Goal: Task Accomplishment & Management: Complete application form

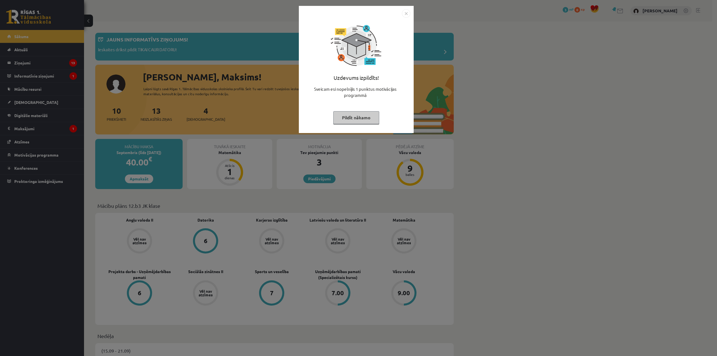
click at [371, 110] on div "Uzdevums izpildīts! Sveicam esi nopelnījis 1 punktus motivācijas programmā Pild…" at bounding box center [356, 74] width 108 height 112
click at [358, 121] on button "Pildīt nākamo" at bounding box center [356, 117] width 46 height 13
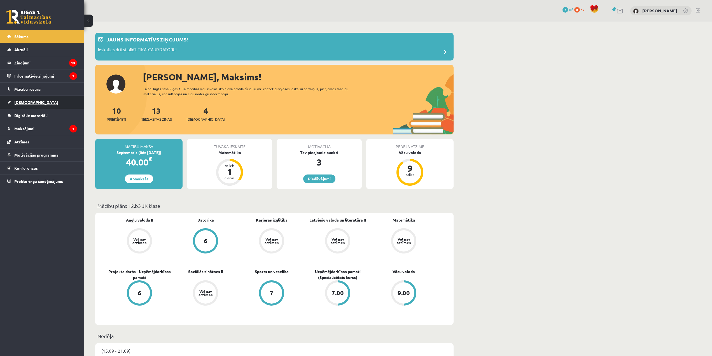
click at [41, 99] on link "[DEMOGRAPHIC_DATA]" at bounding box center [42, 102] width 70 height 13
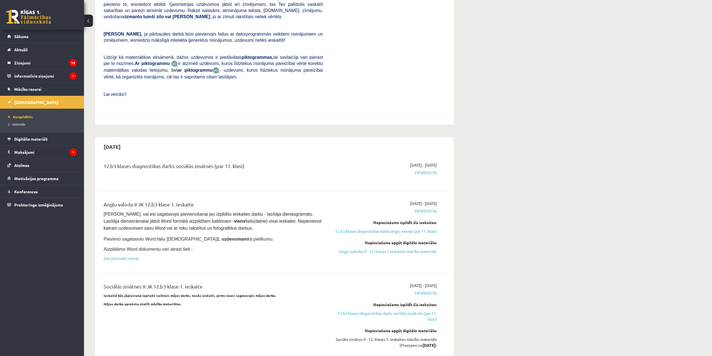
scroll to position [241, 0]
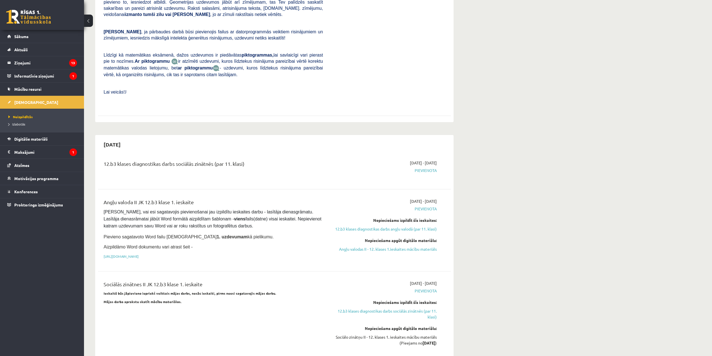
drag, startPoint x: 715, startPoint y: 20, endPoint x: 533, endPoint y: 70, distance: 188.3
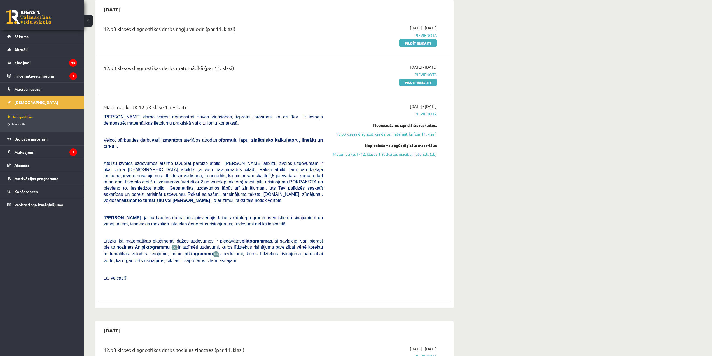
scroll to position [39, 0]
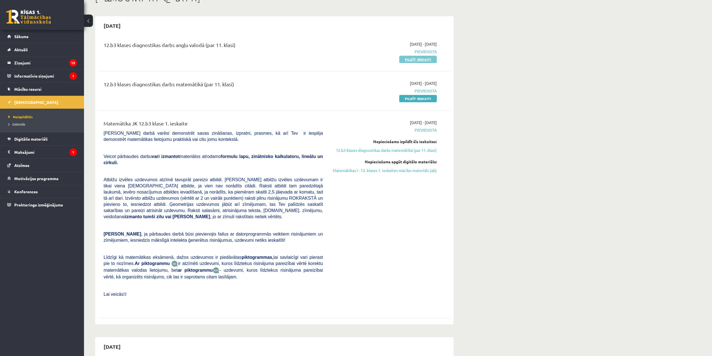
click at [418, 61] on link "Pildīt ieskaiti" at bounding box center [418, 59] width 38 height 7
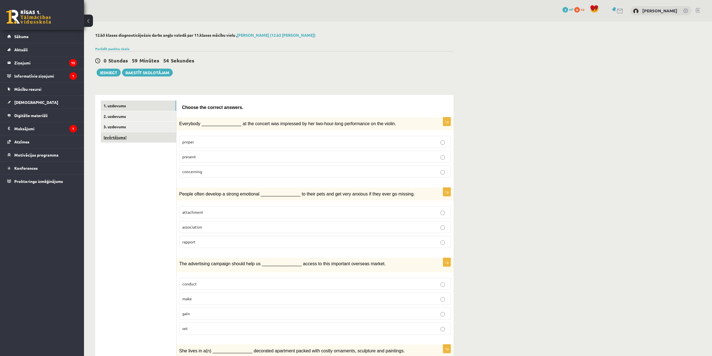
click at [126, 138] on link "Izvērtējums!" at bounding box center [138, 137] width 75 height 10
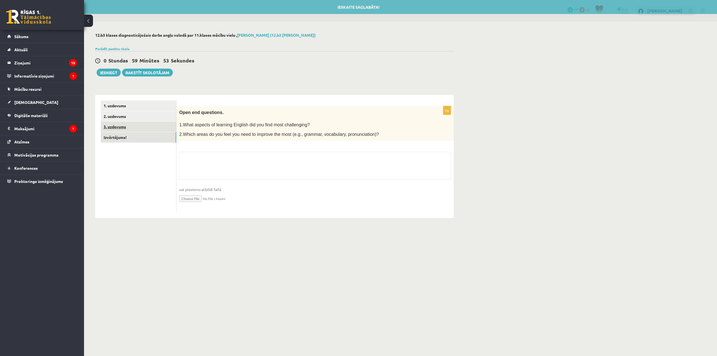
click at [115, 125] on link "3. uzdevums" at bounding box center [138, 127] width 75 height 10
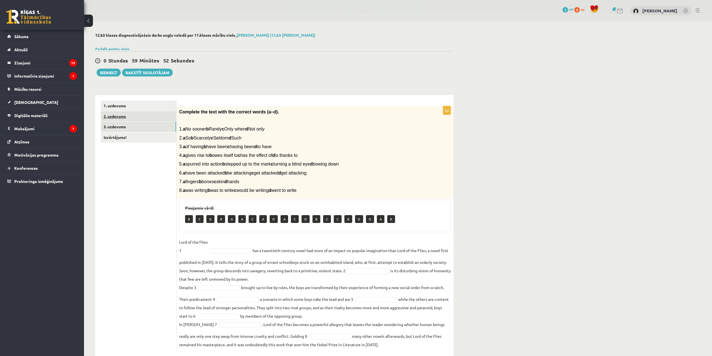
drag, startPoint x: 115, startPoint y: 116, endPoint x: 118, endPoint y: 115, distance: 3.5
click at [115, 116] on link "2. uzdevums" at bounding box center [138, 116] width 75 height 10
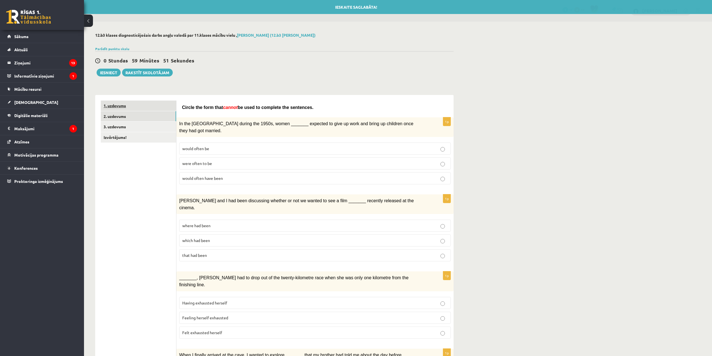
click at [130, 101] on link "1. uzdevums" at bounding box center [138, 106] width 75 height 10
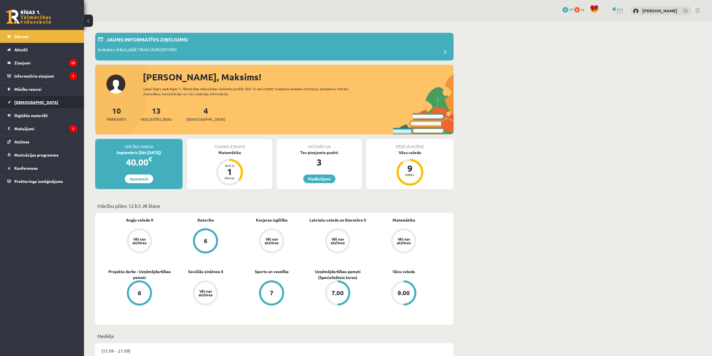
click at [32, 105] on link "[DEMOGRAPHIC_DATA]" at bounding box center [42, 102] width 70 height 13
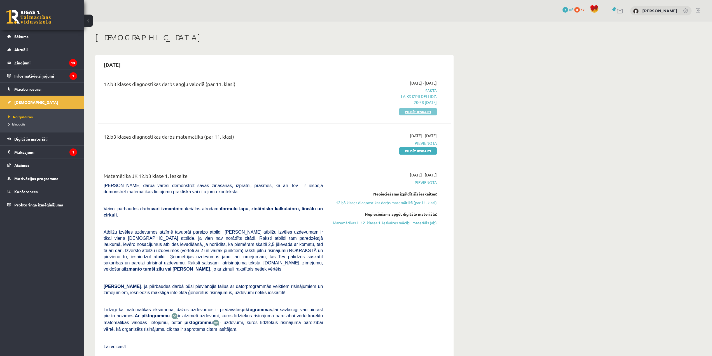
click at [419, 113] on link "Pildīt ieskaiti" at bounding box center [418, 111] width 38 height 7
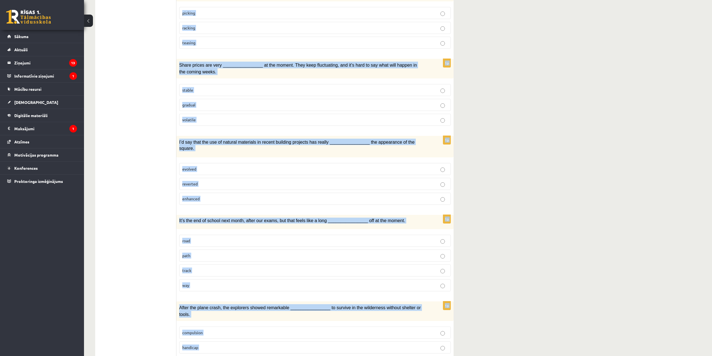
scroll to position [668, 0]
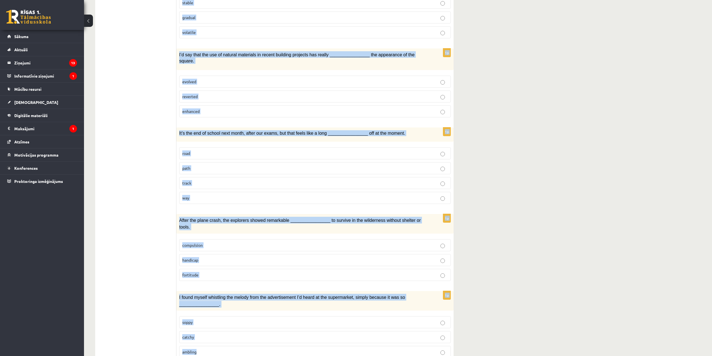
drag, startPoint x: 183, startPoint y: 105, endPoint x: 397, endPoint y: 369, distance: 340.3
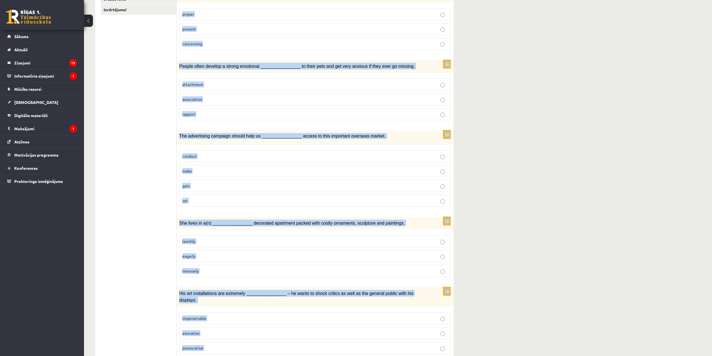
scroll to position [80, 0]
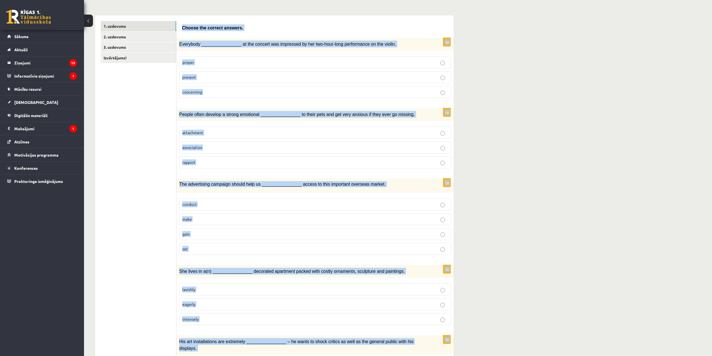
click at [211, 75] on p "present" at bounding box center [315, 77] width 266 height 6
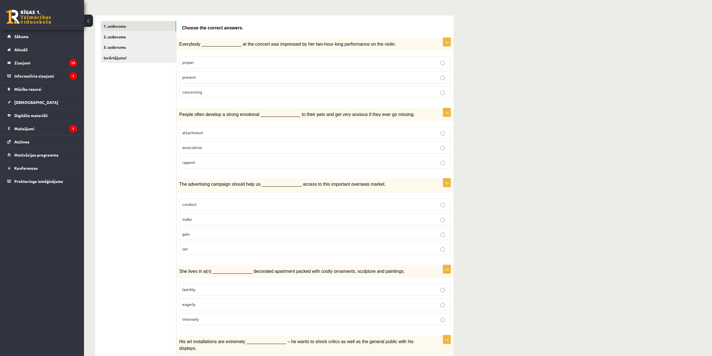
click at [205, 127] on label "attachment" at bounding box center [315, 133] width 272 height 12
click at [205, 229] on label "gain" at bounding box center [315, 234] width 272 height 12
click at [204, 288] on p "lavishly" at bounding box center [315, 290] width 266 height 6
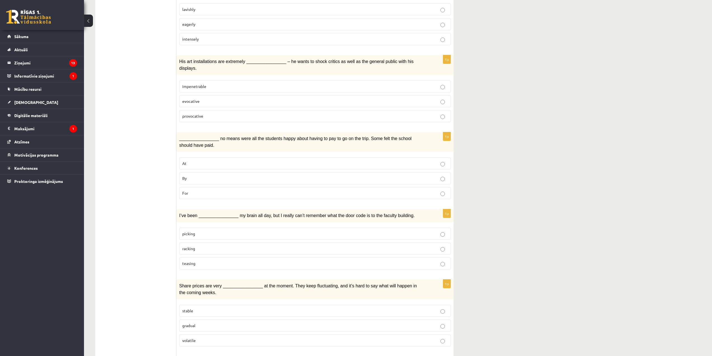
scroll to position [388, 0]
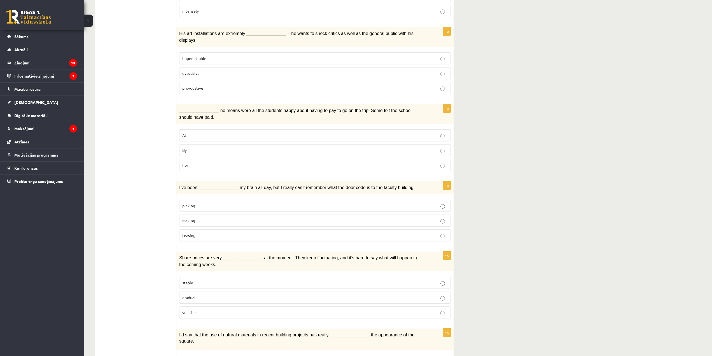
drag, startPoint x: 196, startPoint y: 78, endPoint x: 194, endPoint y: 73, distance: 5.5
click at [196, 85] on span "provocative" at bounding box center [192, 87] width 21 height 5
click at [212, 144] on label "By" at bounding box center [315, 150] width 272 height 12
click at [210, 218] on p "racking" at bounding box center [315, 221] width 266 height 6
click at [209, 310] on p "volatile" at bounding box center [315, 313] width 266 height 6
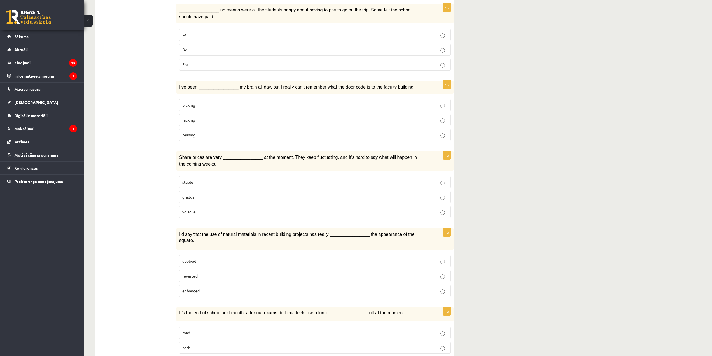
scroll to position [528, 0]
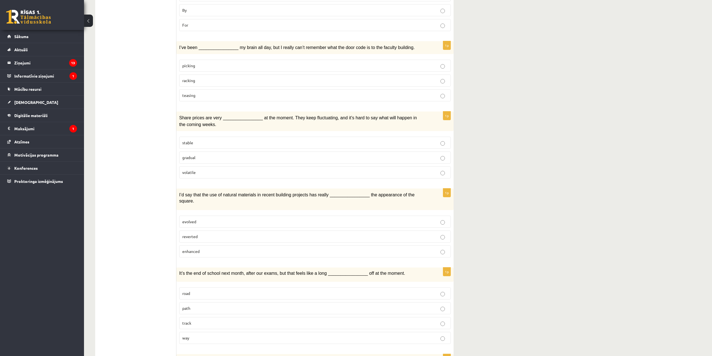
click at [198, 245] on label "enhanced" at bounding box center [315, 251] width 272 height 12
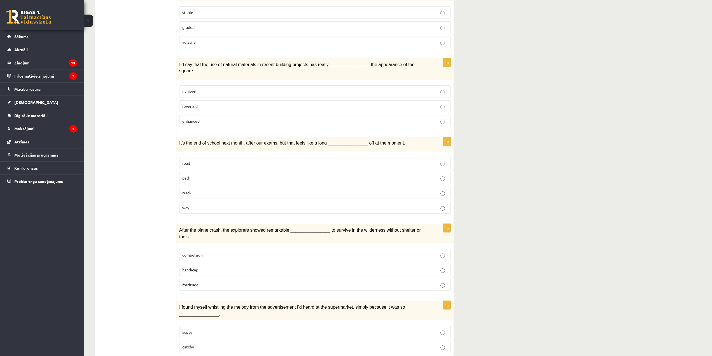
scroll to position [668, 0]
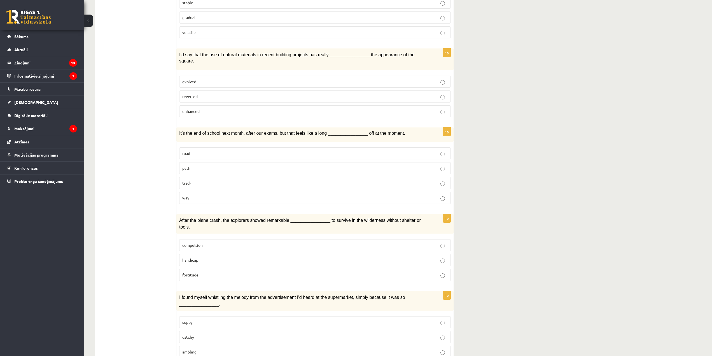
click at [282, 192] on label "way" at bounding box center [315, 198] width 272 height 12
click at [205, 272] on p "fortitude" at bounding box center [315, 275] width 266 height 6
click at [199, 334] on p "catchy" at bounding box center [315, 337] width 266 height 6
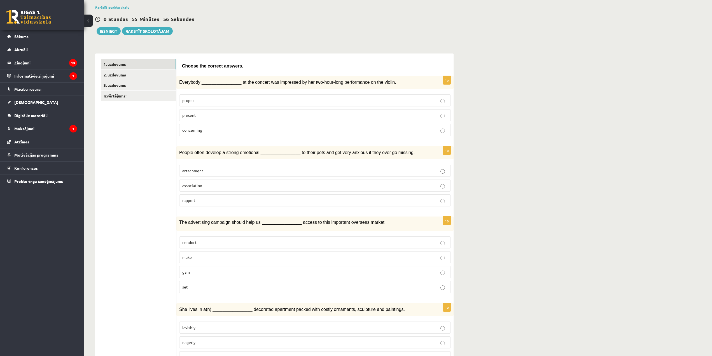
scroll to position [0, 0]
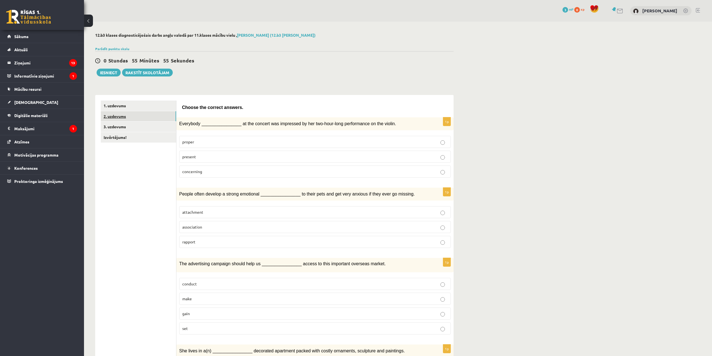
drag, startPoint x: 115, startPoint y: 116, endPoint x: 103, endPoint y: 113, distance: 11.9
click at [114, 116] on link "2. uzdevums" at bounding box center [138, 116] width 75 height 10
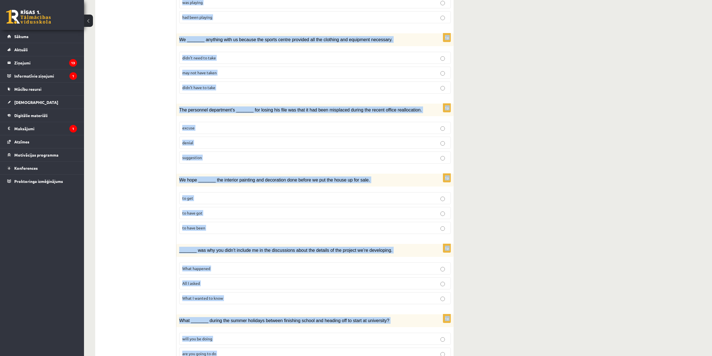
scroll to position [472, 0]
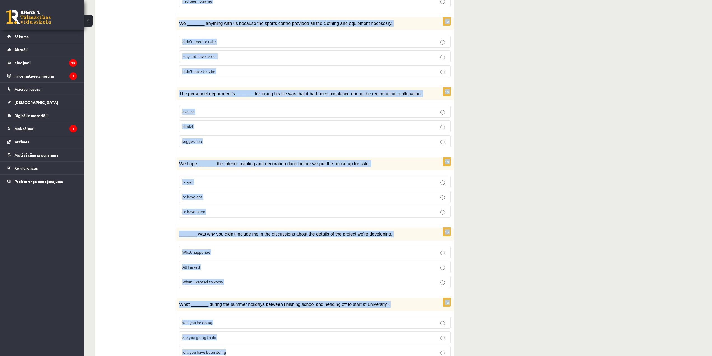
drag, startPoint x: 183, startPoint y: 108, endPoint x: 342, endPoint y: 354, distance: 292.6
copy form "Circle the form that cannot be used to complete the sentences. 1p In the USA du…"
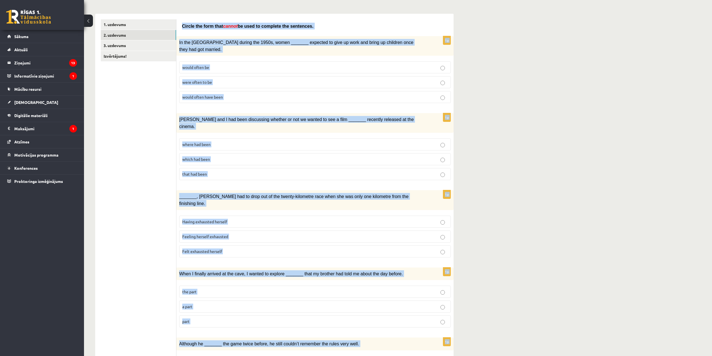
scroll to position [0, 0]
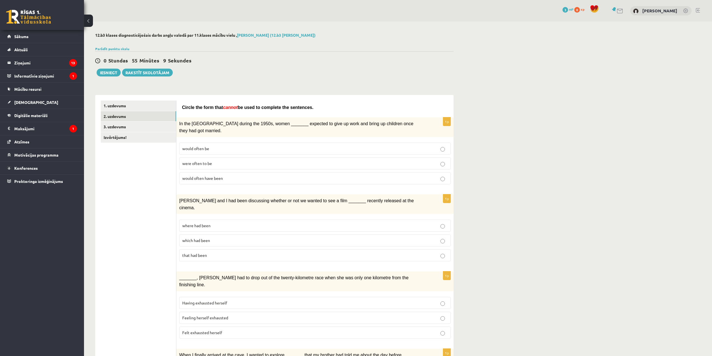
click at [192, 176] on span "would often have been" at bounding box center [202, 178] width 41 height 5
drag, startPoint x: 197, startPoint y: 209, endPoint x: 202, endPoint y: 185, distance: 24.7
click at [197, 223] on p "where had been" at bounding box center [315, 226] width 266 height 6
click at [196, 330] on span "Felt exhausted herself" at bounding box center [202, 332] width 40 height 5
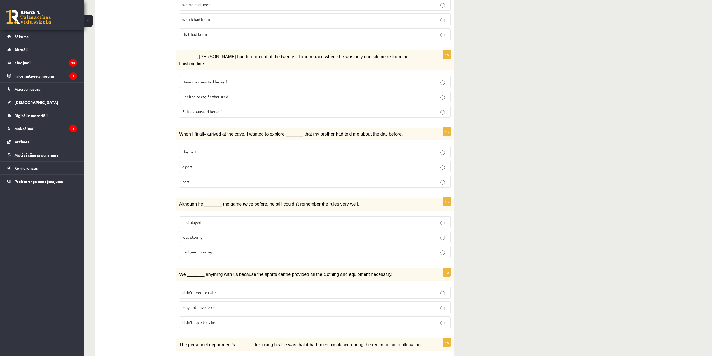
scroll to position [252, 0]
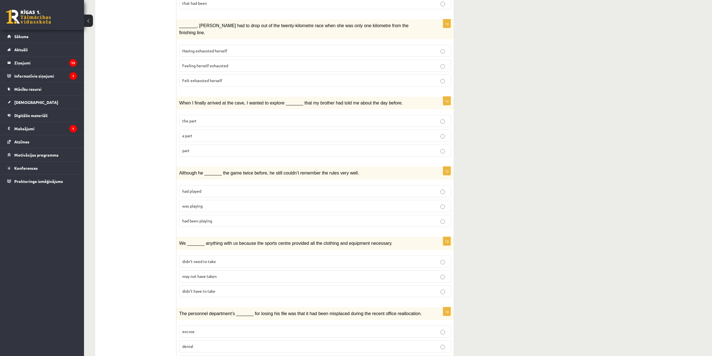
click at [202, 148] on p "part" at bounding box center [315, 151] width 266 height 6
click at [197, 203] on span "was playing" at bounding box center [192, 205] width 20 height 5
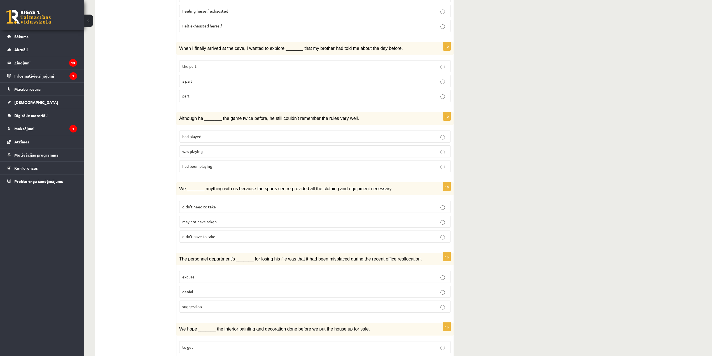
scroll to position [308, 0]
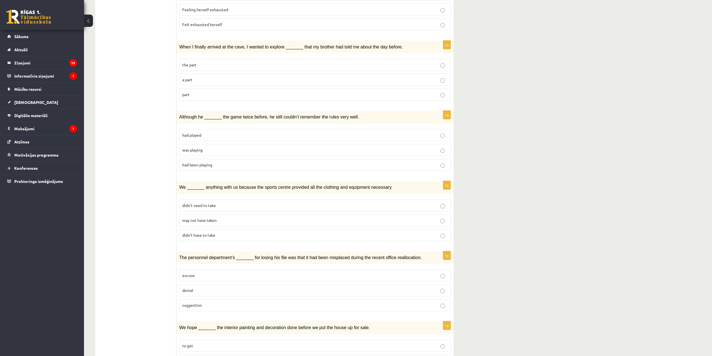
click at [202, 217] on p "may not have taken" at bounding box center [315, 220] width 266 height 6
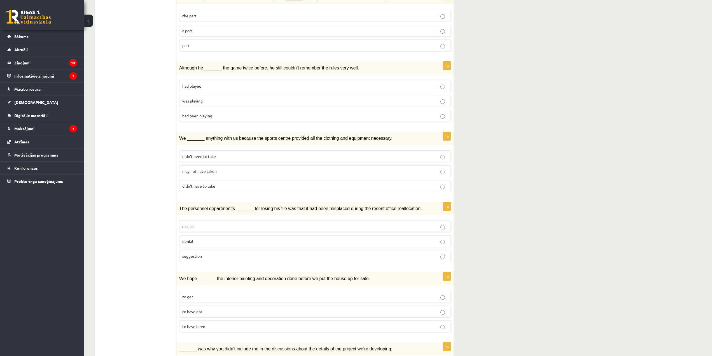
scroll to position [364, 0]
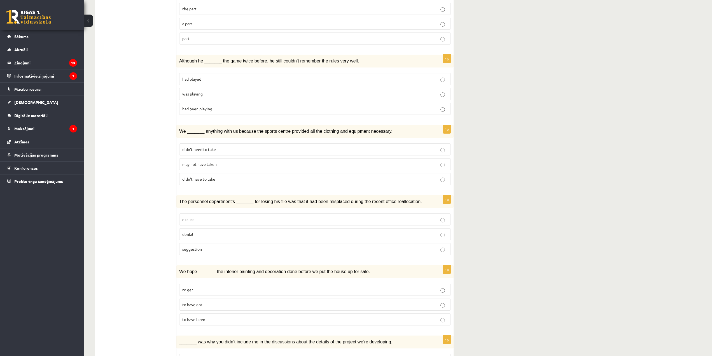
click at [201, 231] on p "denial" at bounding box center [315, 234] width 266 height 6
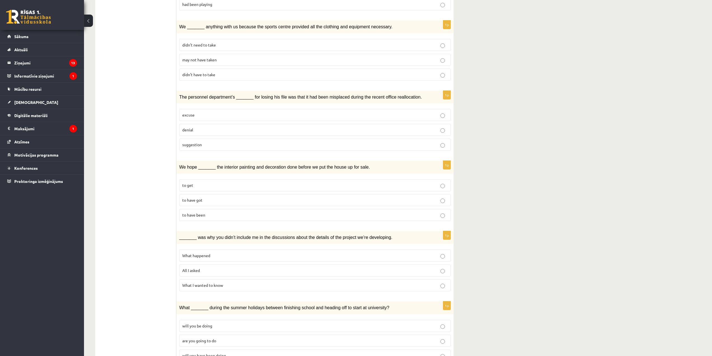
scroll to position [472, 0]
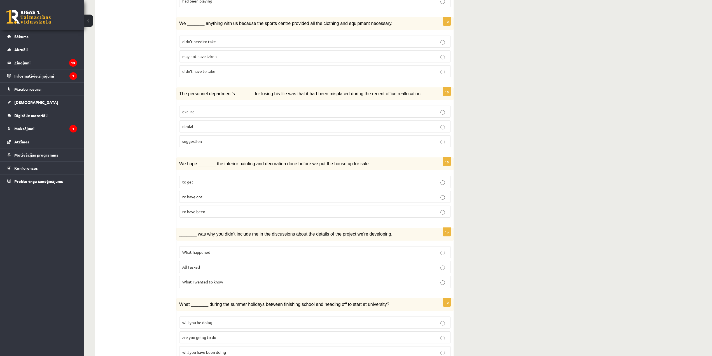
click at [204, 209] on span "to have been" at bounding box center [193, 211] width 23 height 5
click at [215, 261] on label "All I asked" at bounding box center [315, 267] width 272 height 12
click at [225, 346] on label "will you have been doing" at bounding box center [315, 352] width 272 height 12
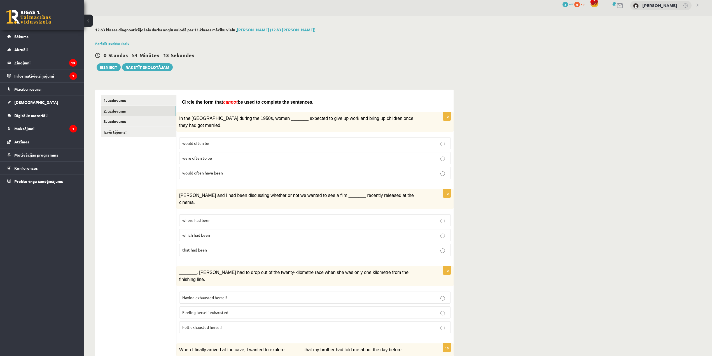
scroll to position [0, 0]
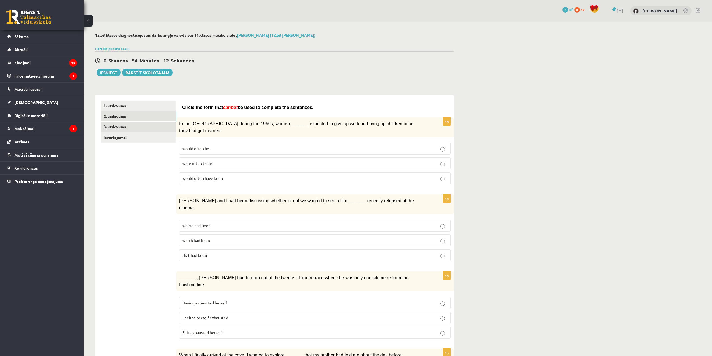
click at [127, 127] on link "3. uzdevums" at bounding box center [138, 127] width 75 height 10
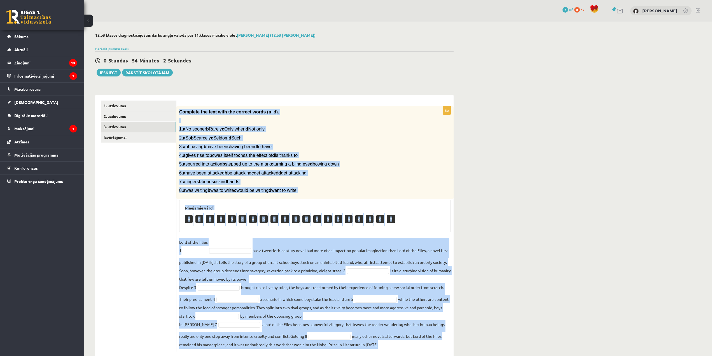
scroll to position [13, 0]
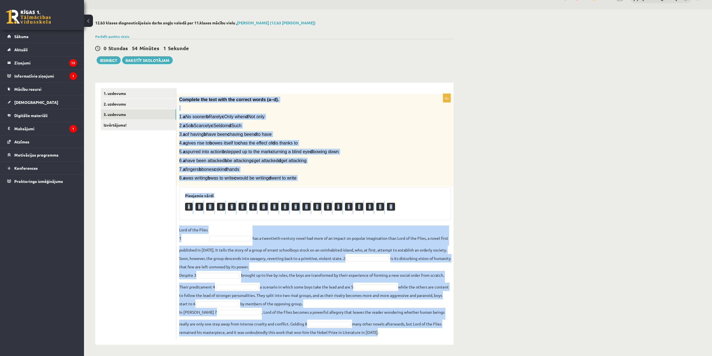
drag, startPoint x: 180, startPoint y: 111, endPoint x: 420, endPoint y: 332, distance: 325.9
click at [420, 332] on div "8p Complete the text with the correct words (a–d). 1. a No sooner b Rarely c On…" at bounding box center [314, 216] width 277 height 245
copy div "Complete the text with the correct words (a–d). 1. a No sooner b Rarely c Only …"
click at [352, 144] on p "4. a gives rise to b owes itself to c has the effect of d is thanks to" at bounding box center [301, 143] width 244 height 6
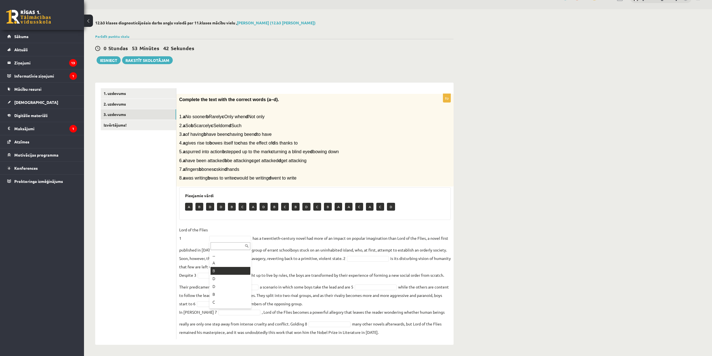
drag, startPoint x: 217, startPoint y: 270, endPoint x: 216, endPoint y: 266, distance: 4.0
drag, startPoint x: 214, startPoint y: 325, endPoint x: 222, endPoint y: 290, distance: 35.3
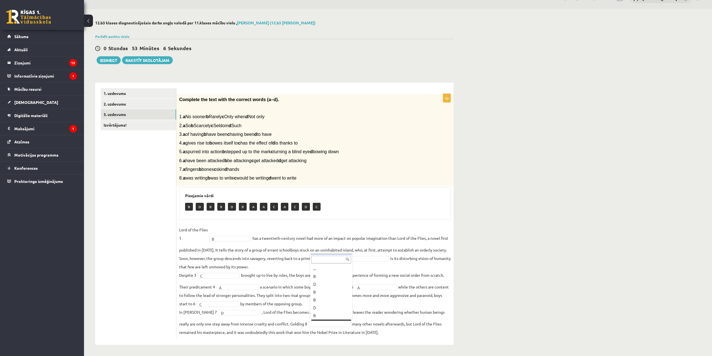
scroll to position [7, 0]
click at [117, 126] on link "Izvērtējums!" at bounding box center [138, 125] width 75 height 10
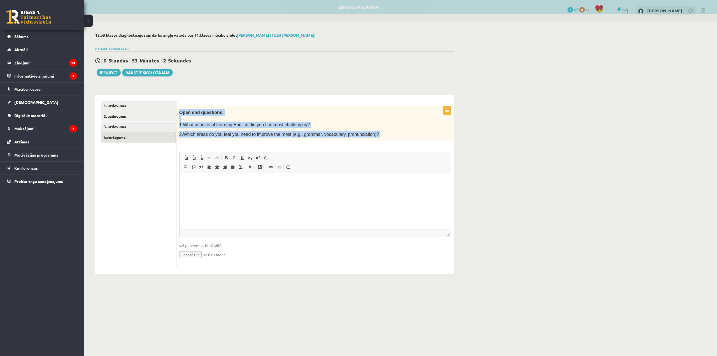
scroll to position [0, 0]
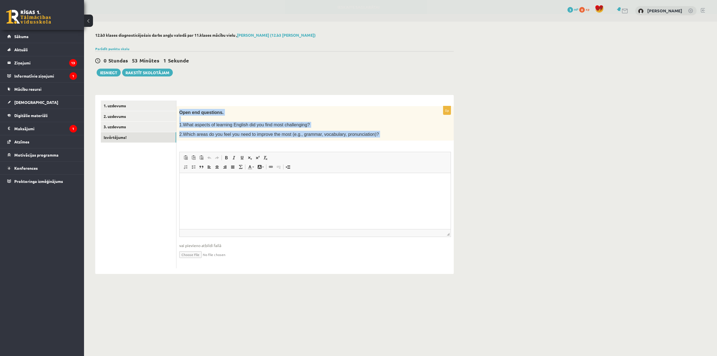
drag, startPoint x: 180, startPoint y: 111, endPoint x: 427, endPoint y: 148, distance: 248.9
click at [427, 148] on div "0p Open end questions. 1.What aspects of learning English did you find most cha…" at bounding box center [314, 187] width 277 height 162
click at [406, 134] on p "2.Which areas do you feel you need to improve the most (e.g., grammar, vocabula…" at bounding box center [301, 134] width 244 height 7
drag, startPoint x: 180, startPoint y: 112, endPoint x: 502, endPoint y: 149, distance: 324.0
click at [502, 149] on div "12.b3 klases diagnosticējošais darbs angļu valodā par 11.klases mācību vielu , …" at bounding box center [400, 154] width 633 height 264
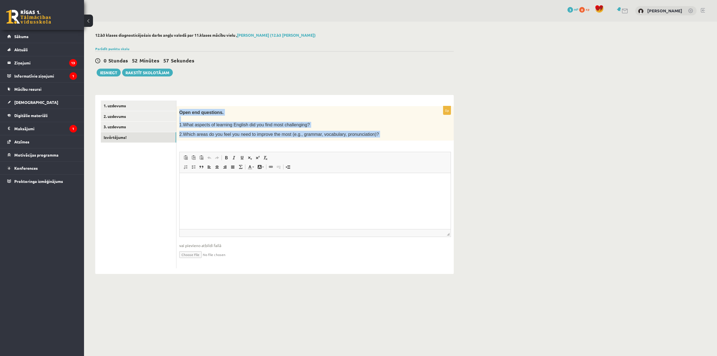
copy div "Open end questions. 1.What aspects of learning English did you find most challe…"
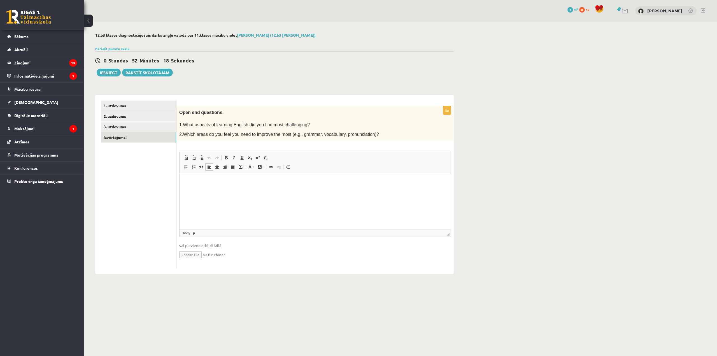
click at [243, 184] on p "Bagātinātā teksta redaktors, wiswyg-editor-user-answer-47024896664480" at bounding box center [315, 182] width 260 height 6
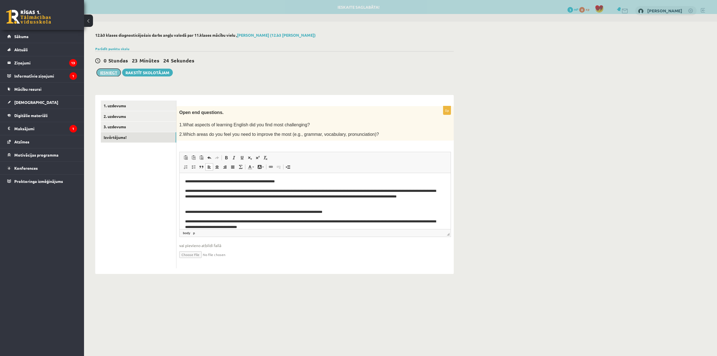
click at [103, 72] on button "Iesniegt" at bounding box center [109, 73] width 24 height 8
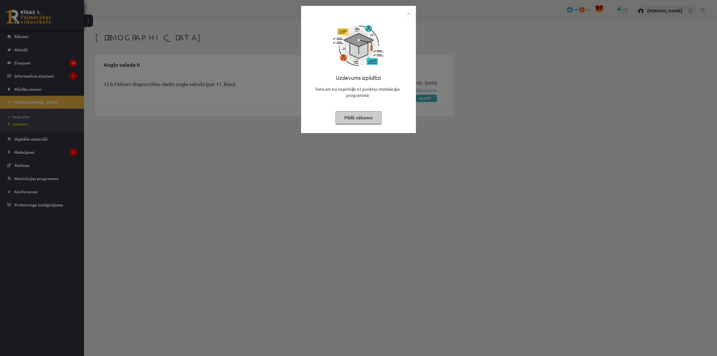
click at [370, 113] on button "Pildīt nākamo" at bounding box center [359, 117] width 46 height 13
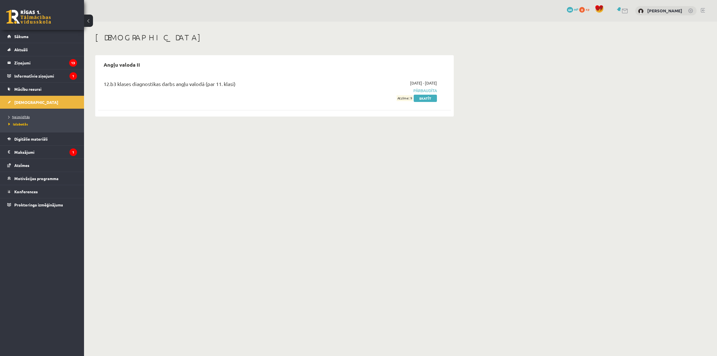
click at [23, 115] on span "Neizpildītās" at bounding box center [18, 117] width 21 height 4
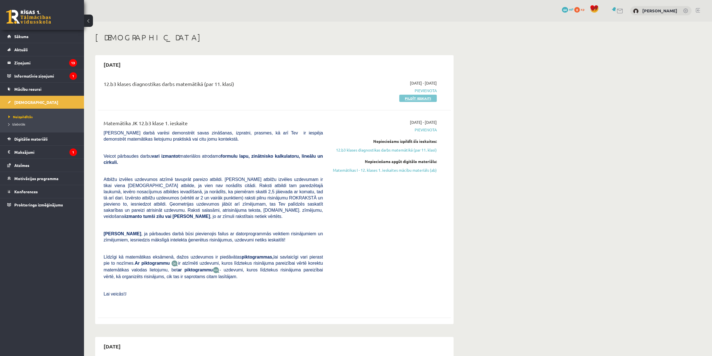
click at [421, 99] on link "Pildīt ieskaiti" at bounding box center [418, 98] width 38 height 7
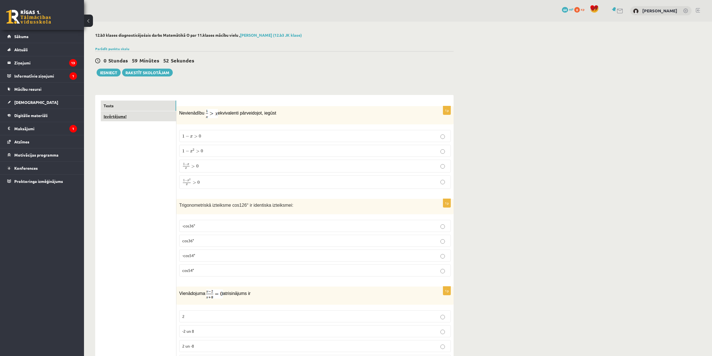
click at [119, 120] on link "Izvērtējums!" at bounding box center [138, 116] width 75 height 10
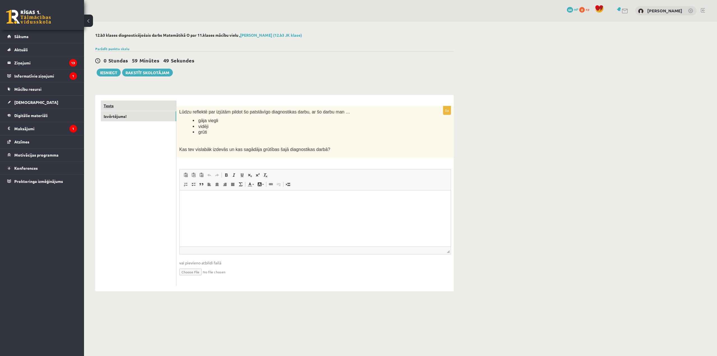
click at [124, 105] on link "Tests" at bounding box center [138, 106] width 75 height 10
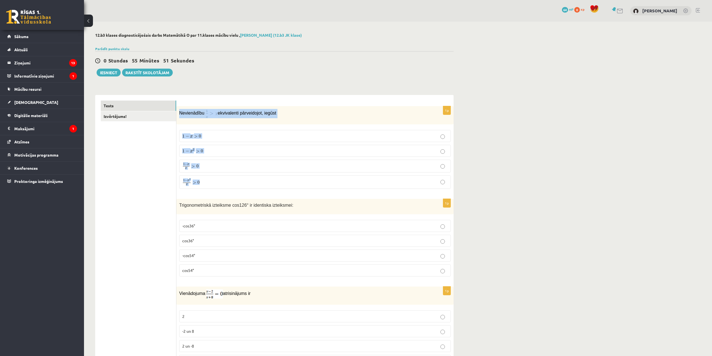
drag, startPoint x: 181, startPoint y: 112, endPoint x: 254, endPoint y: 186, distance: 103.6
click at [254, 187] on div "1p Nevienādību ekvivalenti pārveidojot, iegūst 1 − x > 0 1 − x > 0 1 − x 2 > 0 …" at bounding box center [314, 149] width 277 height 87
copy div "Nevienādību ekvivalenti pārveidojot, iegūst 1 − x > 0 1 − x > 0 1 − x 2 > 0 1 −…"
click at [208, 168] on p "1 − x x > 0 1 − x x > 0" at bounding box center [315, 166] width 266 height 7
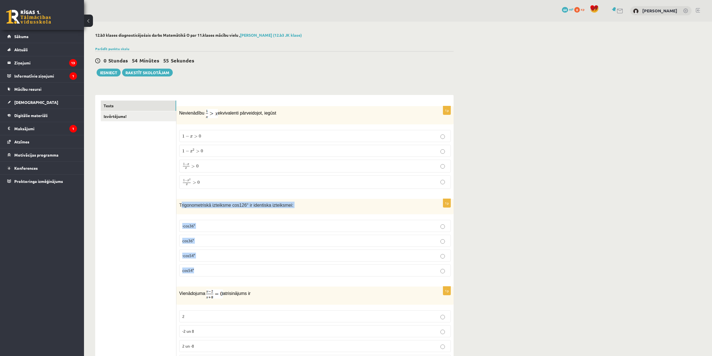
drag, startPoint x: 180, startPoint y: 205, endPoint x: 243, endPoint y: 271, distance: 91.7
click at [243, 271] on div "1p Trigonometriskā izteiksme cos126° ir identiska izteiksmei: -cos36° cos36° -c…" at bounding box center [314, 240] width 277 height 82
drag, startPoint x: 180, startPoint y: 205, endPoint x: 220, endPoint y: 278, distance: 83.7
click at [220, 278] on div "1p Trigonometriskā izteiksme cos126° ir identiska izteiksmei: -cos36° cos36° -c…" at bounding box center [314, 240] width 277 height 82
copy div "Trigonometriskā izteiksme cos126° ir identiska izteiksmei: -cos36° cos36° -cos5…"
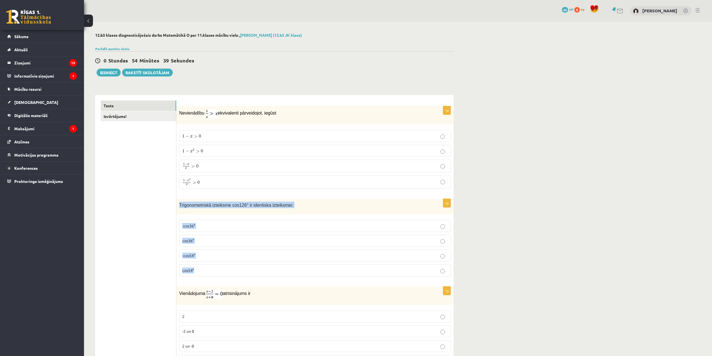
click at [202, 254] on p "-cos54°" at bounding box center [315, 256] width 266 height 6
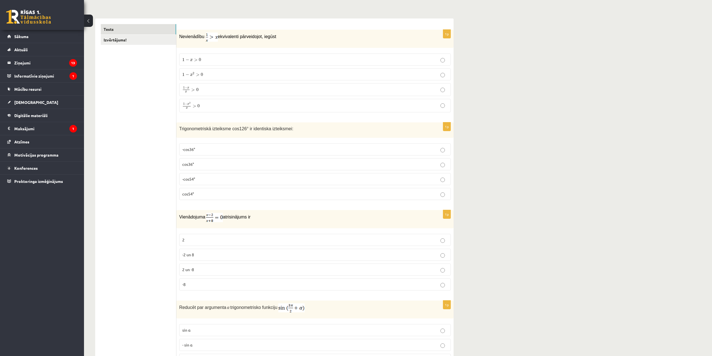
scroll to position [84, 0]
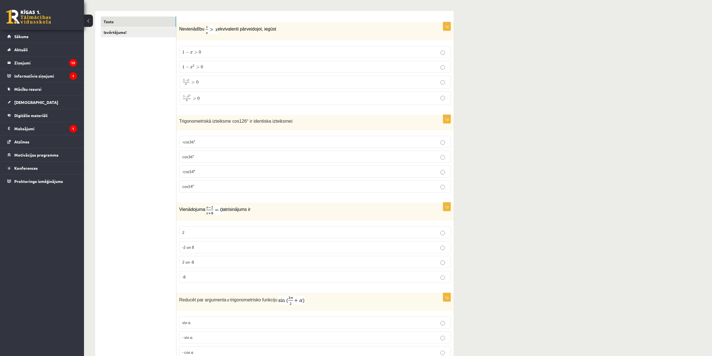
click at [274, 234] on p "2" at bounding box center [315, 232] width 266 height 6
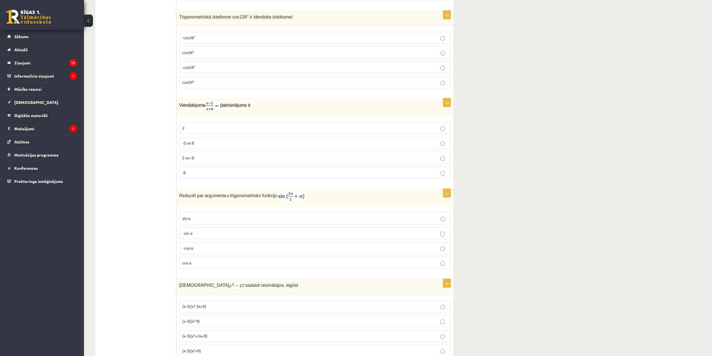
scroll to position [224, 0]
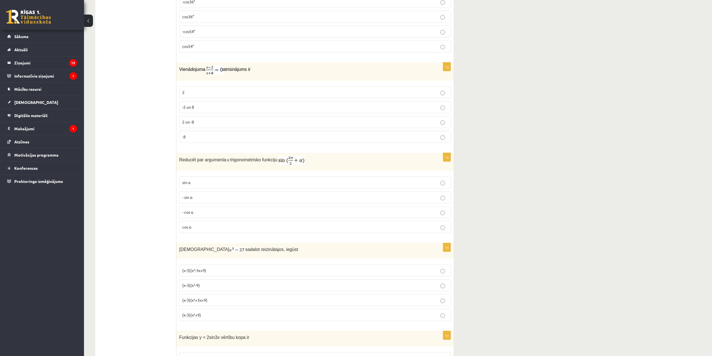
click at [193, 211] on span "- cos ⁡α" at bounding box center [187, 212] width 11 height 5
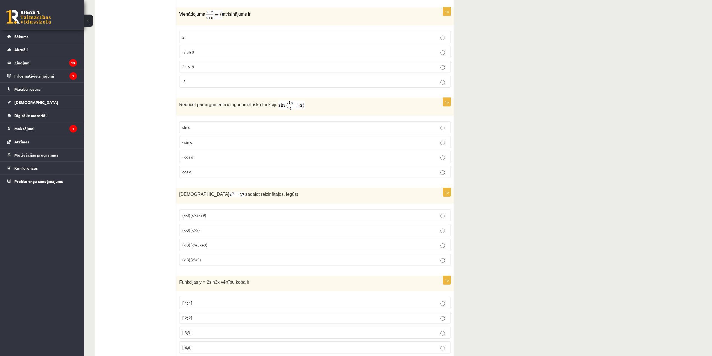
scroll to position [280, 0]
click at [204, 213] on span "(x-3)(x²-3x+9)" at bounding box center [194, 214] width 24 height 5
click at [206, 244] on span "(x-3)(x²+3x+9)" at bounding box center [194, 243] width 25 height 5
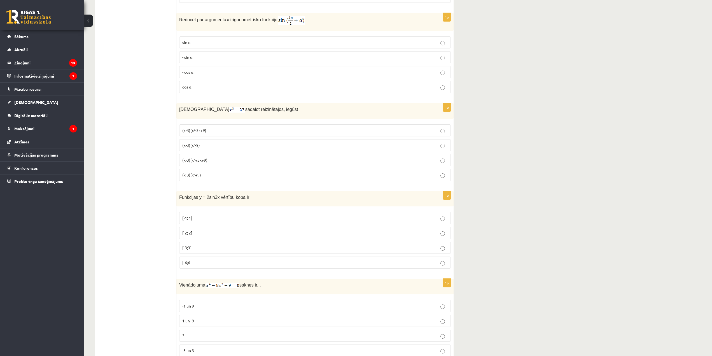
scroll to position [392, 0]
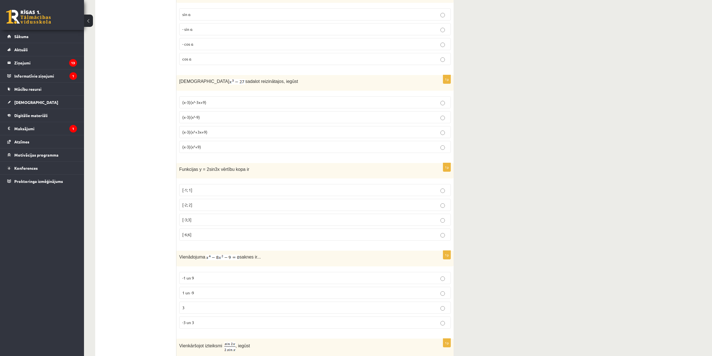
click at [204, 189] on p "[-1; 1]" at bounding box center [315, 190] width 266 height 6
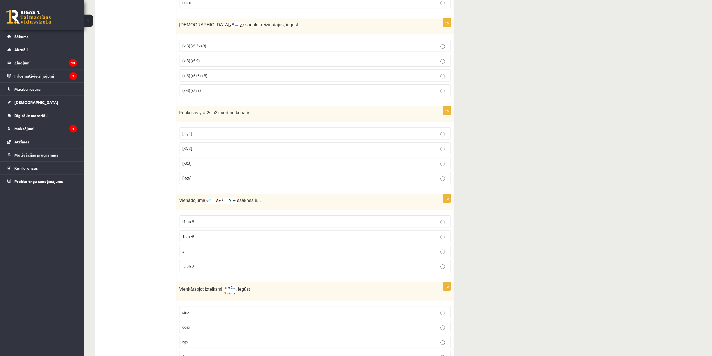
scroll to position [476, 0]
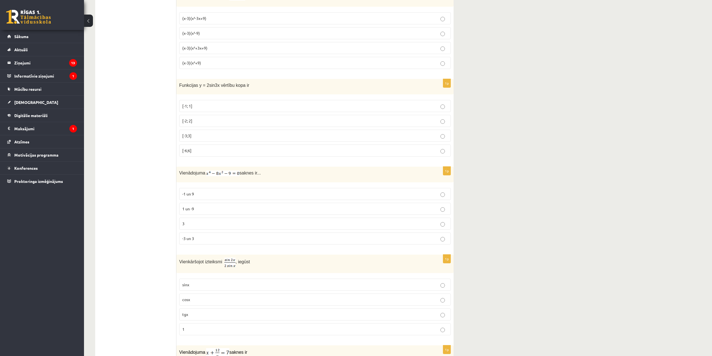
click at [208, 241] on p "-3 un 3" at bounding box center [315, 239] width 266 height 6
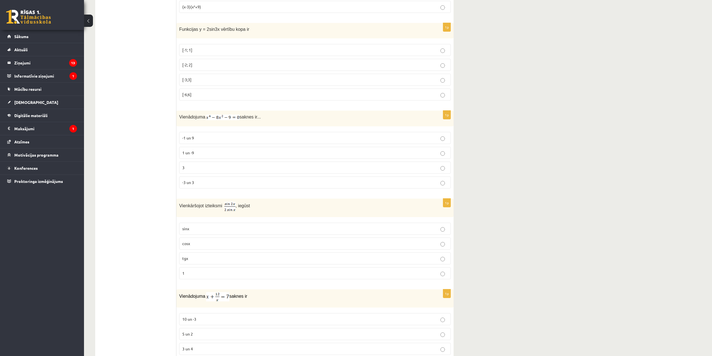
scroll to position [588, 0]
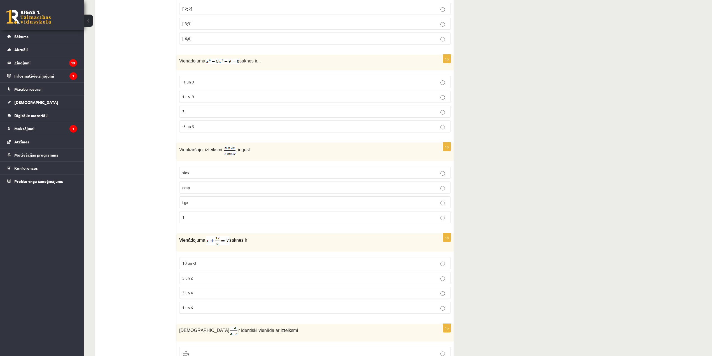
click at [194, 190] on label "cosx" at bounding box center [315, 188] width 272 height 12
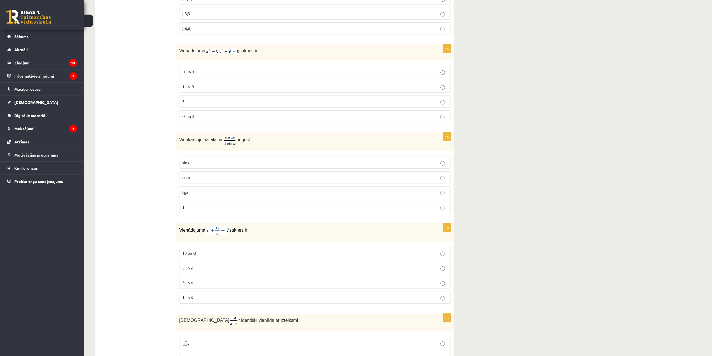
scroll to position [616, 0]
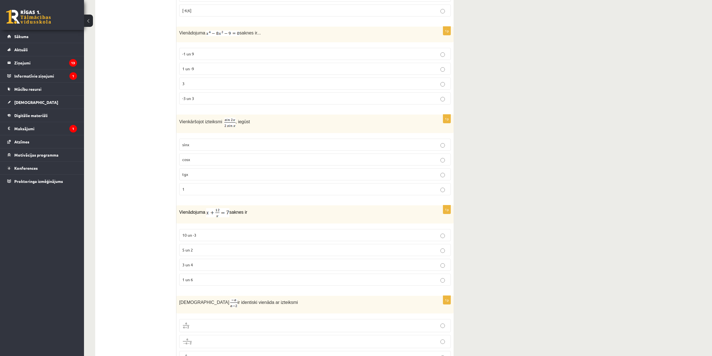
click at [267, 262] on p "3 un 4" at bounding box center [315, 265] width 266 height 6
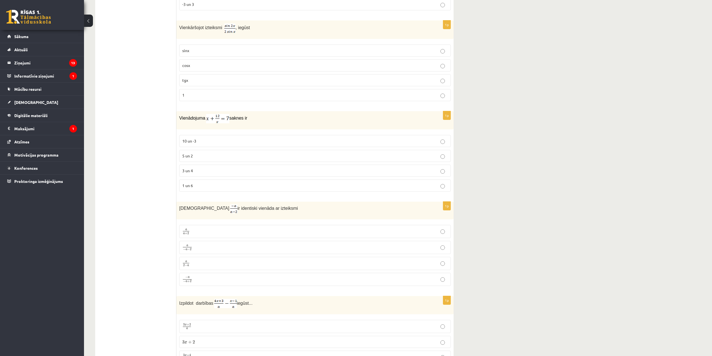
scroll to position [728, 0]
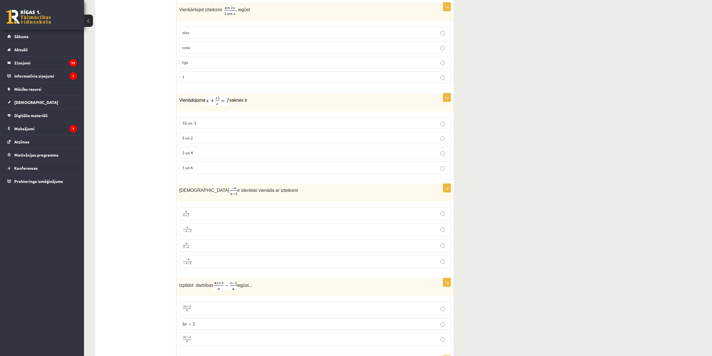
click at [208, 261] on p "− a − a + 2 − a − a + 2" at bounding box center [315, 261] width 266 height 7
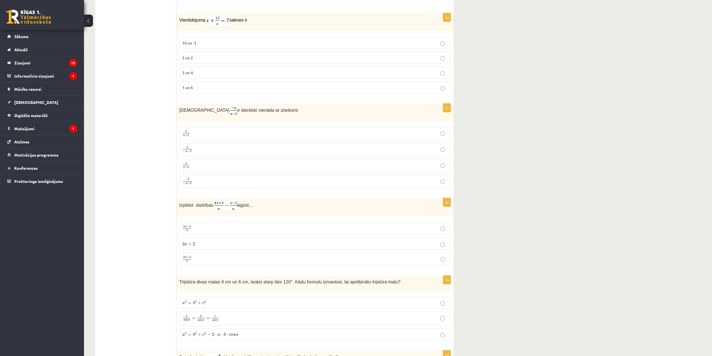
scroll to position [840, 0]
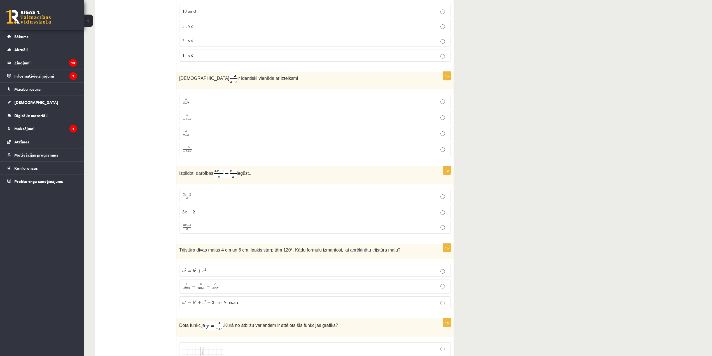
click at [201, 226] on p "3 x + 4 a 3 x + 4 a" at bounding box center [315, 227] width 266 height 7
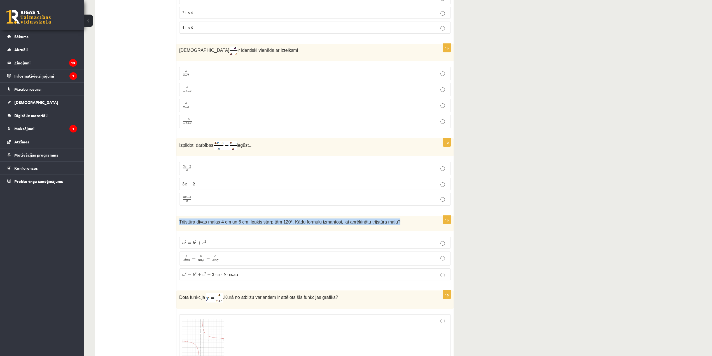
drag, startPoint x: 405, startPoint y: 221, endPoint x: 177, endPoint y: 218, distance: 228.3
click at [177, 218] on div "Trijstūra divas malas 4 cm un 6 cm, leņķis starp tām 120°. Kādu formulu izmanto…" at bounding box center [314, 223] width 277 height 15
click at [177, 220] on div "Trijstūra divas malas 4 cm un 6 cm, leņķis starp tām 120°. Kādu formulu izmanto…" at bounding box center [314, 223] width 277 height 15
drag, startPoint x: 180, startPoint y: 220, endPoint x: 407, endPoint y: 224, distance: 227.5
click at [407, 224] on p "Trijstūra divas malas 4 cm un 6 cm, leņķis starp tām 120°. Kādu formulu izmanto…" at bounding box center [301, 221] width 244 height 6
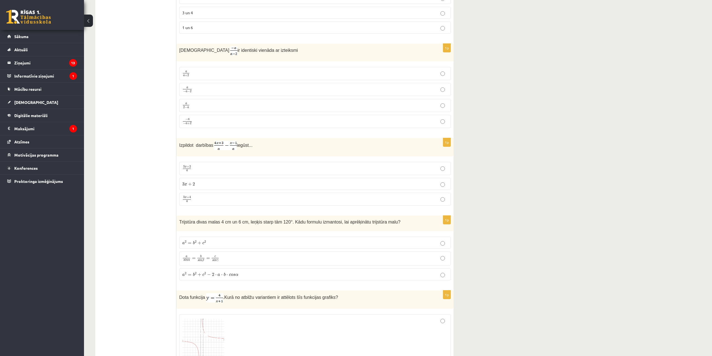
click at [261, 276] on label "a 2 = b 2 + c 2 − 2 ⋅ a ⋅ b ⋅ c o s α a 2 = b 2 + c 2 − 2 ⋅ a ⋅ b ⋅ c o s α" at bounding box center [315, 274] width 272 height 12
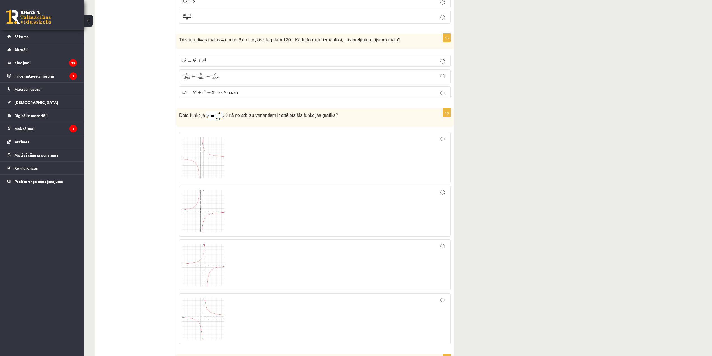
scroll to position [1064, 0]
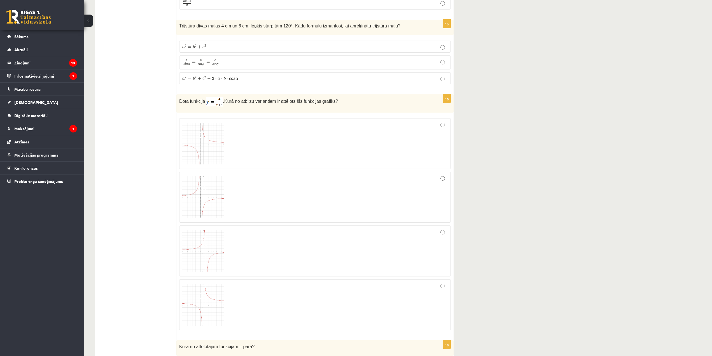
click at [214, 146] on img at bounding box center [203, 144] width 42 height 42
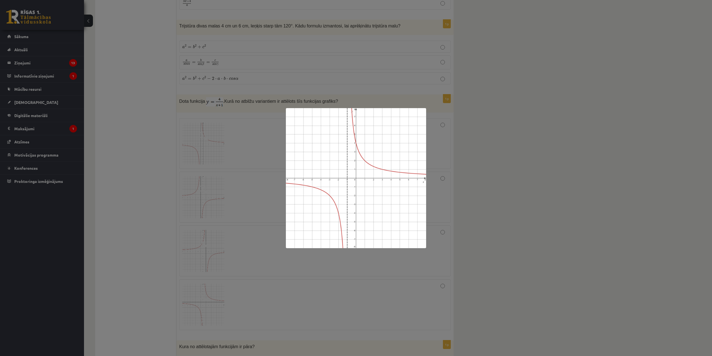
click at [511, 193] on div at bounding box center [356, 178] width 712 height 356
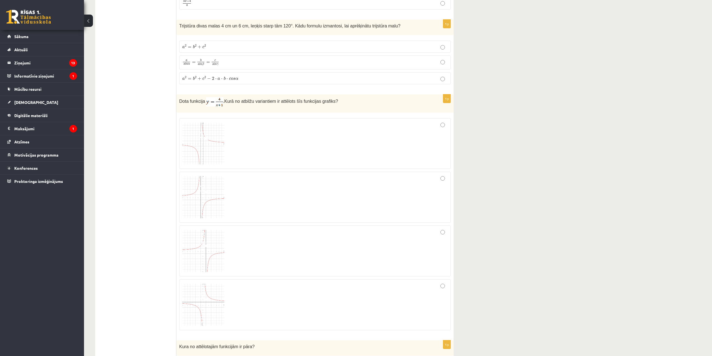
click at [431, 145] on div at bounding box center [315, 143] width 266 height 45
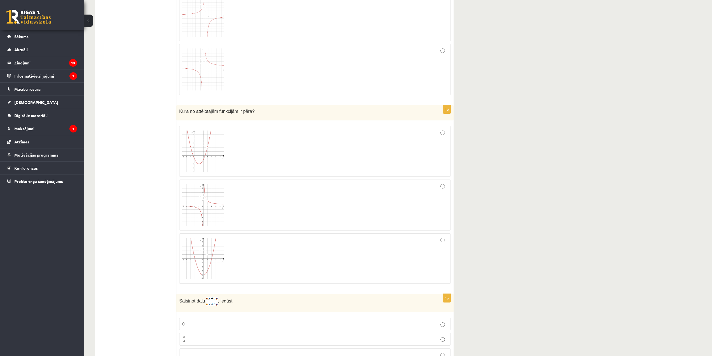
scroll to position [1317, 0]
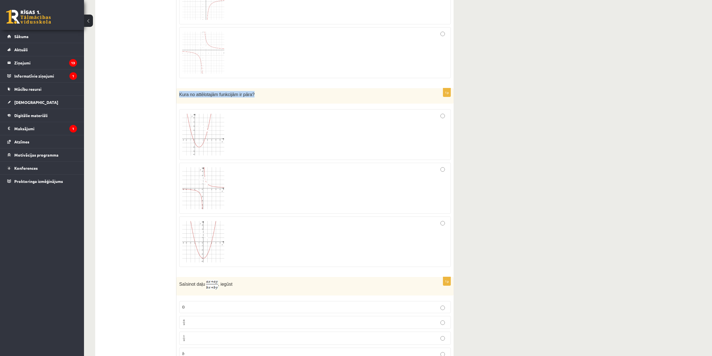
drag, startPoint x: 248, startPoint y: 94, endPoint x: 179, endPoint y: 93, distance: 68.9
click at [179, 93] on span "Kura no attēlotajām funkcijām ir pāra?" at bounding box center [216, 94] width 75 height 5
copy span "Kura no attēlotajām funkcijām ir pāra?"
click at [210, 231] on img at bounding box center [203, 241] width 42 height 41
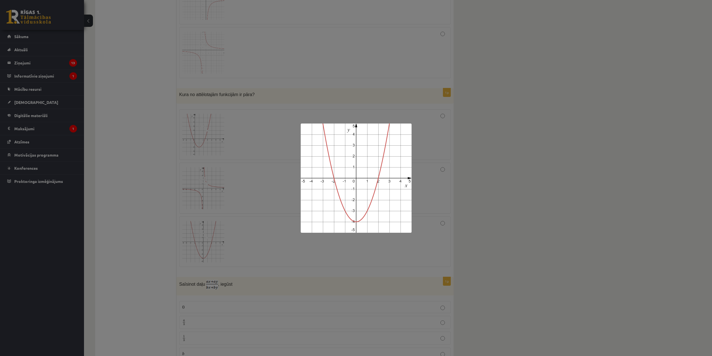
click at [491, 218] on div at bounding box center [356, 178] width 712 height 356
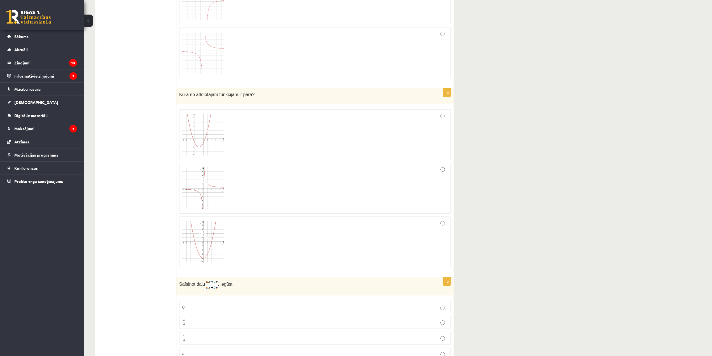
click at [434, 232] on div at bounding box center [315, 242] width 266 height 44
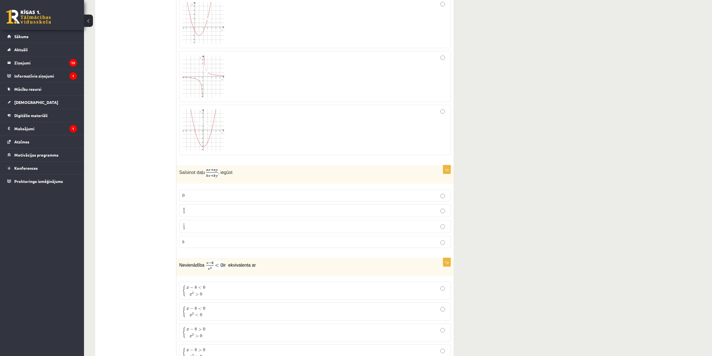
scroll to position [1429, 0]
click at [189, 208] on p "a b a b" at bounding box center [315, 210] width 266 height 7
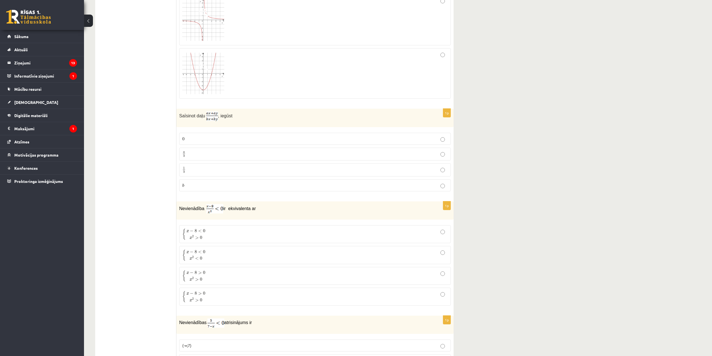
scroll to position [1513, 0]
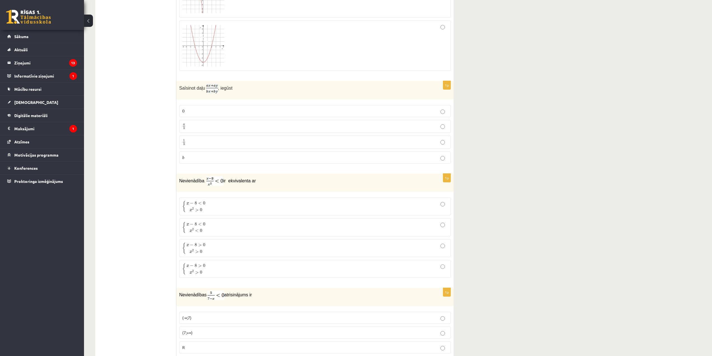
click at [211, 209] on p "{ x − 8 < 0 x 2 > 0 { x − 8 < 0 x 2 > 0" at bounding box center [315, 207] width 266 height 12
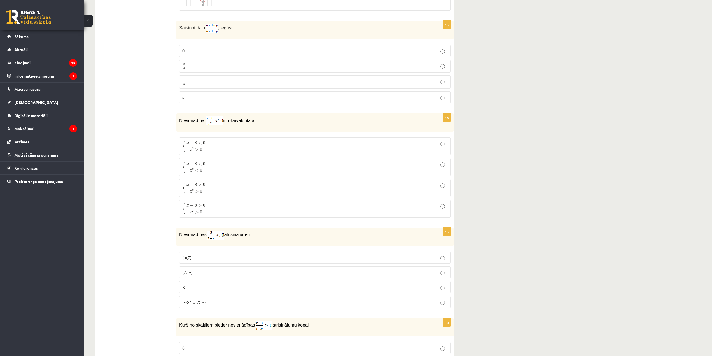
scroll to position [1625, 0]
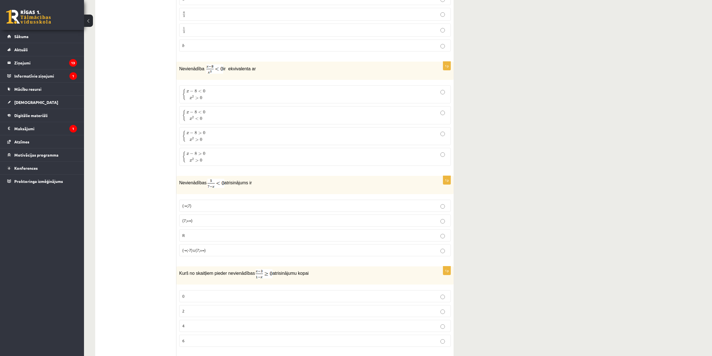
click at [202, 220] on p "(7;+∞)" at bounding box center [315, 221] width 266 height 6
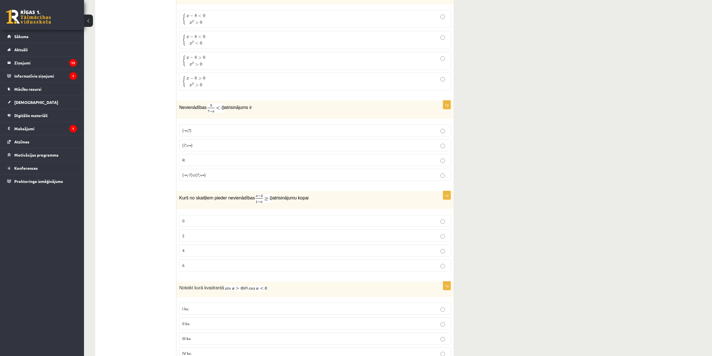
scroll to position [1709, 0]
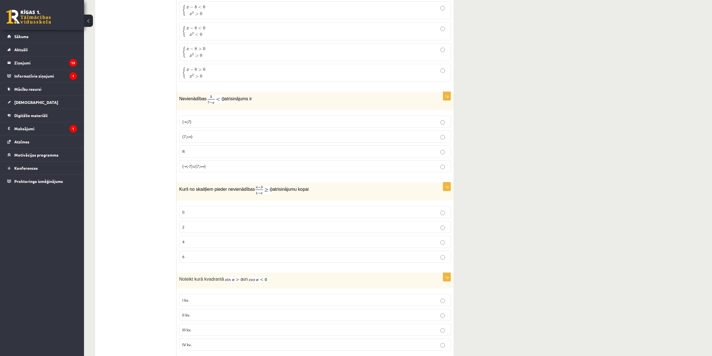
click at [191, 224] on p "2" at bounding box center [315, 227] width 266 height 6
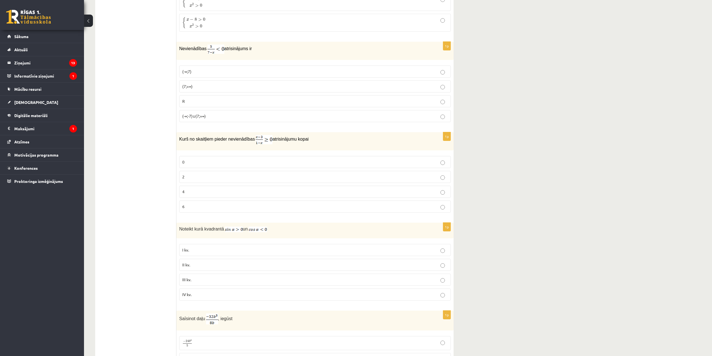
scroll to position [1765, 0]
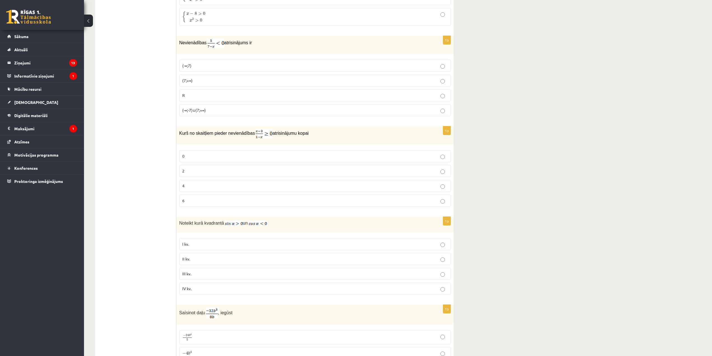
click at [193, 273] on p "III kv." at bounding box center [315, 274] width 266 height 6
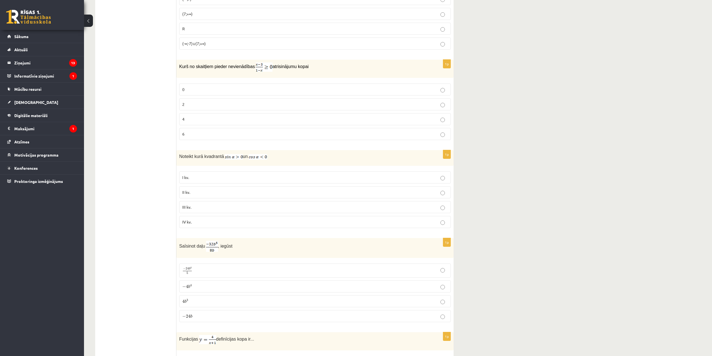
scroll to position [1849, 0]
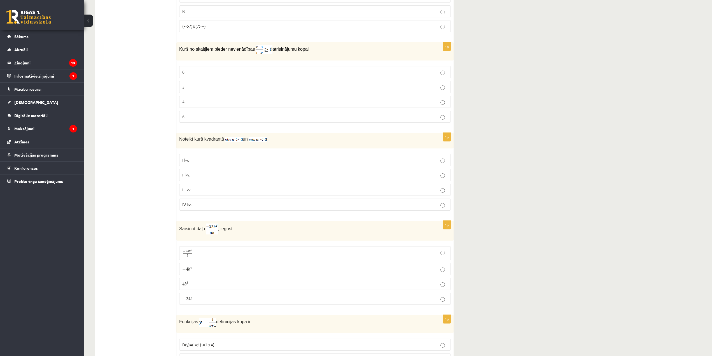
click at [195, 270] on p "− 4 b 4 − 4 b 4" at bounding box center [315, 269] width 266 height 6
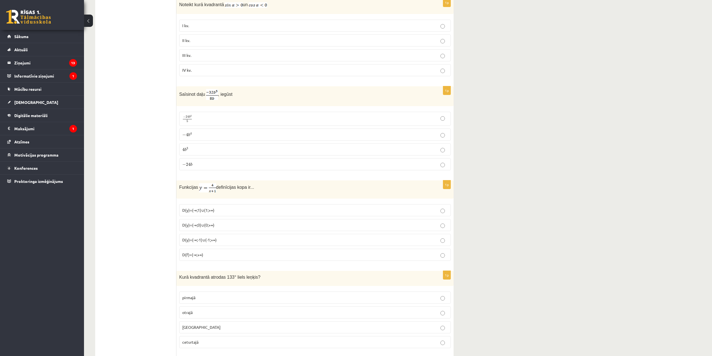
scroll to position [1989, 0]
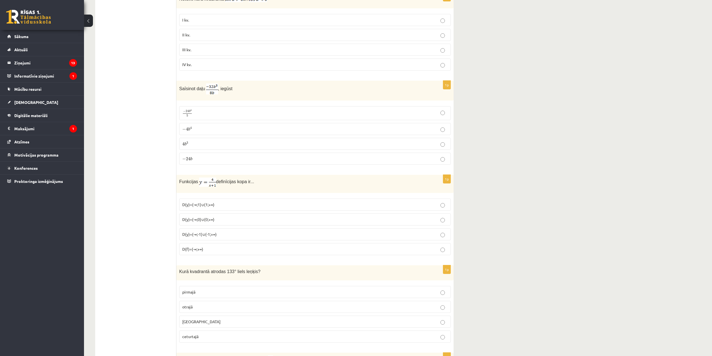
click at [212, 199] on label "D(y)=(-∞;1)∪(1;+∞)" at bounding box center [315, 205] width 272 height 12
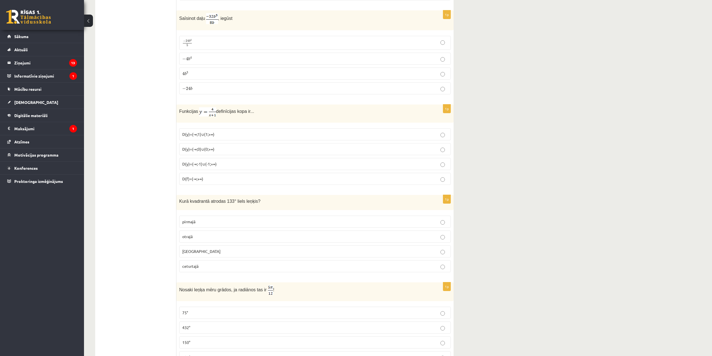
scroll to position [2073, 0]
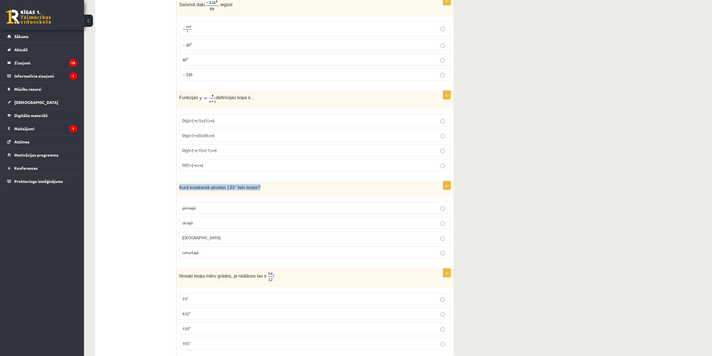
drag, startPoint x: 240, startPoint y: 185, endPoint x: 287, endPoint y: 185, distance: 47.1
click at [287, 185] on p "Kurā kvadrantā atrodas 133° liels leņķis?" at bounding box center [301, 187] width 244 height 6
copy span "Kurā kvadrantā atrodas 133° liels leņķis?"
click at [194, 220] on p "otrajā" at bounding box center [315, 223] width 266 height 6
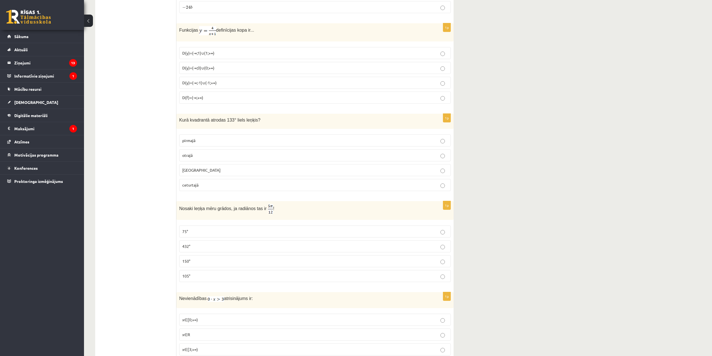
scroll to position [2157, 0]
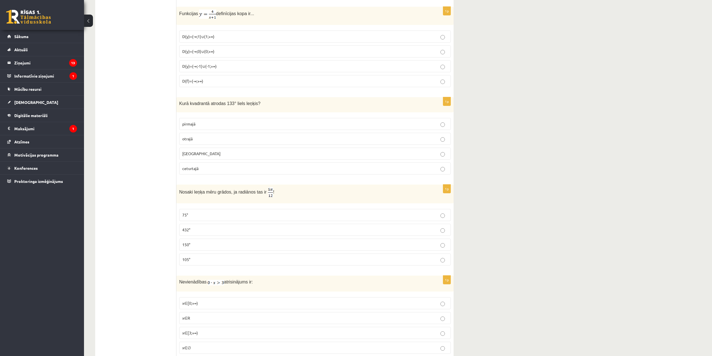
click at [218, 257] on p "105°" at bounding box center [315, 260] width 266 height 6
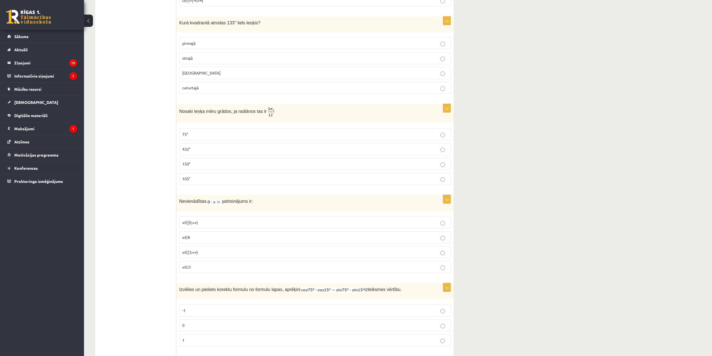
scroll to position [2241, 0]
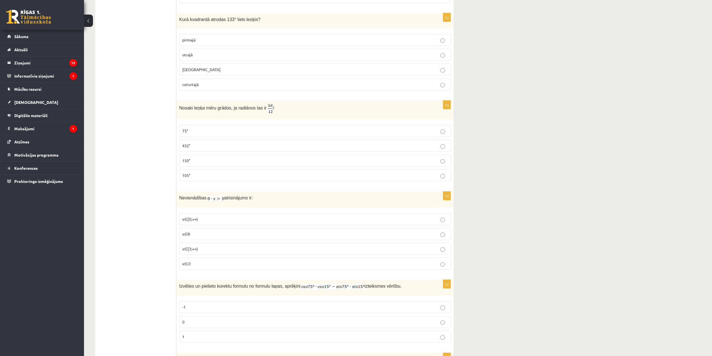
click at [197, 261] on p "x∈∅" at bounding box center [315, 264] width 266 height 6
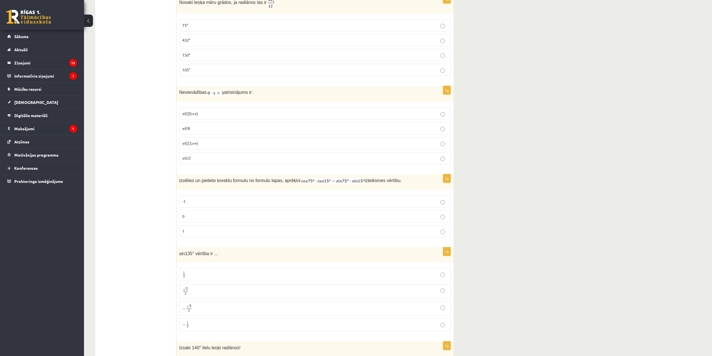
scroll to position [2353, 0]
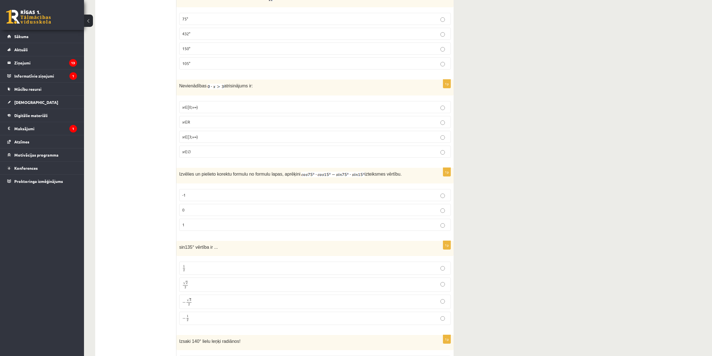
click at [201, 207] on p "0" at bounding box center [315, 210] width 266 height 6
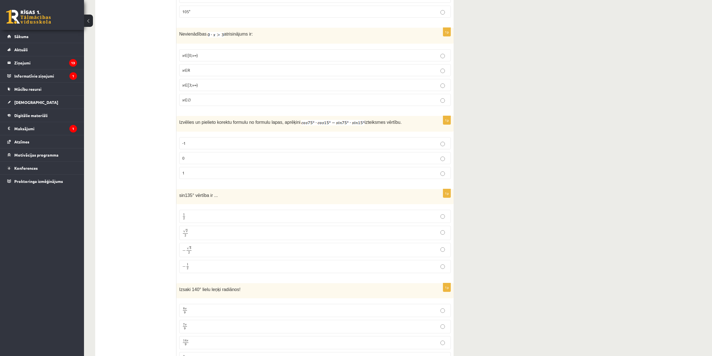
scroll to position [2465, 0]
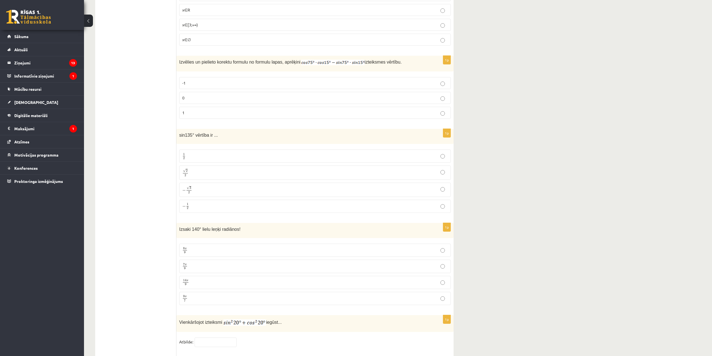
click at [222, 172] on p "√ 2 2 2 2" at bounding box center [315, 173] width 266 height 8
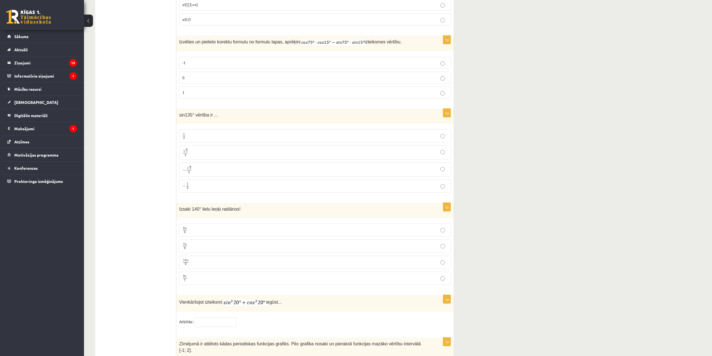
scroll to position [2521, 0]
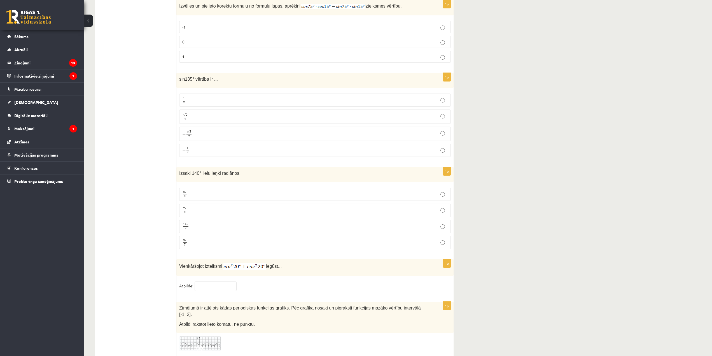
click at [191, 209] on p "7 π 9 7 π 9" at bounding box center [315, 210] width 266 height 7
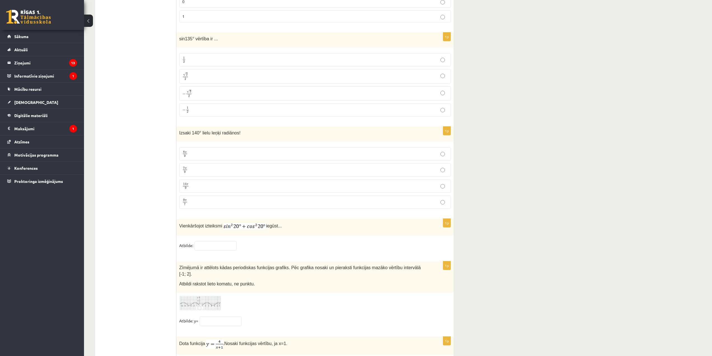
scroll to position [2577, 0]
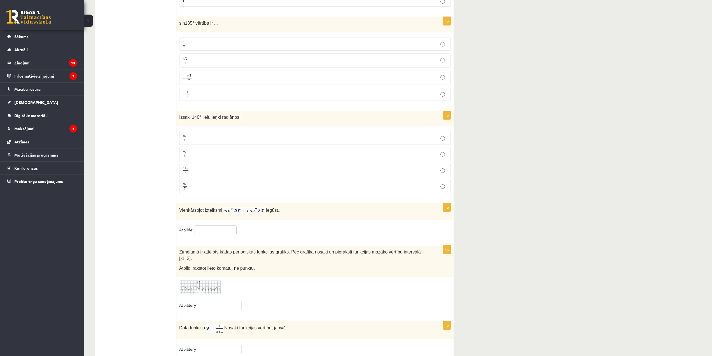
drag, startPoint x: 214, startPoint y: 228, endPoint x: 199, endPoint y: 232, distance: 15.0
click at [214, 228] on input "text" at bounding box center [216, 230] width 42 height 10
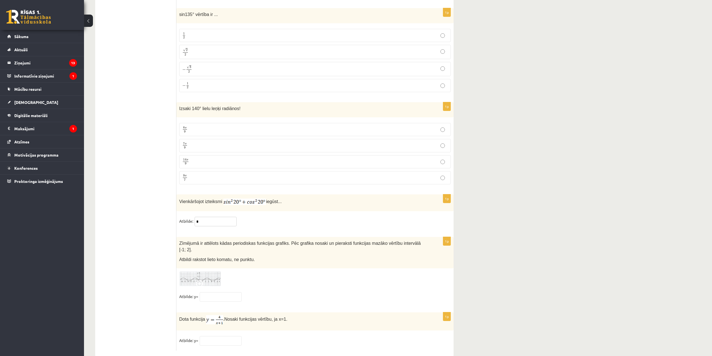
scroll to position [2591, 0]
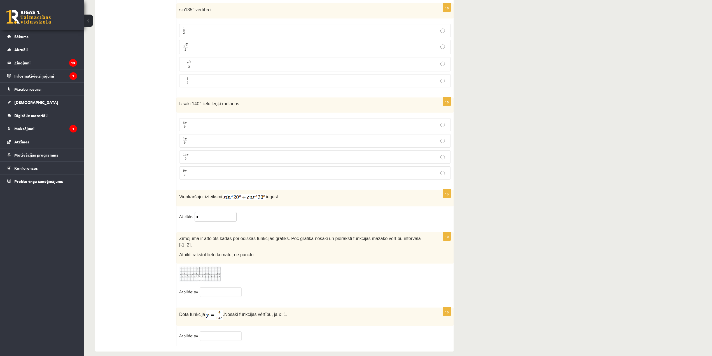
type input "*"
click at [305, 289] on fieldset "Atbilde: y=" at bounding box center [315, 293] width 272 height 12
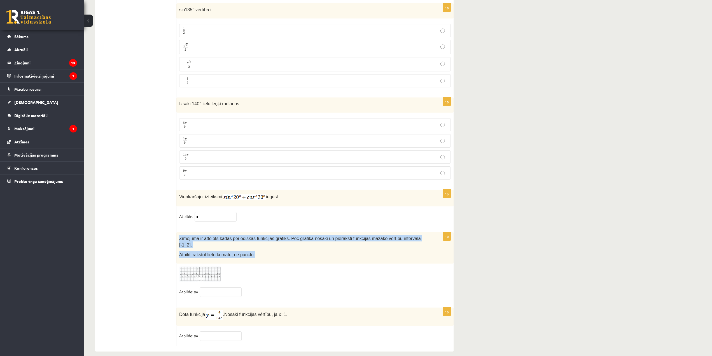
drag, startPoint x: 180, startPoint y: 235, endPoint x: 280, endPoint y: 247, distance: 101.3
click at [280, 247] on div "Zīmējumā ir attēlots kādas periodiskas funkcijas grafiks. Pēc grafika nosaki un…" at bounding box center [314, 247] width 277 height 31
copy div "Zīmējumā ir attēlots kādas periodiskas funkcijas grafiks. Pēc grafika nosaki un…"
drag, startPoint x: 208, startPoint y: 269, endPoint x: 197, endPoint y: 264, distance: 12.4
click at [197, 266] on img at bounding box center [200, 273] width 42 height 15
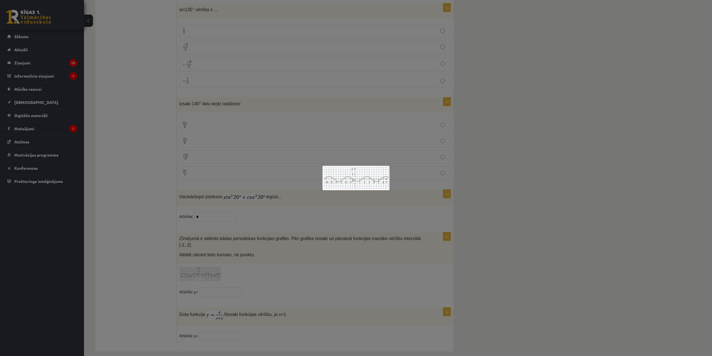
click at [234, 288] on div at bounding box center [356, 178] width 712 height 356
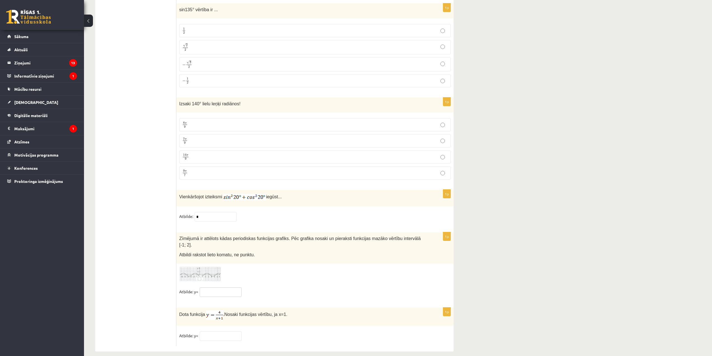
click at [220, 287] on input "text" at bounding box center [221, 292] width 42 height 10
type input "**"
drag, startPoint x: 253, startPoint y: 246, endPoint x: 179, endPoint y: 249, distance: 74.3
click at [179, 249] on div "Zīmējumā ir attēlots kādas periodiskas funkcijas grafiks. Pēc grafika nosaki un…" at bounding box center [314, 247] width 277 height 31
copy span "Atbildi rakstot lieto komatu, ne punktu."
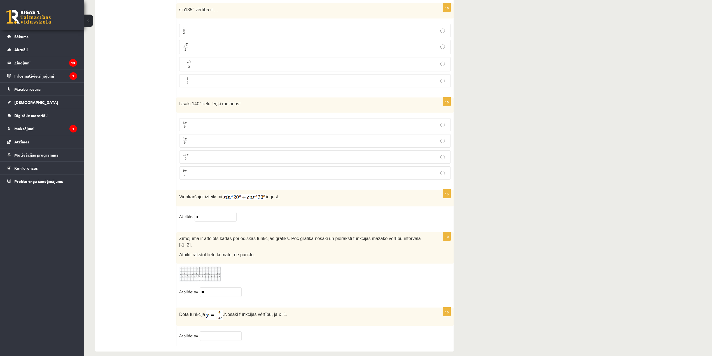
click at [279, 278] on div "1p Zīmējumā ir attēlots kādas periodiskas funkcijas grafiks. Pēc grafika nosaki…" at bounding box center [314, 266] width 277 height 69
click at [222, 331] on input "text" at bounding box center [221, 336] width 42 height 10
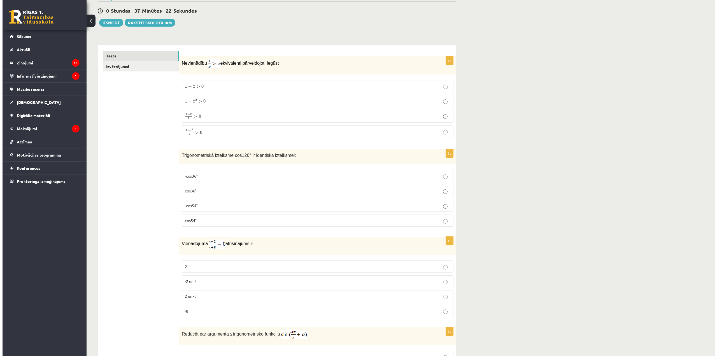
scroll to position [0, 0]
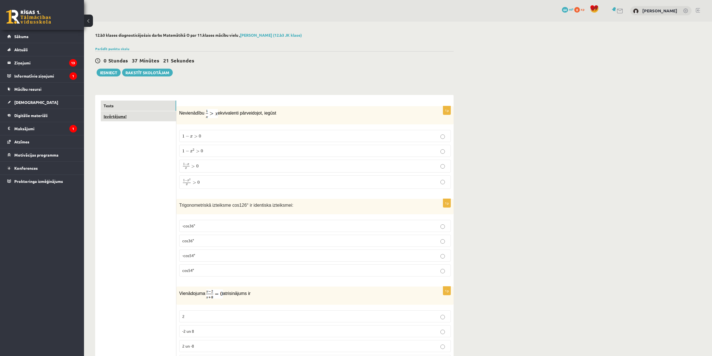
type input "*"
click at [121, 119] on link "Izvērtējums!" at bounding box center [138, 116] width 75 height 10
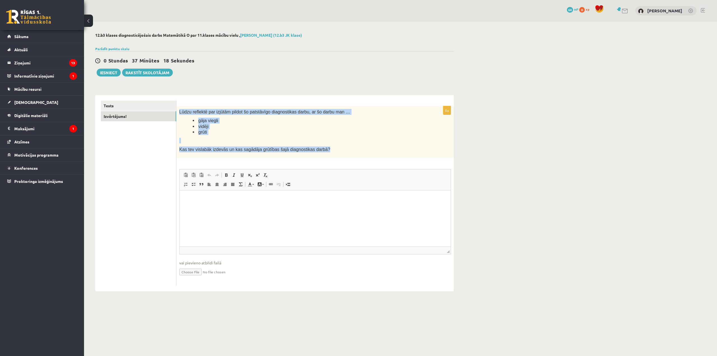
drag, startPoint x: 180, startPoint y: 111, endPoint x: 385, endPoint y: 153, distance: 209.8
click at [385, 153] on div "Lūdzu reflektē par izjūtām pildot šo patstāvīgo diagnostikas darbu, ar šo darbu…" at bounding box center [314, 132] width 277 height 52
copy div "Lūdzu reflektē par izjūtām pildot šo patstāvīgo diagnostikas darbu, ar šo darbu…"
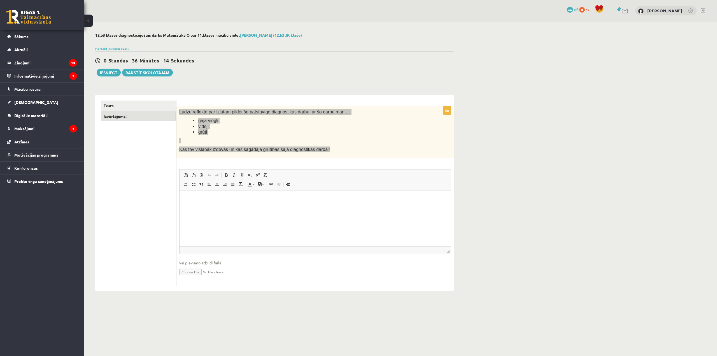
click at [254, 203] on html at bounding box center [315, 198] width 271 height 17
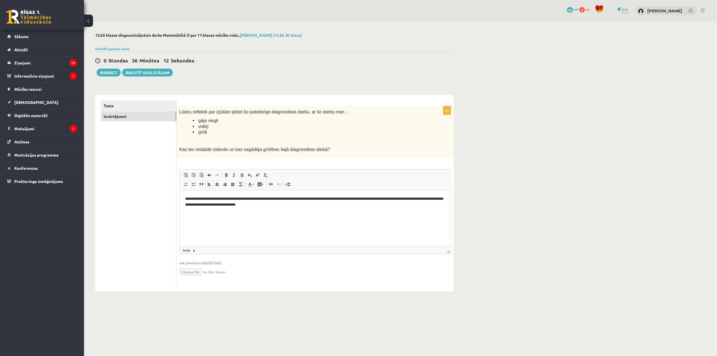
drag, startPoint x: 661, startPoint y: 187, endPoint x: 654, endPoint y: 191, distance: 8.1
click at [657, 190] on div "12.b3 klases diagnosticējošais darbs Matemātikā O par 11.klases mācību vielu , …" at bounding box center [400, 162] width 633 height 281
click at [112, 74] on button "Iesniegt" at bounding box center [109, 73] width 24 height 8
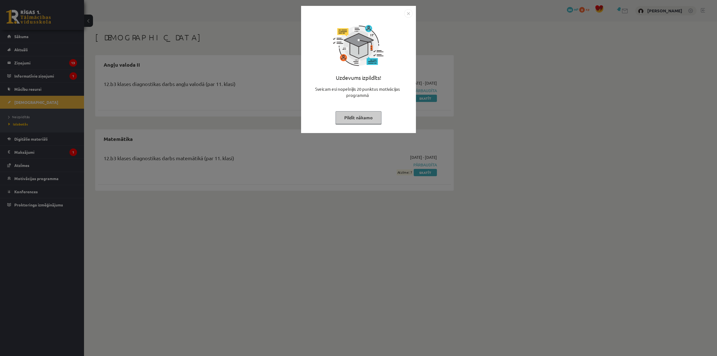
click at [356, 120] on button "Pildīt nākamo" at bounding box center [359, 117] width 46 height 13
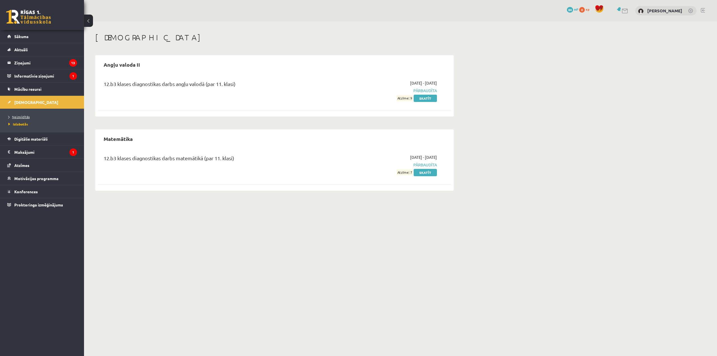
click at [24, 116] on span "Neizpildītās" at bounding box center [18, 117] width 21 height 4
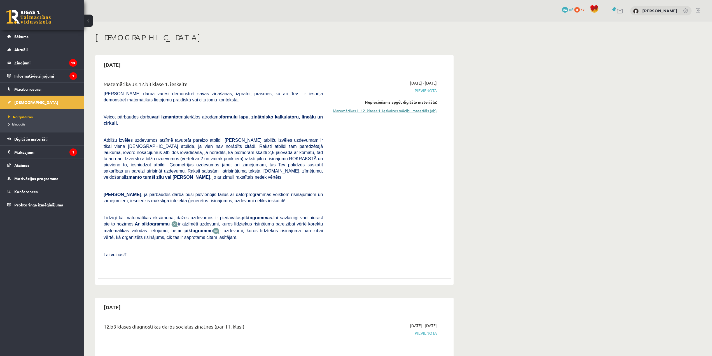
click at [381, 112] on link "Matemātikas I - 12. klases 1. ieskaites mācību materiāls (ab)" at bounding box center [384, 111] width 106 height 6
click at [382, 111] on link "Matemātikas I - 12. klases 1. ieskaites mācību materiāls (ab)" at bounding box center [384, 111] width 106 height 6
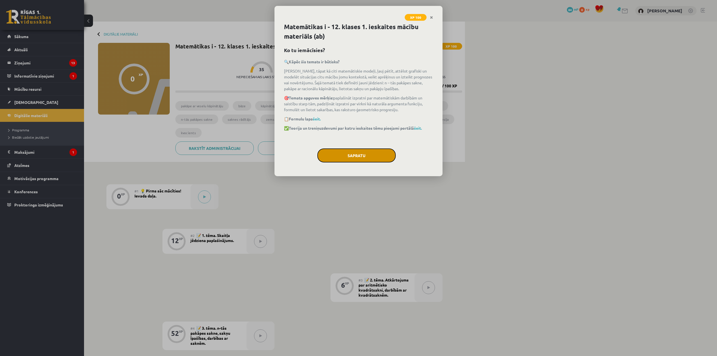
click at [359, 160] on button "Sapratu" at bounding box center [356, 155] width 78 height 14
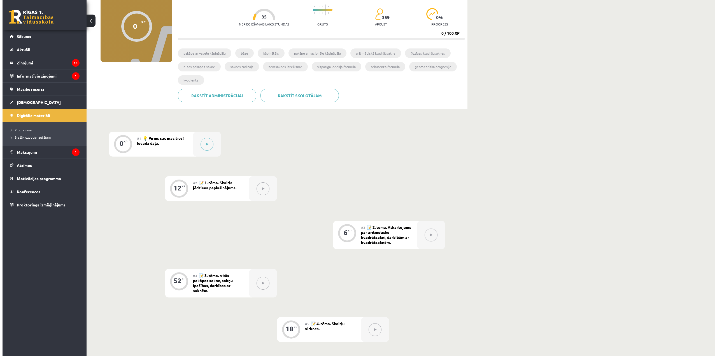
scroll to position [2, 0]
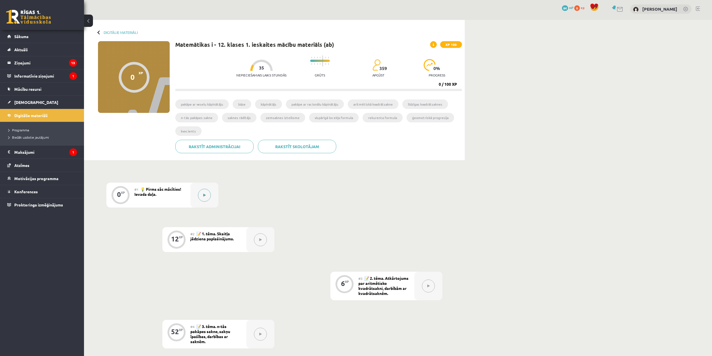
click at [211, 196] on div at bounding box center [204, 195] width 28 height 25
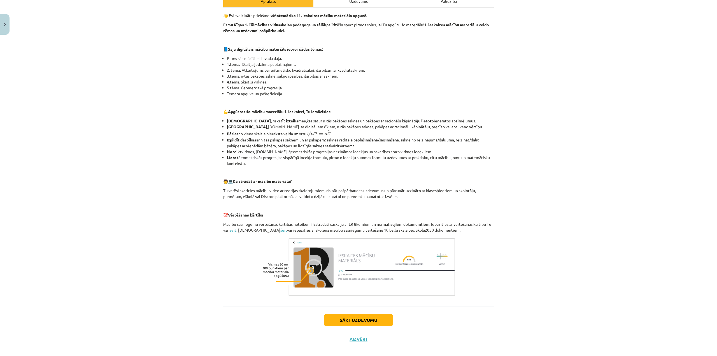
scroll to position [94, 0]
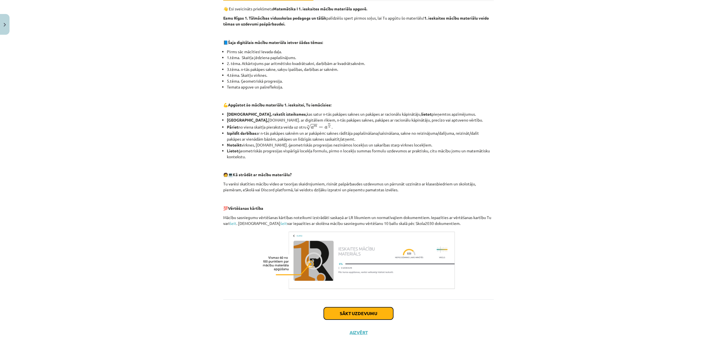
click at [368, 311] on button "Sākt uzdevumu" at bounding box center [358, 313] width 69 height 12
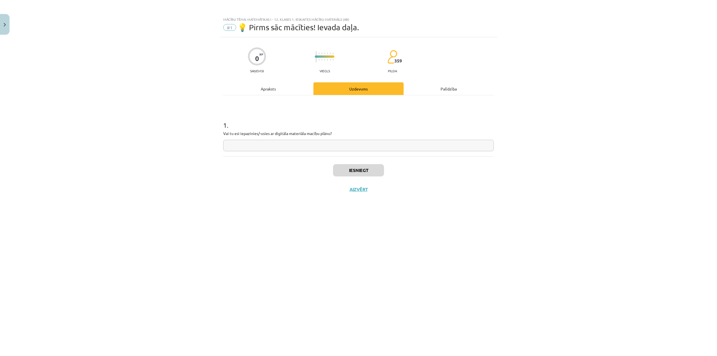
scroll to position [0, 0]
click at [329, 151] on input "text" at bounding box center [358, 145] width 271 height 11
type input "*"
click at [382, 173] on button "Iesniegt" at bounding box center [358, 170] width 51 height 12
click at [362, 189] on button "Nākamā nodarbība" at bounding box center [358, 193] width 55 height 13
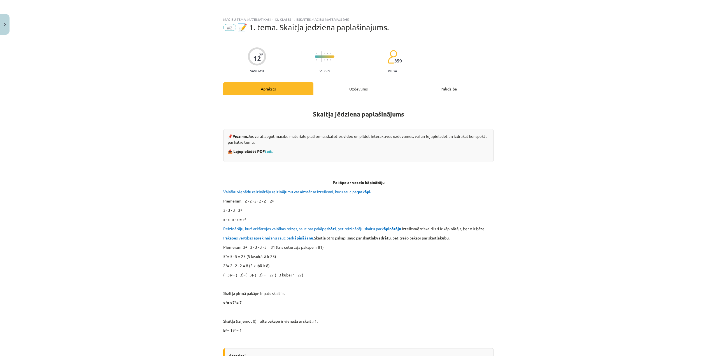
click at [356, 83] on div "Uzdevums" at bounding box center [358, 88] width 90 height 13
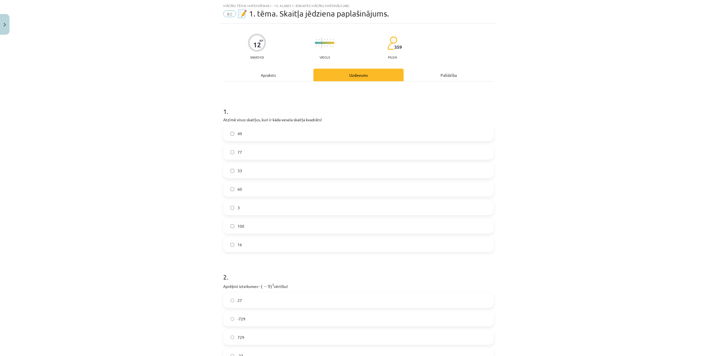
scroll to position [14, 0]
drag, startPoint x: 247, startPoint y: 127, endPoint x: 292, endPoint y: 252, distance: 132.6
click at [292, 252] on div "1 . Atzīmē visus skaitļus, kuri ir kāda vesela skaitļa kvadrāts! 49 77 33 60 3 …" at bounding box center [358, 174] width 271 height 154
copy div "Atzīmē visus skaitļus, kuri ir kāda vesela skaitļa kvadrāts! 49 77 33 60 3 100 …"
click at [253, 134] on label "49" at bounding box center [358, 133] width 269 height 14
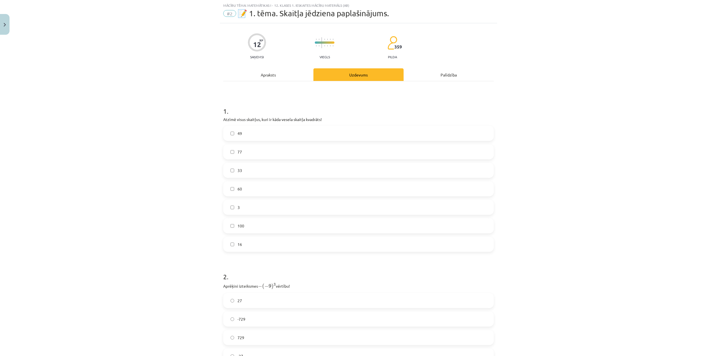
click at [250, 227] on label "100" at bounding box center [358, 226] width 269 height 14
click at [247, 237] on div "16" at bounding box center [358, 244] width 271 height 15
click at [242, 244] on label "16" at bounding box center [358, 244] width 269 height 14
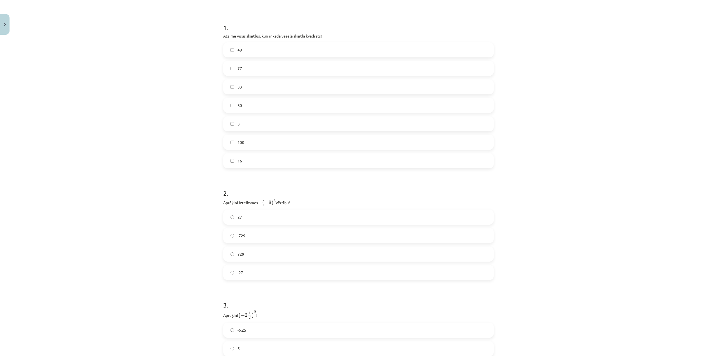
scroll to position [98, 0]
drag, startPoint x: 222, startPoint y: 202, endPoint x: 285, endPoint y: 279, distance: 99.9
click at [285, 279] on div "2 . Aprēķini izteiksmes − ( − 9 ) 3 − ( − 9 ) 3 vērtību! 27 -729 729 -27" at bounding box center [358, 229] width 271 height 101
copy div "Aprēķini izteiksmes − ( − 9 ) 3 − ( − 9 ) 3 vērtību! 27 -729 729 -27"
click at [277, 188] on h1 "2 ." at bounding box center [358, 187] width 271 height 17
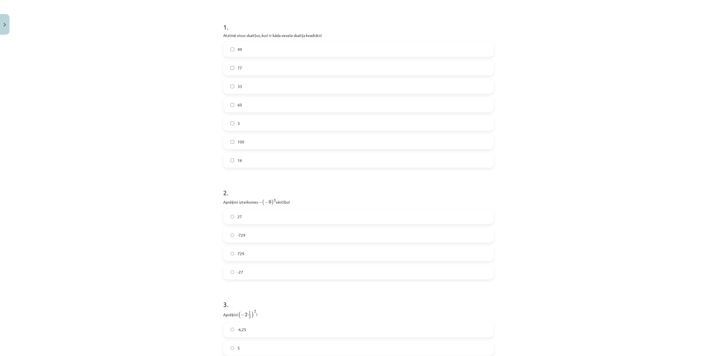
click at [252, 252] on label "729" at bounding box center [358, 254] width 269 height 14
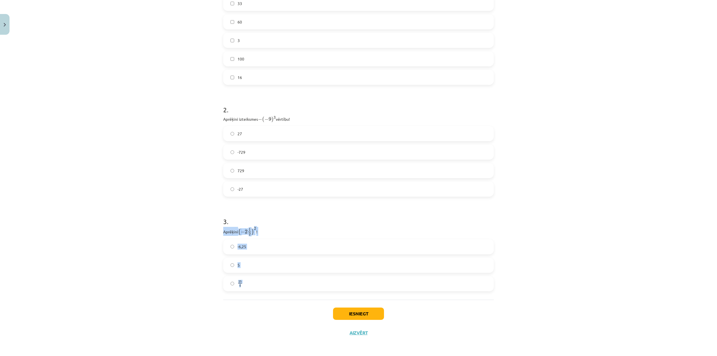
drag, startPoint x: 222, startPoint y: 230, endPoint x: 284, endPoint y: 287, distance: 84.7
click at [284, 287] on div "3 . Aprēķini ( − 2 1 2 ) 2 ( − 2 1 2 ) 2 ! -6,25 5 25 4 25 4" at bounding box center [358, 249] width 271 height 83
copy div "Aprēķini ( − 2 1 2 ) 2 ( − 2 1 2 ) 2 ! -6,25 5 25 4"
drag, startPoint x: 318, startPoint y: 218, endPoint x: 315, endPoint y: 219, distance: 3.7
click at [317, 218] on h1 "3 ." at bounding box center [358, 216] width 271 height 17
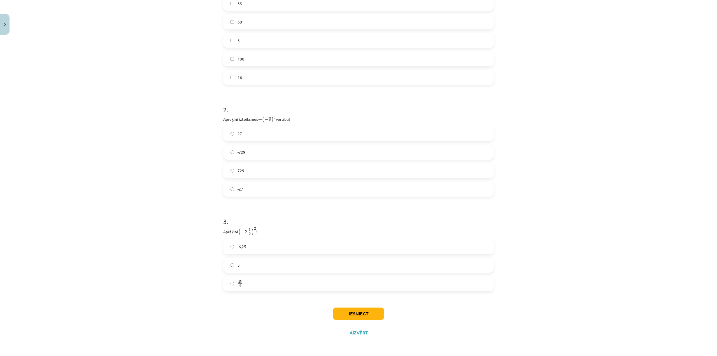
click at [258, 246] on label "-6,25" at bounding box center [358, 247] width 269 height 14
click at [357, 310] on button "Iesniegt" at bounding box center [358, 314] width 51 height 12
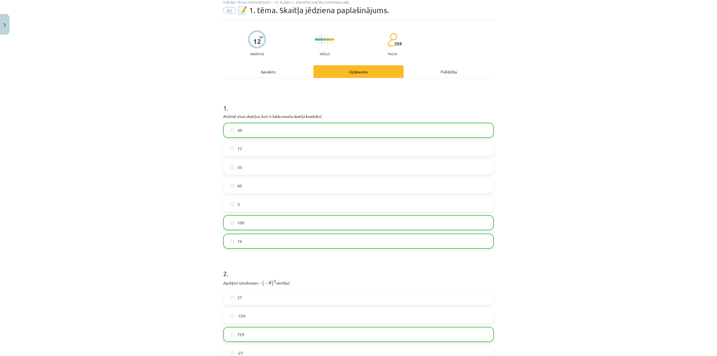
scroll to position [0, 0]
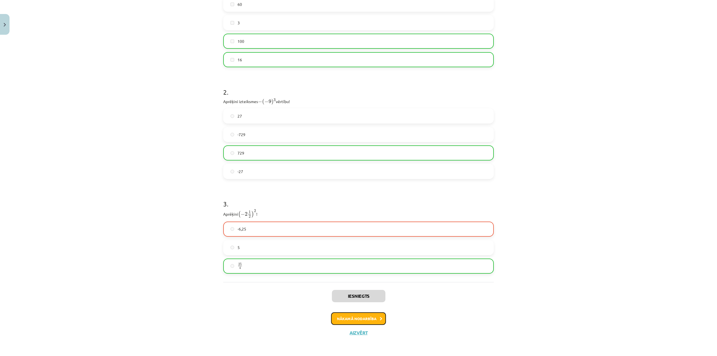
click at [357, 316] on button "Nākamā nodarbība" at bounding box center [358, 318] width 55 height 13
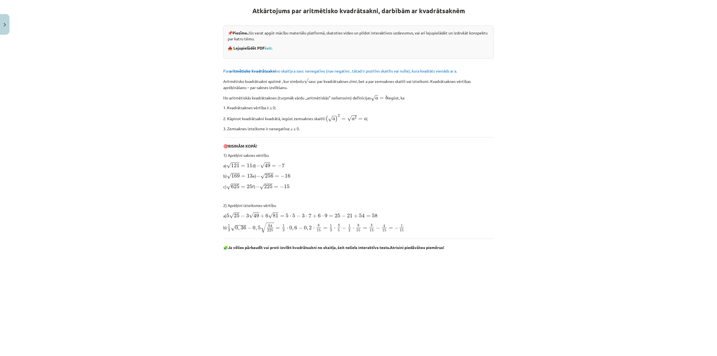
scroll to position [14, 0]
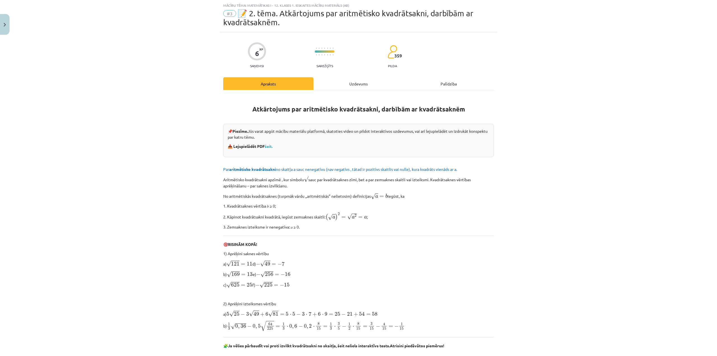
click at [349, 85] on div "Uzdevums" at bounding box center [358, 83] width 90 height 13
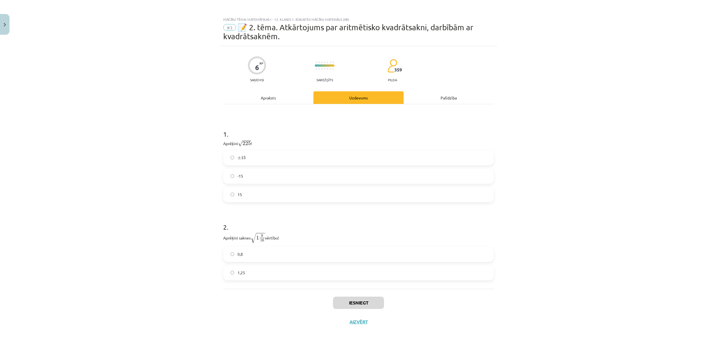
click at [252, 192] on label "15" at bounding box center [358, 195] width 269 height 14
drag, startPoint x: 260, startPoint y: 235, endPoint x: 310, endPoint y: 241, distance: 50.2
click at [310, 241] on p "Aprēķini saknes √ 1 9 16 1 9 16 vērtību!" at bounding box center [358, 237] width 271 height 11
click at [311, 241] on p "Aprēķini saknes √ 1 9 16 1 9 16 vērtību!" at bounding box center [358, 237] width 271 height 11
drag, startPoint x: 253, startPoint y: 277, endPoint x: 260, endPoint y: 280, distance: 7.8
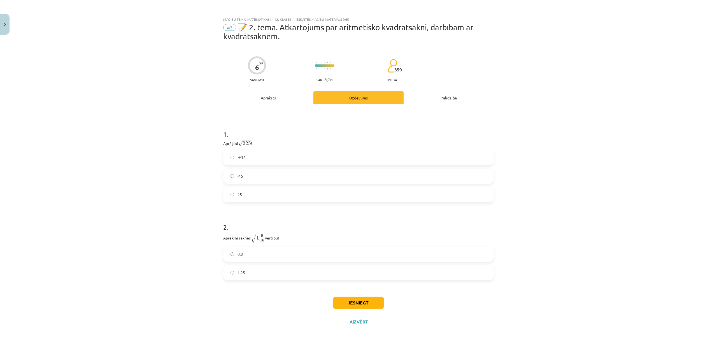
click at [254, 277] on label "1,25" at bounding box center [358, 273] width 269 height 14
click at [357, 301] on button "Iesniegt" at bounding box center [358, 303] width 51 height 12
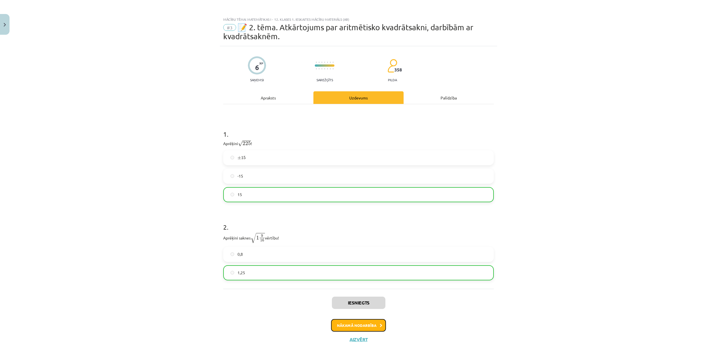
drag, startPoint x: 343, startPoint y: 324, endPoint x: 353, endPoint y: 323, distance: 10.4
click at [344, 324] on button "Nākamā nodarbība" at bounding box center [358, 325] width 55 height 13
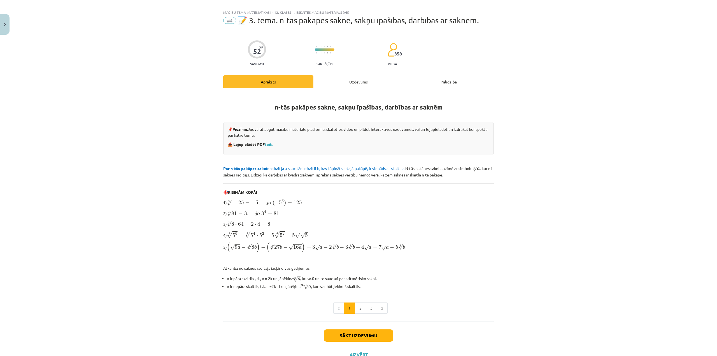
click at [358, 82] on div "Uzdevums" at bounding box center [358, 81] width 90 height 13
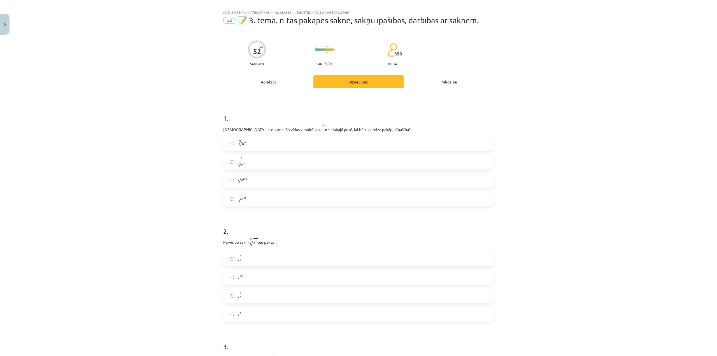
scroll to position [14, 0]
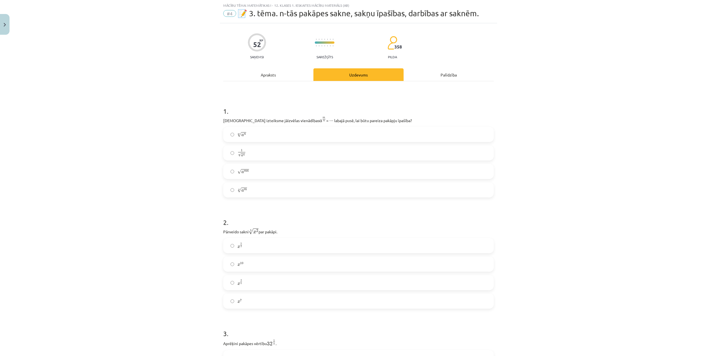
click at [255, 190] on label "n √ a m a m n" at bounding box center [358, 190] width 269 height 14
click at [240, 282] on span "2 5" at bounding box center [241, 282] width 2 height 5
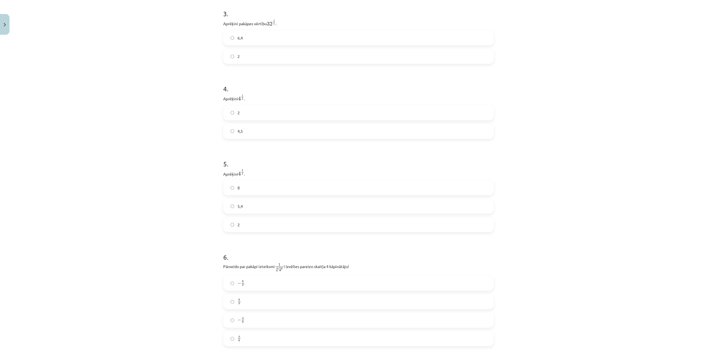
scroll to position [336, 0]
click at [243, 53] on label "2" at bounding box center [358, 54] width 269 height 14
click at [246, 111] on label "2" at bounding box center [358, 111] width 269 height 14
click at [238, 187] on span "8" at bounding box center [239, 186] width 2 height 6
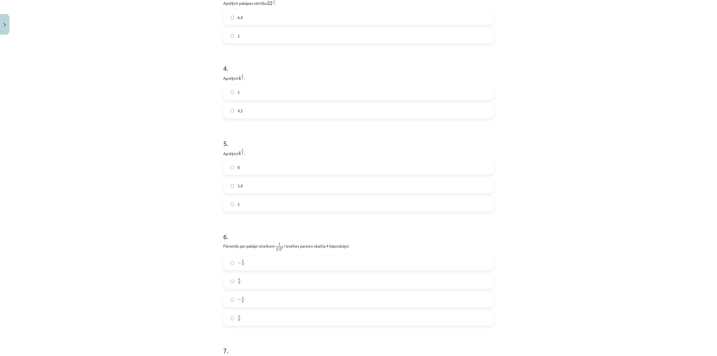
scroll to position [364, 0]
click at [256, 310] on label "x 8 x 8" at bounding box center [358, 308] width 269 height 14
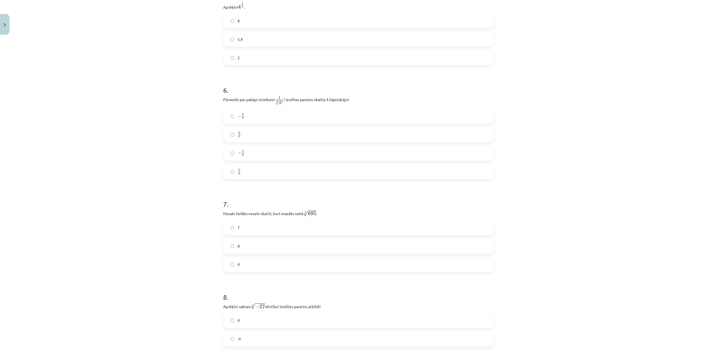
scroll to position [504, 0]
click at [247, 240] on label "8" at bounding box center [358, 243] width 269 height 14
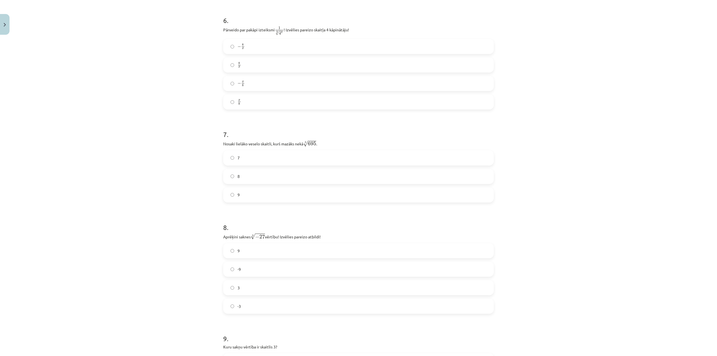
scroll to position [588, 0]
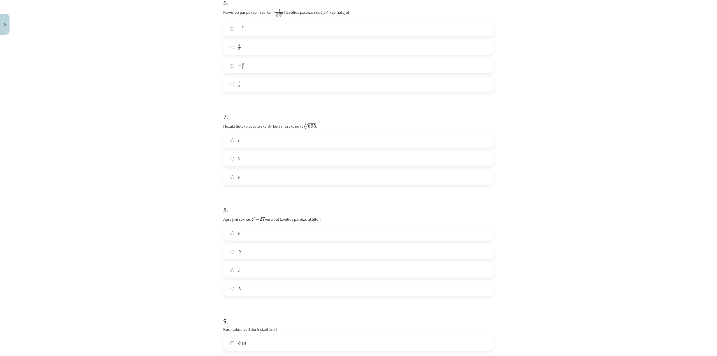
click at [287, 288] on label "-3" at bounding box center [358, 289] width 269 height 14
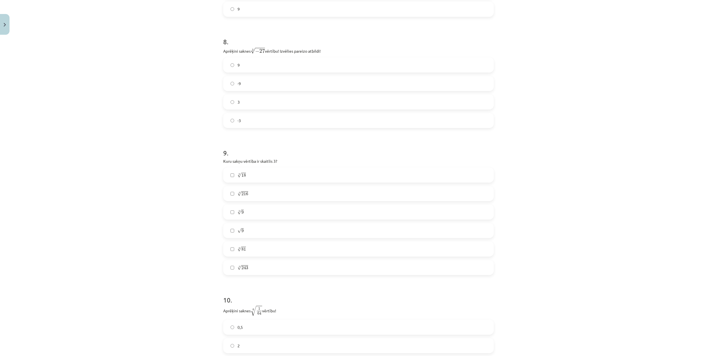
click at [253, 234] on label "√ 9 9" at bounding box center [358, 231] width 269 height 14
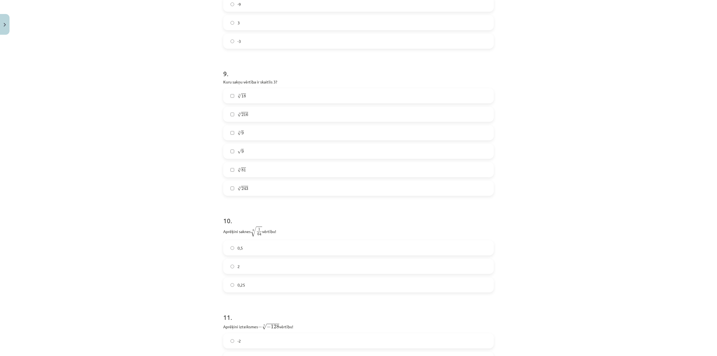
scroll to position [840, 0]
click at [238, 246] on span "0,5" at bounding box center [240, 243] width 5 height 6
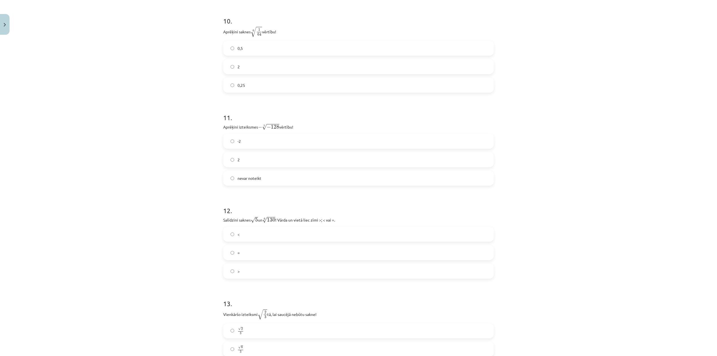
scroll to position [1036, 0]
click at [241, 155] on label "2" at bounding box center [358, 159] width 269 height 14
click at [248, 271] on label ">" at bounding box center [358, 270] width 269 height 14
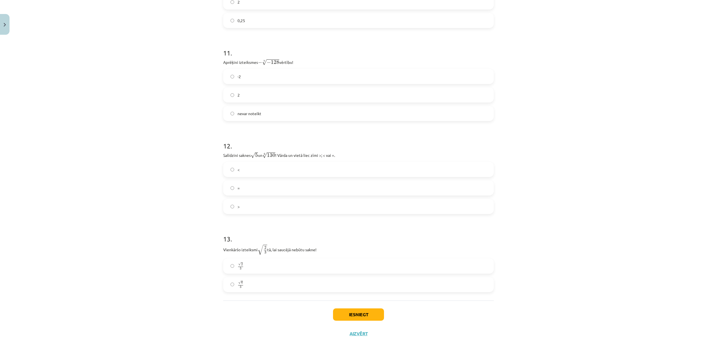
scroll to position [1101, 0]
click at [263, 283] on label "√ 6 3 6 3" at bounding box center [358, 283] width 269 height 14
click at [362, 310] on button "Iesniegt" at bounding box center [358, 313] width 51 height 12
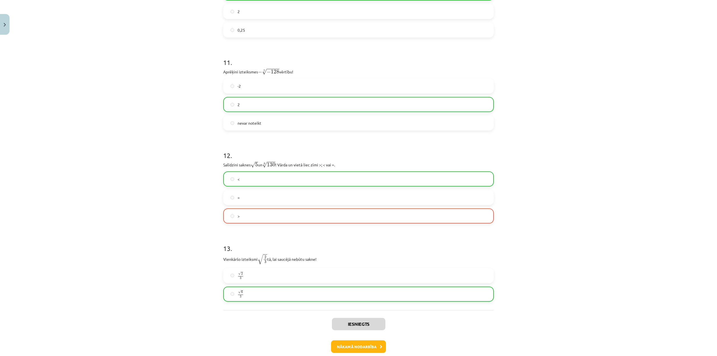
scroll to position [1119, 0]
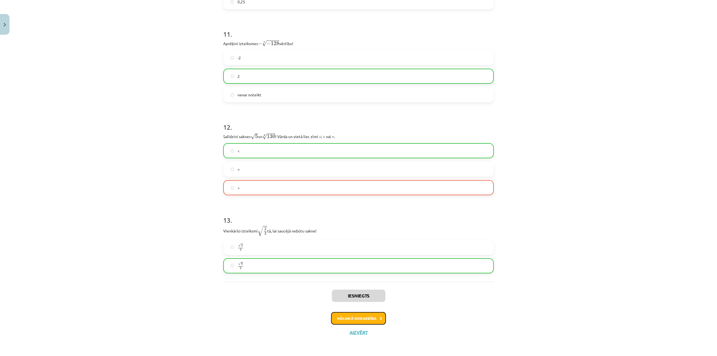
click at [359, 318] on button "Nākamā nodarbība" at bounding box center [358, 318] width 55 height 13
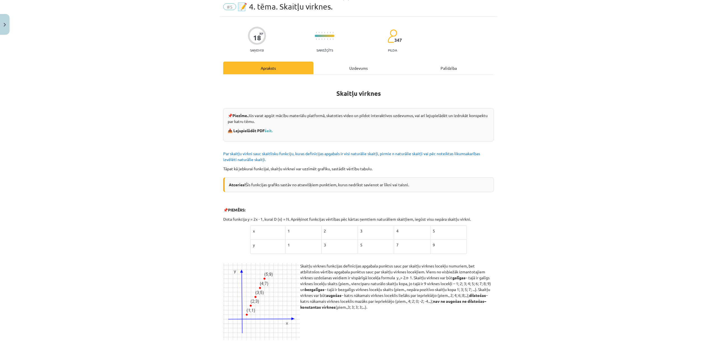
scroll to position [14, 0]
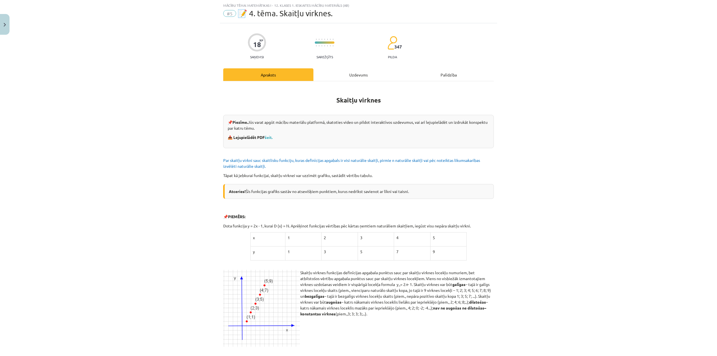
click at [354, 75] on div "Uzdevums" at bounding box center [358, 74] width 90 height 13
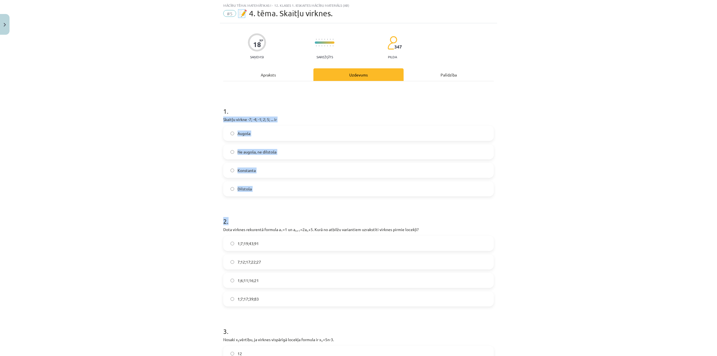
drag, startPoint x: 222, startPoint y: 118, endPoint x: 287, endPoint y: 197, distance: 102.5
click at [223, 117] on p "Skaitļu virkne -7; -4; -1; 2; 5; ... ir" at bounding box center [358, 120] width 271 height 6
drag, startPoint x: 222, startPoint y: 117, endPoint x: 261, endPoint y: 182, distance: 75.7
click at [262, 189] on div "1 . Skaitļu virkne -7; -4; -1; 2; 5; ... ir Augoša Ne augoša, ne dilstoša Konst…" at bounding box center [358, 146] width 271 height 99
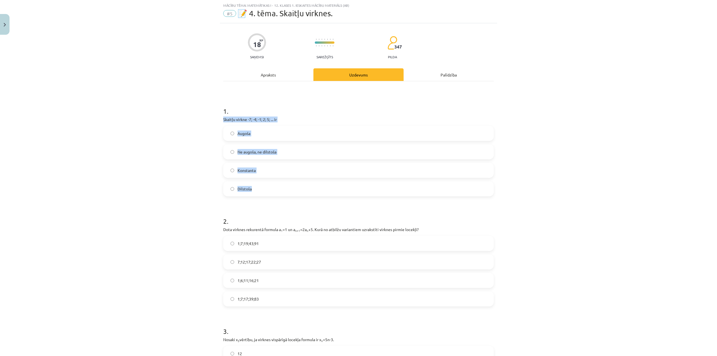
copy div "Skaitļu virkne -7; -4; -1; 2; 5; ... ir Augoša Ne augoša, ne dilstoša Konstanta…"
click at [189, 134] on div "Mācību tēma: Matemātikas i - 12. klases 1. ieskaites mācību materiāls (ab) #5 📝…" at bounding box center [358, 178] width 717 height 356
click at [252, 131] on label "Augoša" at bounding box center [358, 133] width 269 height 14
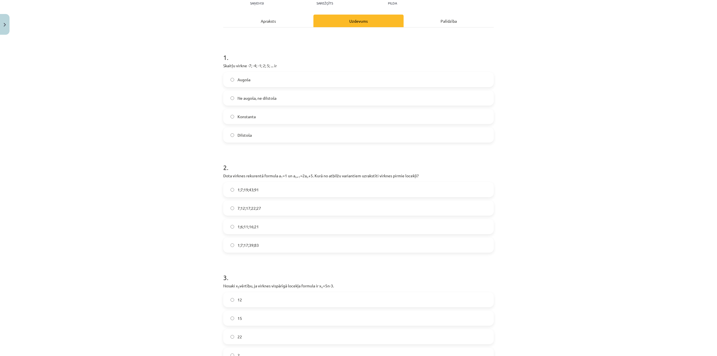
scroll to position [70, 0]
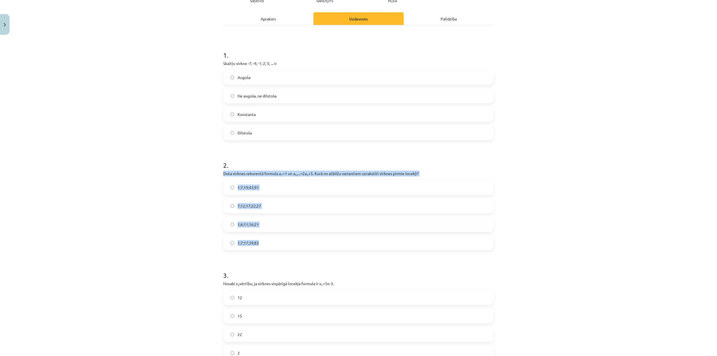
drag, startPoint x: 220, startPoint y: 173, endPoint x: 279, endPoint y: 247, distance: 94.8
click at [279, 247] on div "18 XP Saņemsi Sarežģīts 347 pilda Apraksts Uzdevums Palīdzība 1 . Skaitļu virkn…" at bounding box center [358, 355] width 277 height 777
copy div "Dota virknes rekurentā formula a 1 =1 un a n+1 =2a n +5. Kurā no atbilžu varian…"
click at [259, 186] on label "1;7;19;43;91" at bounding box center [358, 187] width 269 height 14
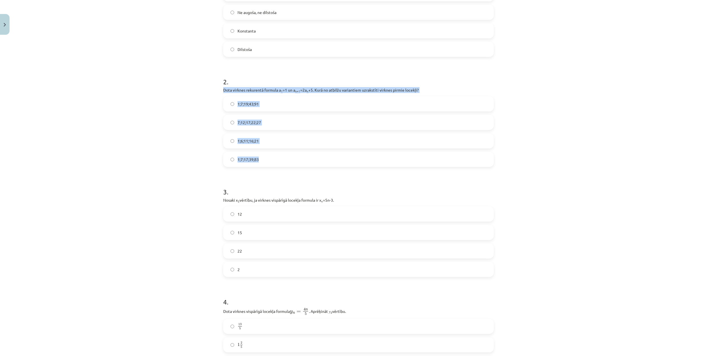
scroll to position [154, 0]
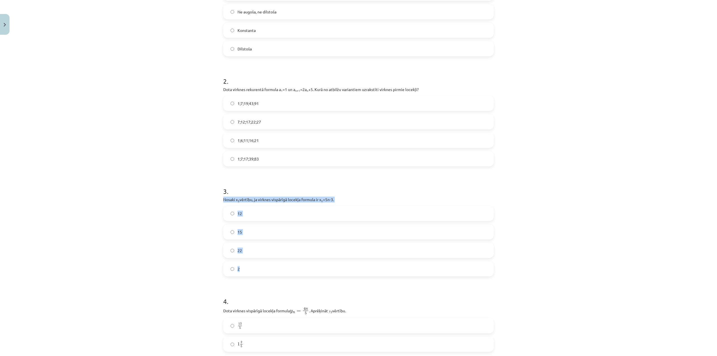
drag, startPoint x: 221, startPoint y: 198, endPoint x: 266, endPoint y: 273, distance: 87.4
click at [266, 275] on div "3 . Nosaki x 3 vērtību, ja virknes vispārīgā locekļa formula ir x n =5n-3. 12 1…" at bounding box center [358, 227] width 271 height 99
copy div "Nosaki x 3 vērtību, ja virknes vispārīgā locekļa formula ir x n =5n-3. 12 15 22…"
click at [246, 217] on label "12" at bounding box center [358, 213] width 269 height 14
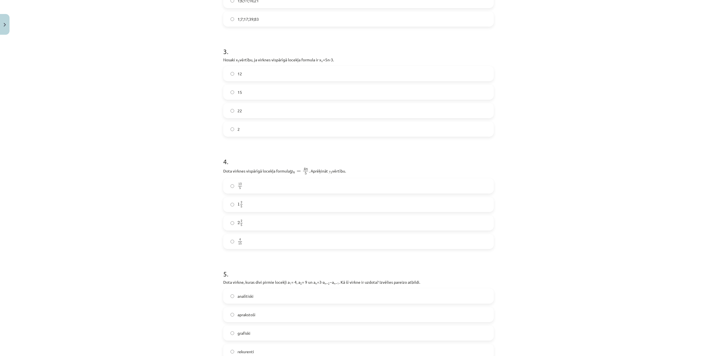
scroll to position [294, 0]
click at [261, 188] on label "13 5 13 5" at bounding box center [358, 186] width 269 height 14
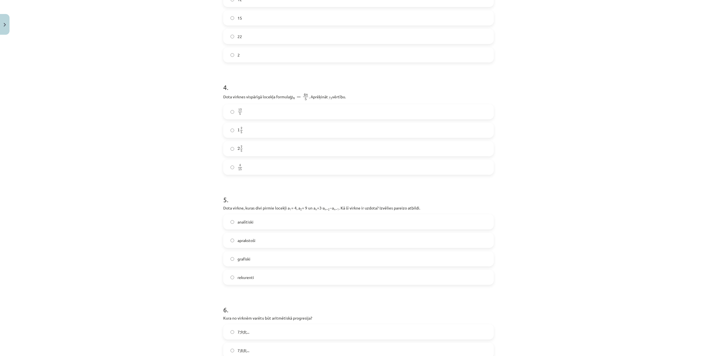
scroll to position [378, 0]
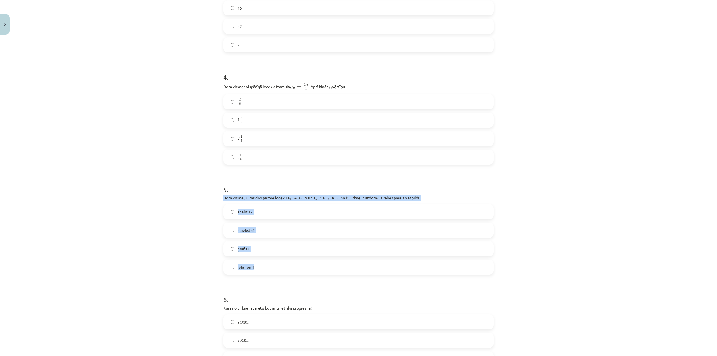
drag, startPoint x: 221, startPoint y: 197, endPoint x: 279, endPoint y: 264, distance: 89.2
click at [301, 272] on div "5 . Dota virkne, kuras divi pirmie locekļi a 1 = 4, a 2 = 9 un a n =3⋅a n−2 −a …" at bounding box center [358, 225] width 271 height 99
copy div "Dota virkne, kuras divi pirmie locekļi a 1 = 4, a 2 = 9 un a n =3⋅a n−2 −a n−1 …"
click at [272, 269] on label "rekurenti" at bounding box center [358, 267] width 269 height 14
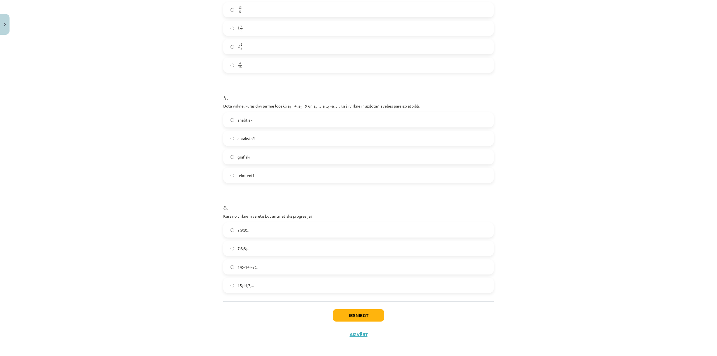
scroll to position [472, 0]
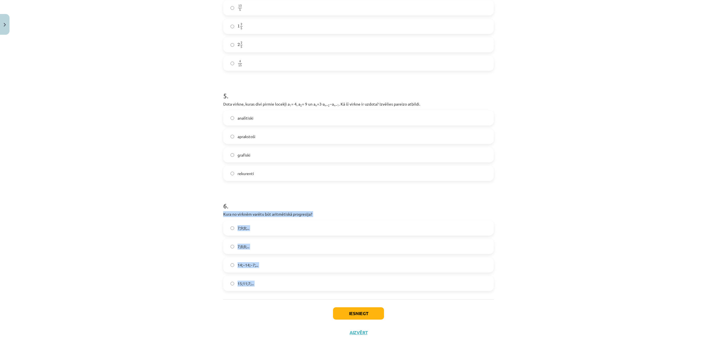
drag, startPoint x: 221, startPoint y: 214, endPoint x: 309, endPoint y: 301, distance: 124.0
drag, startPoint x: 259, startPoint y: 211, endPoint x: 257, endPoint y: 213, distance: 3.0
click at [271, 283] on label "15;11;7;..." at bounding box center [358, 283] width 269 height 14
click at [366, 310] on button "Iesniegt" at bounding box center [358, 313] width 51 height 12
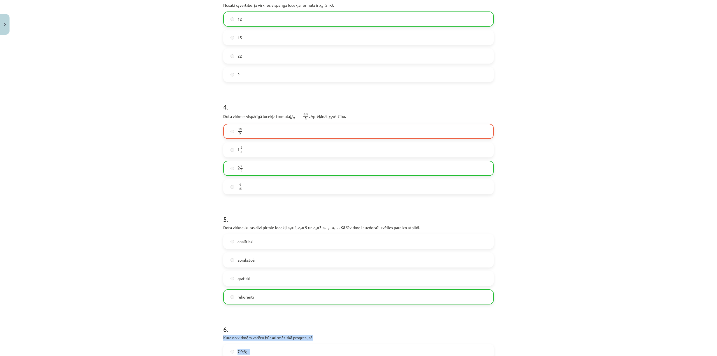
scroll to position [332, 0]
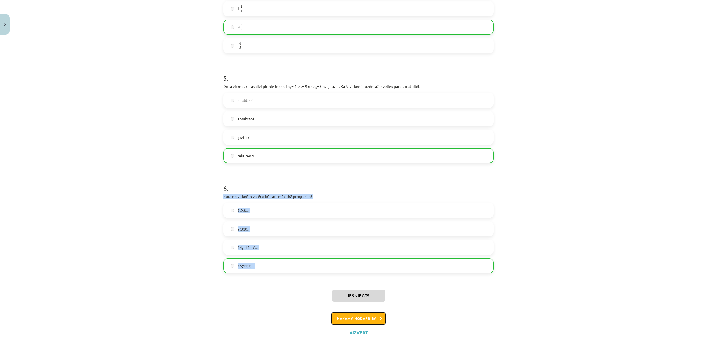
click at [364, 317] on button "Nākamā nodarbība" at bounding box center [358, 318] width 55 height 13
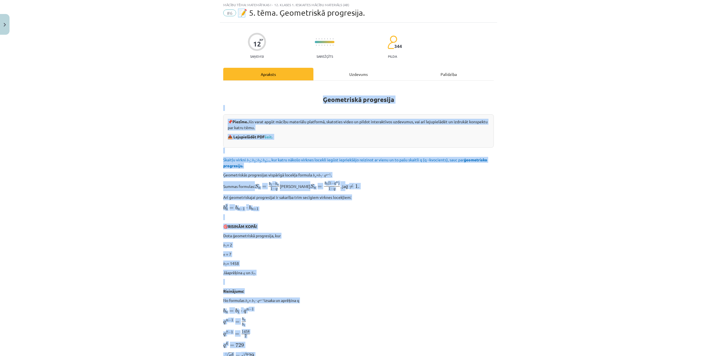
scroll to position [14, 0]
click at [710, 252] on div "Mācību tēma: Matemātikas i - 12. klases 1. ieskaites mācību materiāls (ab) #6 📝…" at bounding box center [358, 178] width 717 height 356
click at [556, 218] on div "Mācību tēma: Matemātikas i - 12. klases 1. ieskaites mācību materiāls (ab) #6 📝…" at bounding box center [358, 178] width 717 height 356
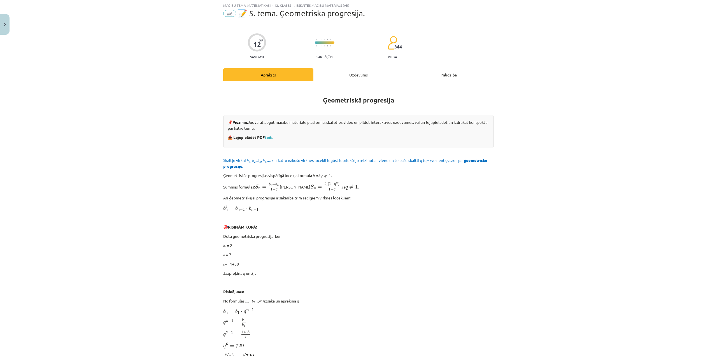
click at [354, 71] on div "Uzdevums" at bounding box center [358, 74] width 90 height 13
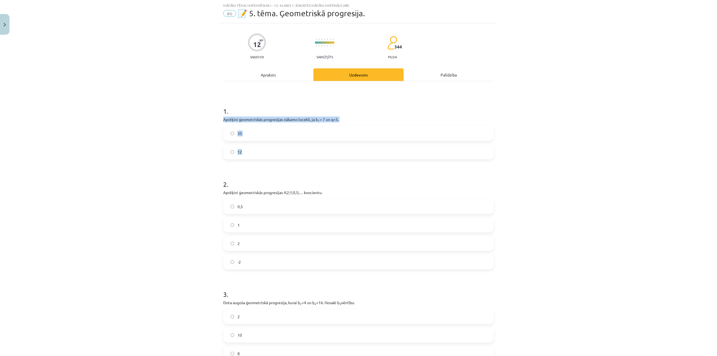
drag, startPoint x: 222, startPoint y: 118, endPoint x: 262, endPoint y: 149, distance: 50.8
click at [258, 154] on div "1 . Aprēķini ģeometriskās progresijas nākamo locekli, ja b 1 = 7 un q=5. 35 12" at bounding box center [358, 128] width 271 height 62
copy div "Aprēķini ģeometriskās progresijas nākamo locekli, ja b 1 = 7 un q=5. 35 12"
click at [255, 131] on label "35" at bounding box center [358, 133] width 269 height 14
drag, startPoint x: 222, startPoint y: 190, endPoint x: 285, endPoint y: 228, distance: 74.0
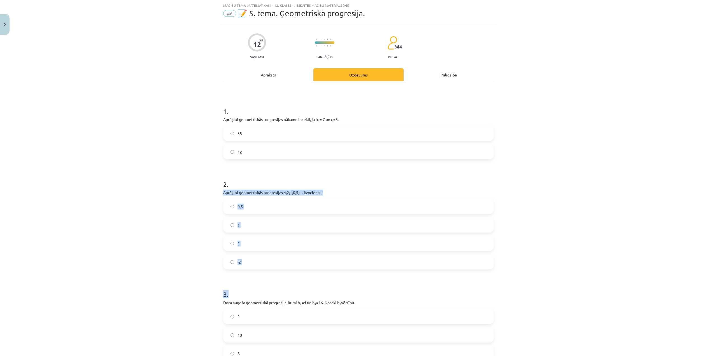
click at [278, 269] on div "2 . Aprēķini ģeometriskās progresijas 4;2;1;0,5;… kvocientu. 0,5 1 2 -2" at bounding box center [358, 220] width 271 height 99
copy div "Aprēķini ģeometriskās progresijas 4;2;1;0,5;… kvocientu. 0,5 1 2 -2"
click at [245, 210] on label "0,5" at bounding box center [358, 206] width 269 height 14
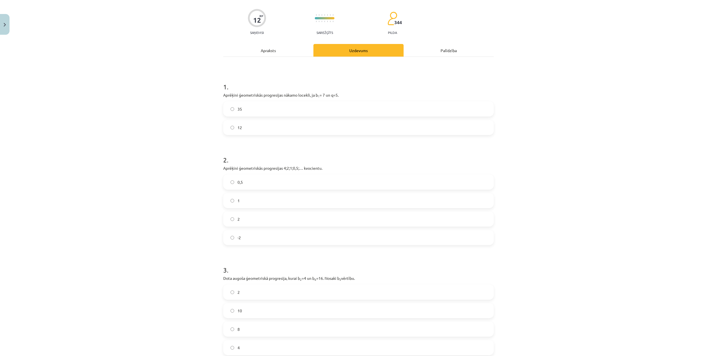
scroll to position [103, 0]
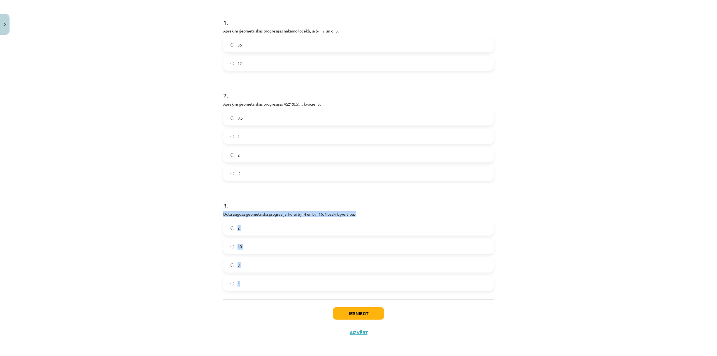
drag, startPoint x: 220, startPoint y: 214, endPoint x: 275, endPoint y: 276, distance: 82.0
click at [272, 282] on div "12 XP Saņemsi Sarežģīts 344 pilda Apraksts Uzdevums Palīdzība 1 . Aprēķini ģeom…" at bounding box center [358, 138] width 277 height 407
copy div "Dota augoša ģeometriskā progresija, kurai b 2 =4 un b 4 =16. Nosaki b 3 vērtību…"
click at [255, 262] on label "8" at bounding box center [358, 265] width 269 height 14
click at [360, 314] on button "Iesniegt" at bounding box center [358, 313] width 51 height 12
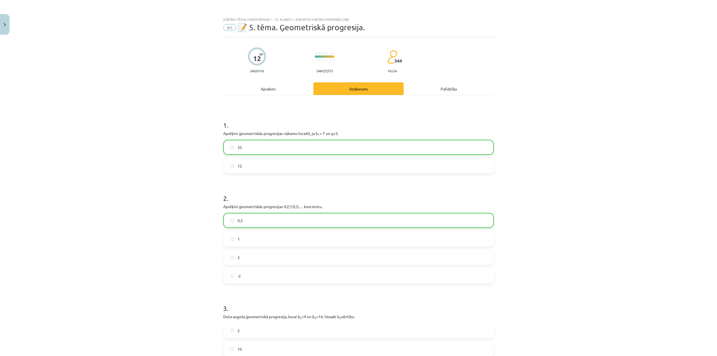
scroll to position [120, 0]
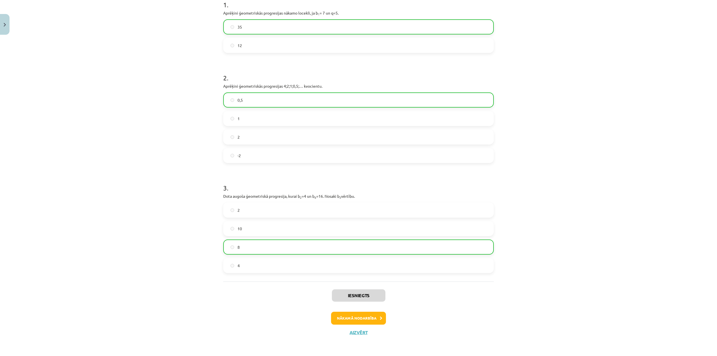
click at [346, 310] on div "Iesniegts Nākamā nodarbība Aizvērt" at bounding box center [358, 310] width 271 height 57
click at [348, 315] on button "Nākamā nodarbība" at bounding box center [358, 318] width 55 height 13
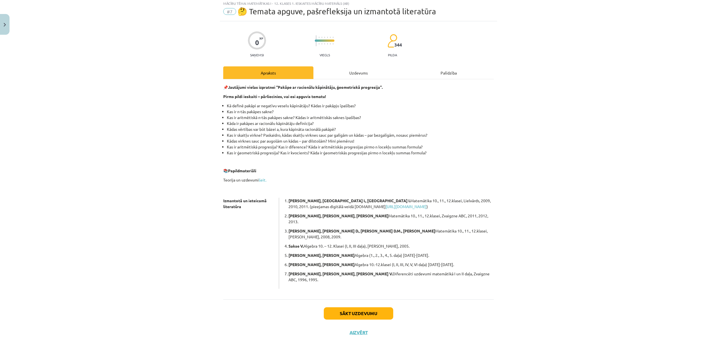
scroll to position [0, 0]
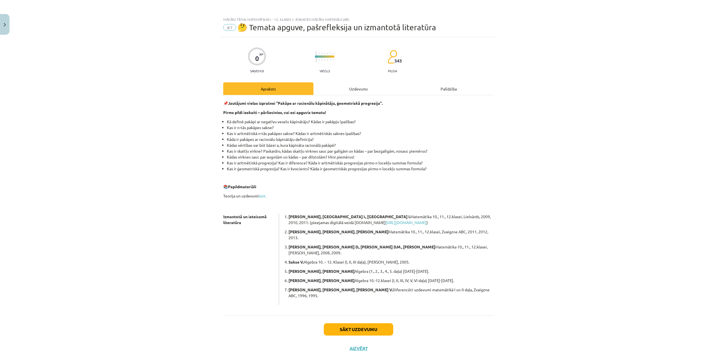
click at [364, 90] on div "Uzdevums" at bounding box center [358, 88] width 90 height 13
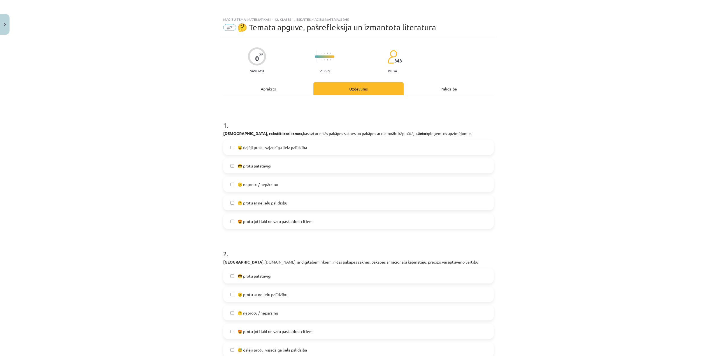
click at [287, 202] on label "🙂 protu ar nelielu palīdzību" at bounding box center [358, 203] width 269 height 14
click at [267, 144] on label "😅 daļēji protu, vajadzīga liela palīdzība" at bounding box center [358, 147] width 269 height 14
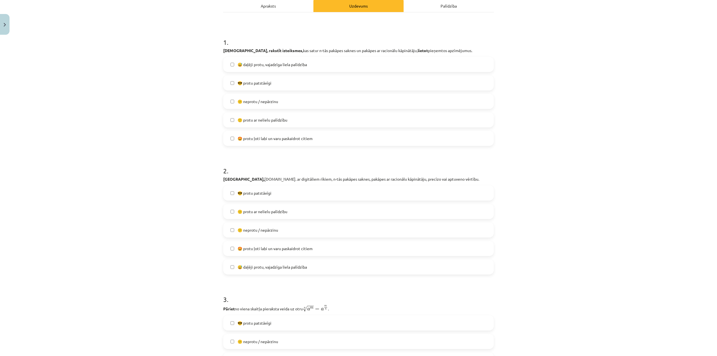
scroll to position [84, 0]
drag, startPoint x: 261, startPoint y: 247, endPoint x: 265, endPoint y: 216, distance: 31.9
click at [261, 247] on span "🤩 protu ļoti labi un varu paskaidrot citiem" at bounding box center [275, 248] width 75 height 6
click at [270, 212] on span "🙂 protu ar nelielu palīdzību" at bounding box center [263, 211] width 50 height 6
click at [291, 269] on label "😅 daļēji protu, vajadzīga liela palīdzība" at bounding box center [358, 266] width 269 height 14
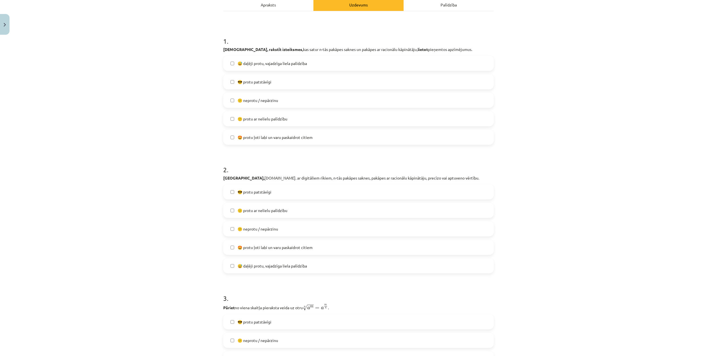
click at [273, 215] on label "🙂 protu ar nelielu palīdzību" at bounding box center [358, 210] width 269 height 14
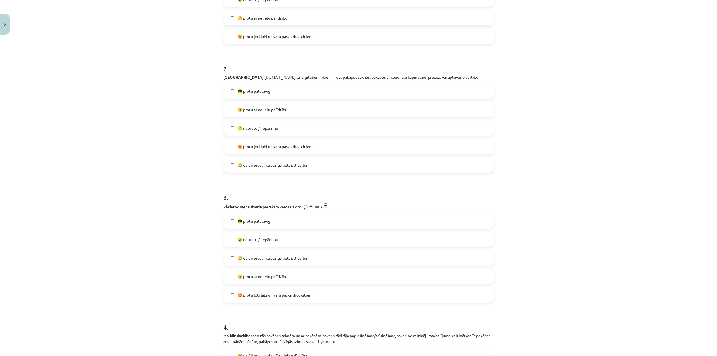
scroll to position [252, 0]
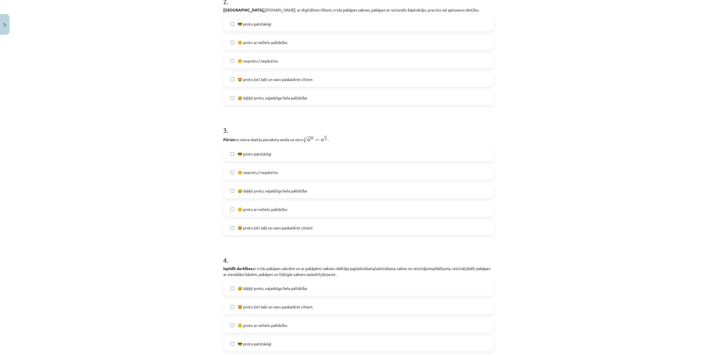
click at [248, 172] on span "😕 neprotu / nepārzinu" at bounding box center [258, 172] width 41 height 6
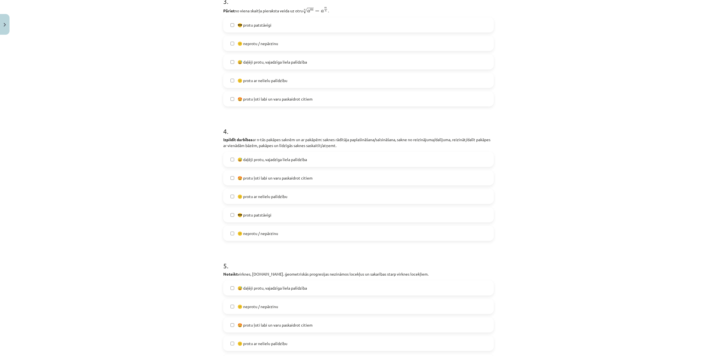
scroll to position [392, 0]
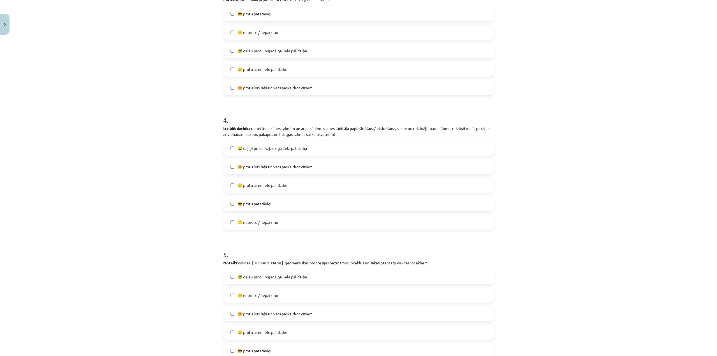
click at [285, 189] on label "🙂 protu ar nelielu palīdzību" at bounding box center [358, 185] width 269 height 14
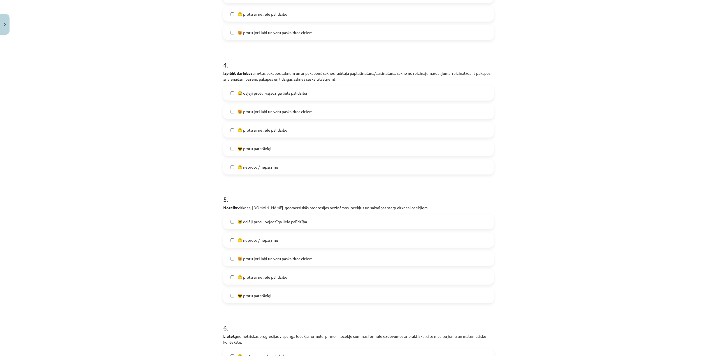
scroll to position [448, 0]
click at [287, 243] on label "😕 neprotu / nepārzinu" at bounding box center [358, 239] width 269 height 14
click at [288, 240] on label "😕 neprotu / nepārzinu" at bounding box center [358, 239] width 269 height 14
drag, startPoint x: 282, startPoint y: 279, endPoint x: 294, endPoint y: 269, distance: 16.4
click at [282, 279] on span "🙂 protu ar nelielu palīdzību" at bounding box center [263, 276] width 50 height 6
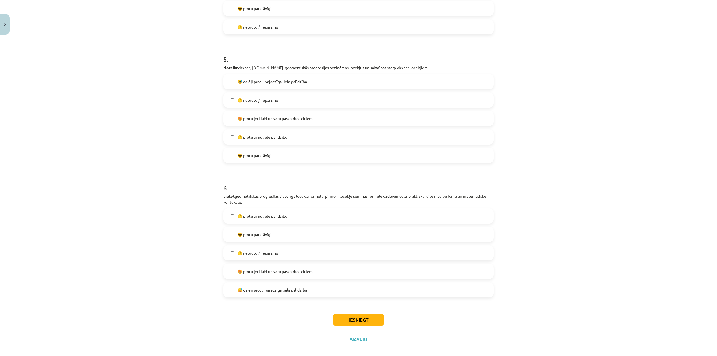
scroll to position [588, 0]
click at [289, 288] on span "😅 daļēji protu, vajadzīga liela palīdzība" at bounding box center [272, 289] width 69 height 6
click at [360, 320] on button "Iesniegt" at bounding box center [358, 319] width 51 height 12
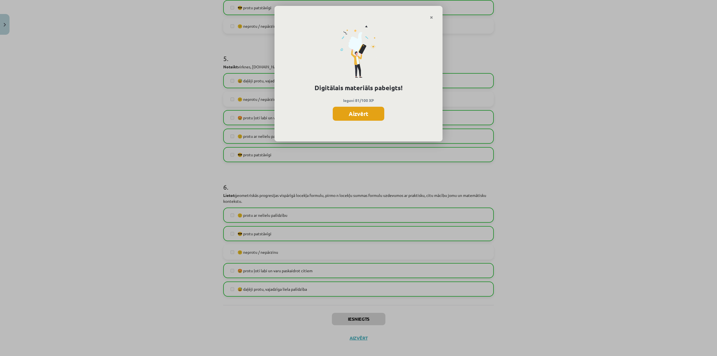
click at [358, 116] on button "Aizvērt" at bounding box center [359, 114] width 52 height 14
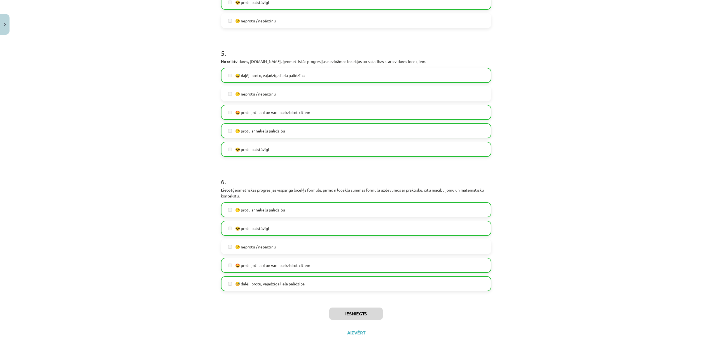
scroll to position [594, 0]
click at [354, 331] on button "Aizvērt" at bounding box center [356, 333] width 21 height 6
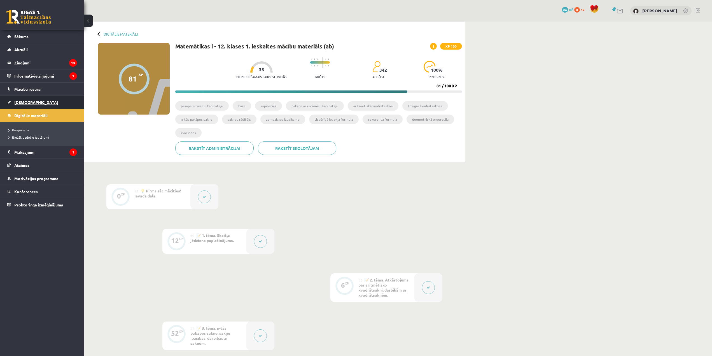
click at [26, 102] on span "[DEMOGRAPHIC_DATA]" at bounding box center [36, 102] width 44 height 5
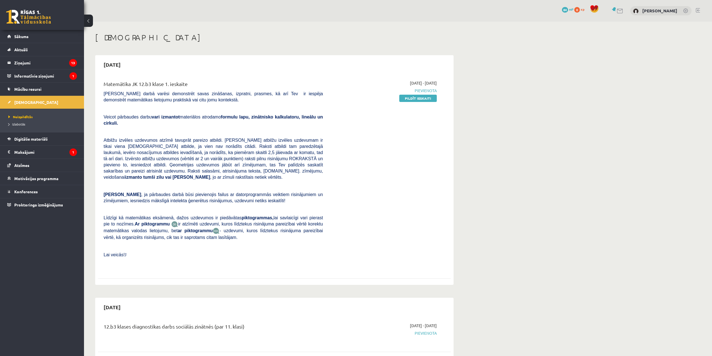
click at [416, 99] on link "Pildīt ieskaiti" at bounding box center [418, 98] width 38 height 7
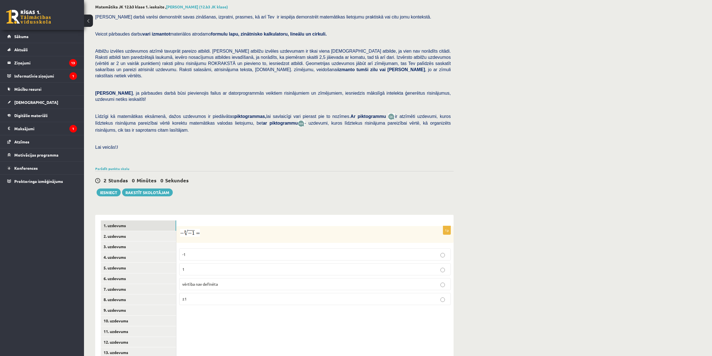
scroll to position [56, 0]
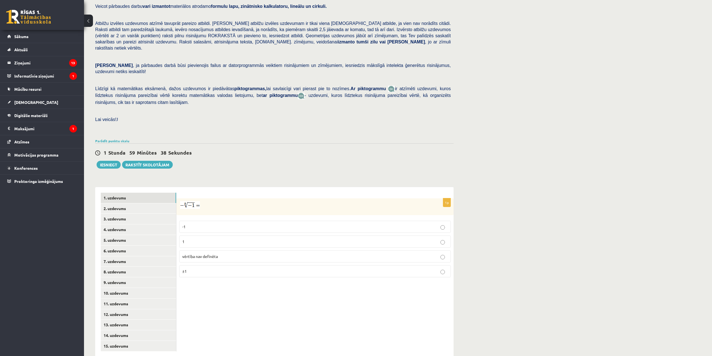
click at [248, 221] on label "-1" at bounding box center [315, 227] width 272 height 12
click at [111, 203] on link "2. uzdevums" at bounding box center [138, 208] width 75 height 10
click at [201, 237] on label "x 9 4 x 9 4" at bounding box center [315, 243] width 272 height 13
click at [122, 214] on link "3. uzdevums" at bounding box center [138, 219] width 75 height 10
click at [281, 231] on input "text" at bounding box center [288, 236] width 42 height 10
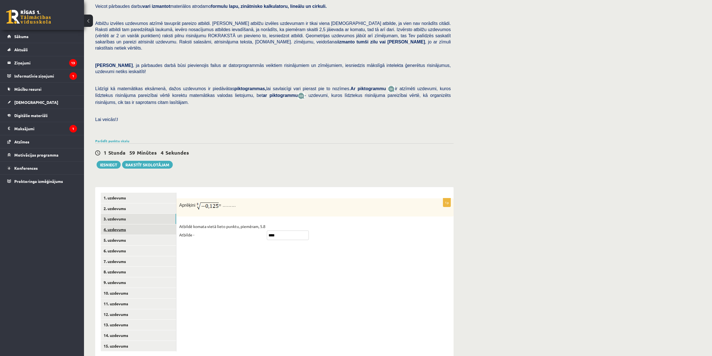
type input "****"
click at [134, 224] on link "4. uzdevums" at bounding box center [138, 229] width 75 height 10
drag, startPoint x: 182, startPoint y: 191, endPoint x: 224, endPoint y: 235, distance: 61.0
click at [224, 235] on div "1p Nosaki vai dotais apgalvojums „Virkne, kas veidota no naturāliem četrciparu …" at bounding box center [314, 224] width 277 height 52
copy div "Nosaki vai dotais apgalvojums „Virkne, kas veidota no naturāliem četrciparu ska…"
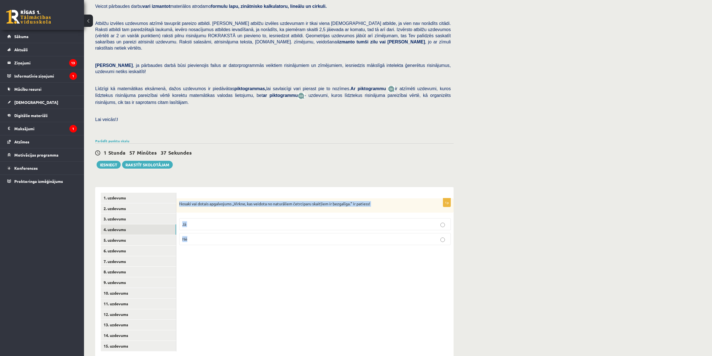
click at [197, 236] on p "Nē" at bounding box center [315, 239] width 266 height 6
click at [143, 235] on link "5. uzdevums" at bounding box center [138, 240] width 75 height 10
click at [199, 234] on label "Nē" at bounding box center [315, 240] width 272 height 12
click at [124, 246] on link "6. uzdevums" at bounding box center [138, 251] width 75 height 10
drag, startPoint x: 180, startPoint y: 190, endPoint x: 222, endPoint y: 210, distance: 46.6
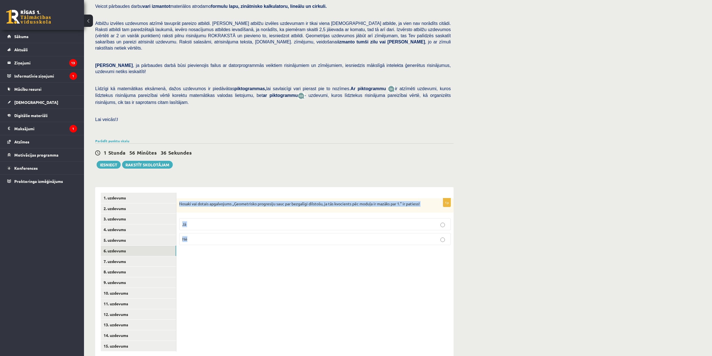
click at [197, 231] on div "1p Nosaki vai dotais apgalvojums „Ģeometrisko progresiju sauc par bezgalīgi dil…" at bounding box center [314, 224] width 277 height 52
copy div "Nosaki vai dotais apgalvojums „Ģeometrisko progresiju sauc par bezgalīgi dilsto…"
click at [187, 221] on p "Jā" at bounding box center [315, 224] width 266 height 6
click at [127, 256] on link "7. uzdevums" at bounding box center [138, 261] width 75 height 10
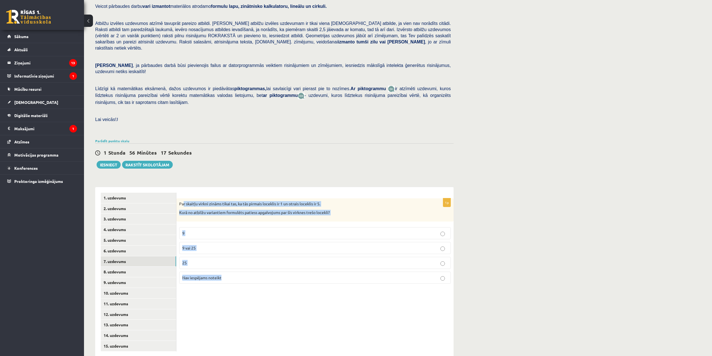
drag, startPoint x: 183, startPoint y: 189, endPoint x: 215, endPoint y: 222, distance: 45.2
click at [239, 266] on div "1p Par skaitļu virkni zināms tikai tas, ka tās pirmais loceklis ir 1 un otrais …" at bounding box center [314, 243] width 277 height 90
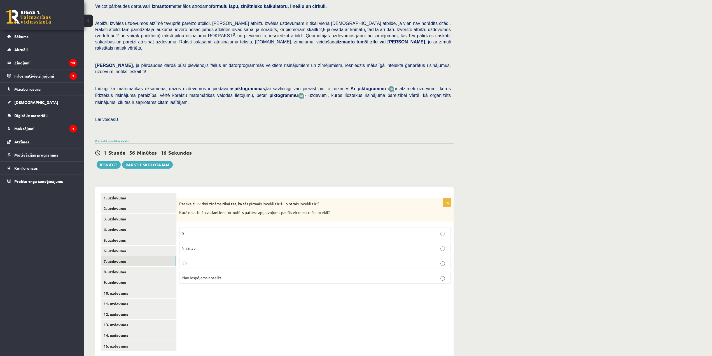
click at [179, 198] on div "Par skaitļu virkni zināms tikai tas, ka tās pirmais loceklis ir 1 un otrais loc…" at bounding box center [314, 209] width 277 height 23
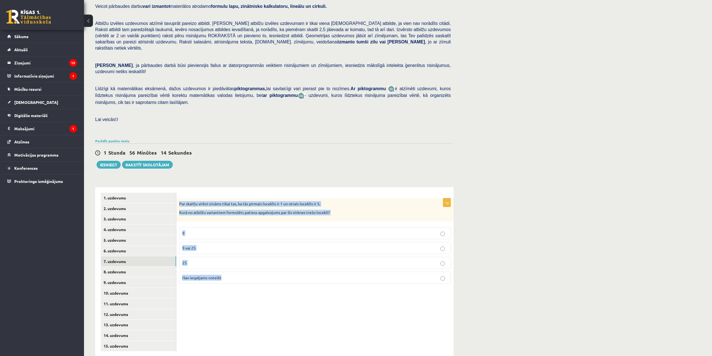
drag, startPoint x: 179, startPoint y: 190, endPoint x: 252, endPoint y: 275, distance: 111.2
click at [252, 275] on div "1p Par skaitļu virkni zināms tikai tas, ka tās pirmais loceklis ir 1 un otrais …" at bounding box center [314, 243] width 277 height 90
copy div "Par skaitļu virkni zināms tikai tas, ka tās pirmais loceklis ir 1 un otrais loc…"
click at [225, 245] on p "9 vai 25" at bounding box center [315, 248] width 266 height 6
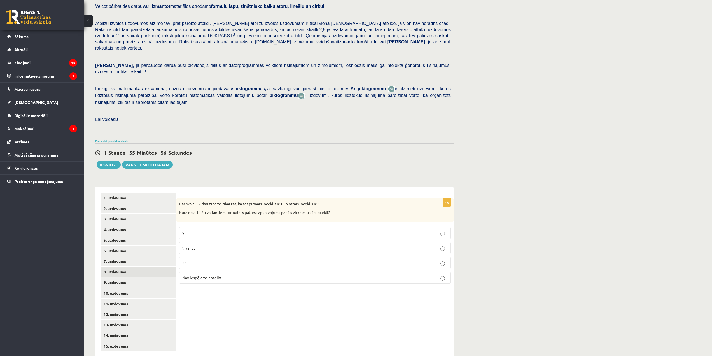
click at [131, 267] on link "8. uzdevums" at bounding box center [138, 272] width 75 height 10
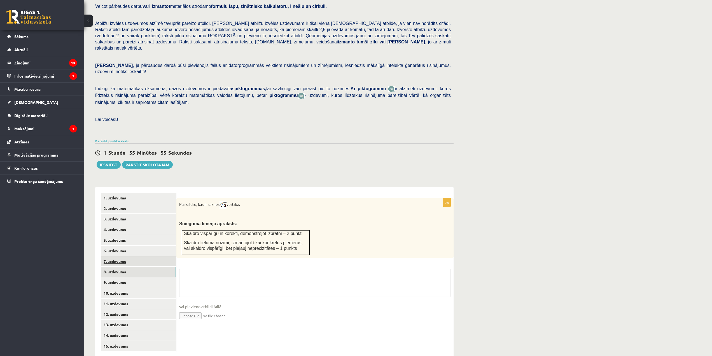
click at [123, 256] on link "7. uzdevums" at bounding box center [138, 261] width 75 height 10
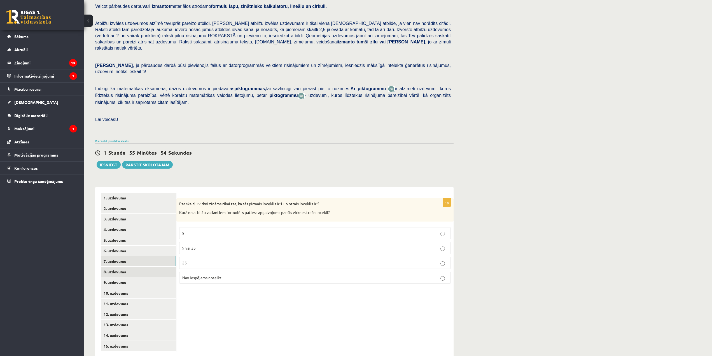
click at [118, 267] on link "8. uzdevums" at bounding box center [138, 272] width 75 height 10
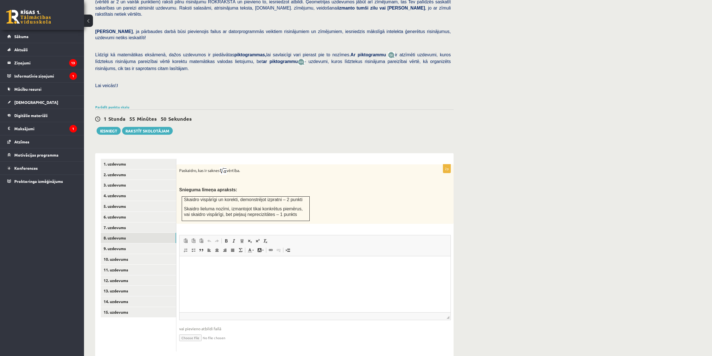
scroll to position [90, 0]
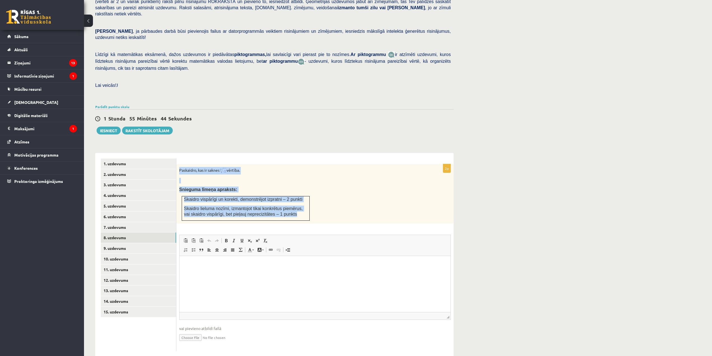
drag, startPoint x: 180, startPoint y: 157, endPoint x: 283, endPoint y: 203, distance: 113.1
click at [283, 203] on div "Paskaidro, kas ir saknes vērtība. Snieguma līmeņa apraksts: Skaidro vispārīgi u…" at bounding box center [314, 193] width 277 height 59
click at [304, 164] on div "Paskaidro, kas ir saknes vērtība. Snieguma līmeņa apraksts: Skaidro vispārīgi u…" at bounding box center [314, 193] width 277 height 59
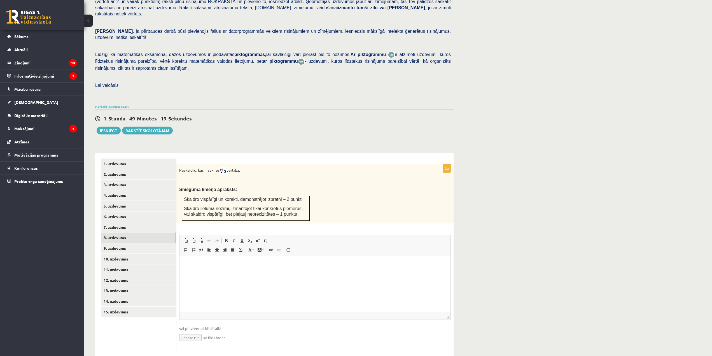
click at [201, 331] on input "file" at bounding box center [315, 336] width 272 height 11
type input "**********"
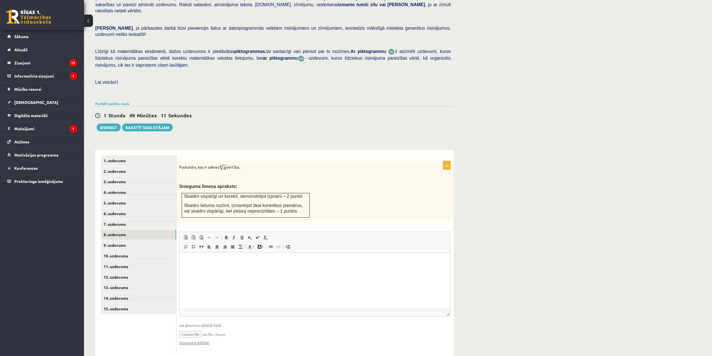
scroll to position [96, 0]
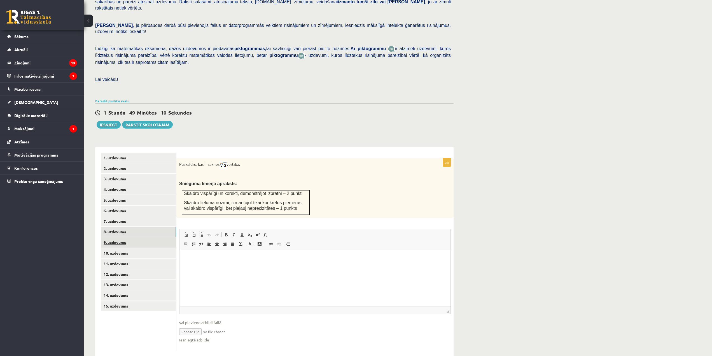
click at [124, 237] on link "9. uzdevums" at bounding box center [138, 242] width 75 height 10
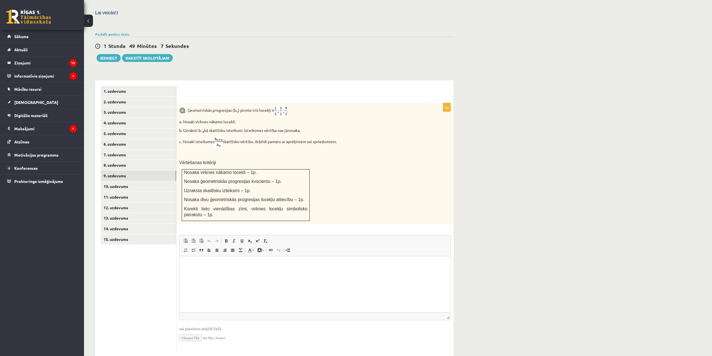
scroll to position [163, 0]
click at [194, 331] on input "file" at bounding box center [315, 336] width 272 height 11
type input "**********"
click at [118, 181] on link "10. uzdevums" at bounding box center [138, 186] width 75 height 10
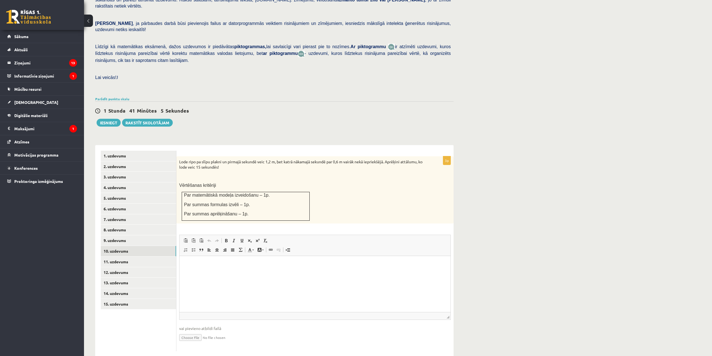
scroll to position [0, 0]
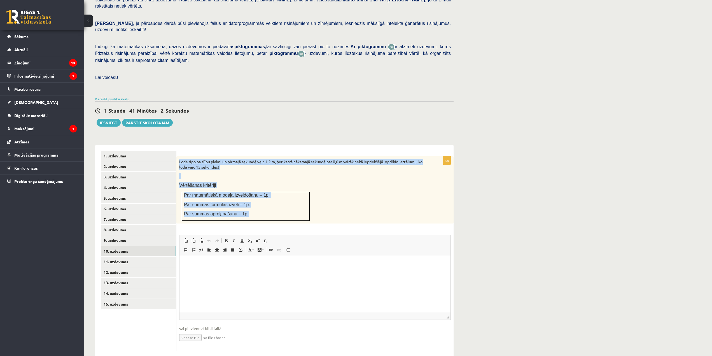
drag, startPoint x: 180, startPoint y: 149, endPoint x: 279, endPoint y: 192, distance: 108.7
click at [257, 207] on div "Lode ripo pa slīpu plakni un pirmajā sekundē veic 1,2 m, bet katrā nākamajā sek…" at bounding box center [314, 189] width 277 height 67
copy div "Lode ripo pa slīpu plakni un pirmajā sekundē veic 1,2 m, bet katrā nākamajā sek…"
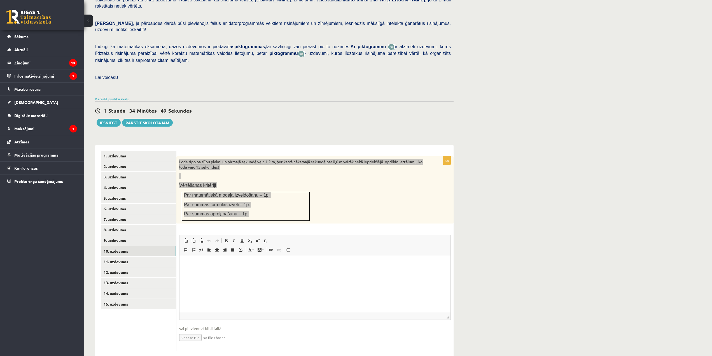
drag, startPoint x: 239, startPoint y: 289, endPoint x: 226, endPoint y: 285, distance: 13.7
click at [239, 273] on html at bounding box center [315, 264] width 271 height 17
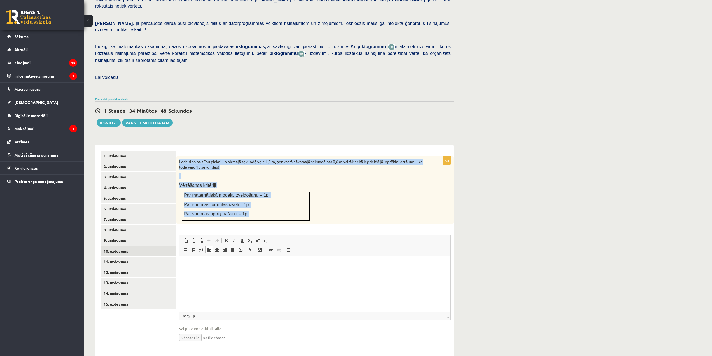
click at [195, 331] on input "file" at bounding box center [315, 336] width 272 height 11
type input "**********"
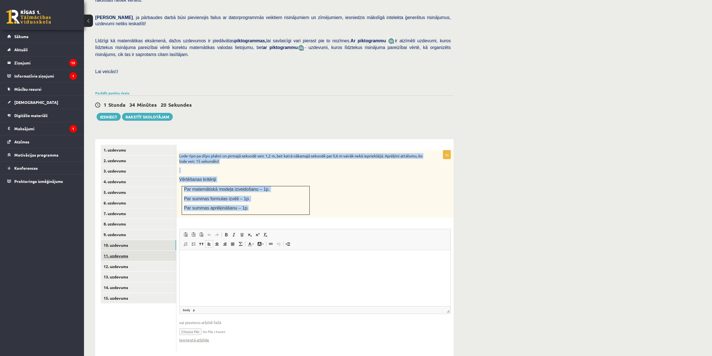
click at [128, 251] on link "11. uzdevums" at bounding box center [138, 256] width 75 height 10
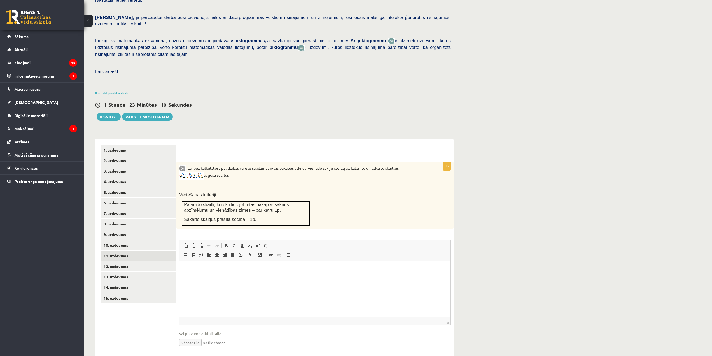
click at [194, 336] on input "file" at bounding box center [315, 341] width 272 height 11
type input "**********"
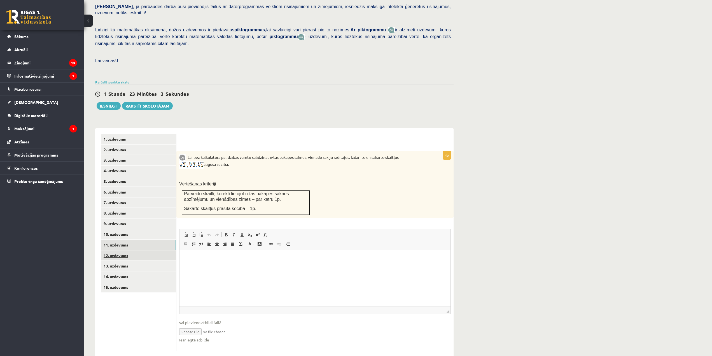
click at [133, 250] on link "12. uzdevums" at bounding box center [138, 255] width 75 height 10
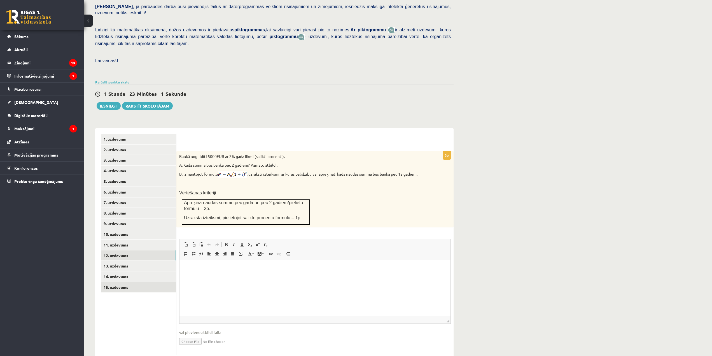
scroll to position [0, 0]
click at [118, 261] on link "13. uzdevums" at bounding box center [138, 266] width 75 height 10
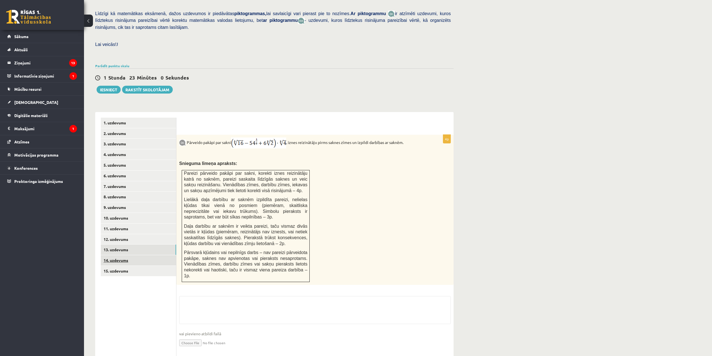
click at [137, 255] on link "14. uzdevums" at bounding box center [138, 260] width 75 height 10
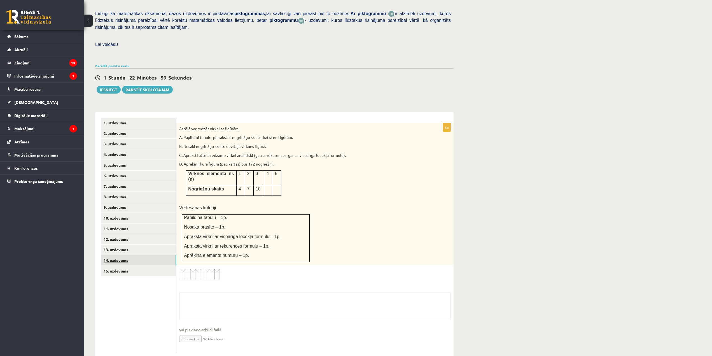
scroll to position [127, 0]
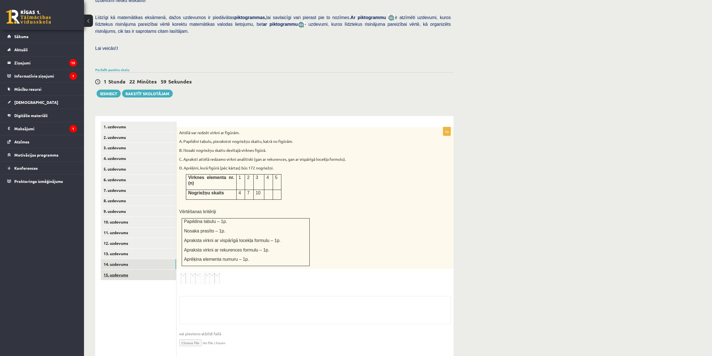
click at [132, 270] on link "15. uzdevums" at bounding box center [138, 275] width 75 height 10
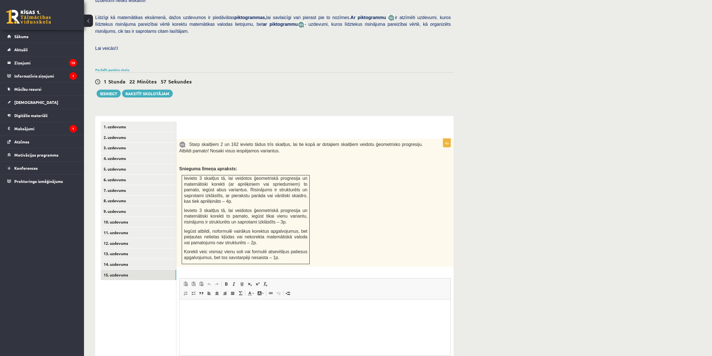
scroll to position [0, 0]
click at [124, 122] on link "1. uzdevums" at bounding box center [138, 127] width 75 height 10
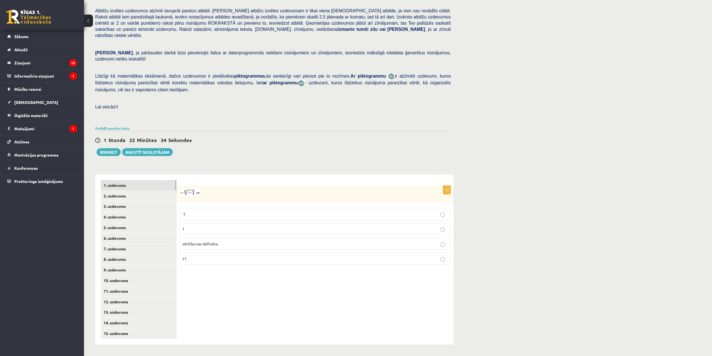
scroll to position [56, 0]
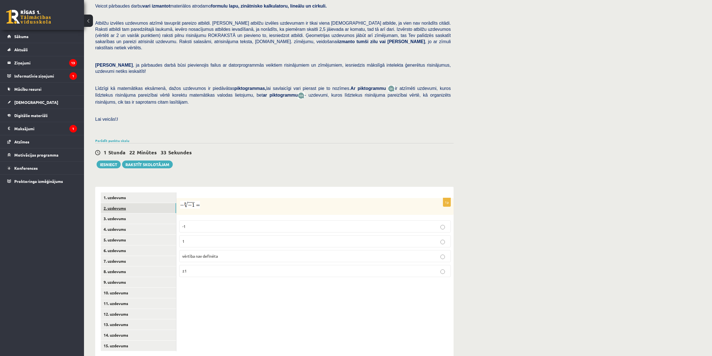
click at [120, 203] on link "2. uzdevums" at bounding box center [138, 208] width 75 height 10
click at [120, 213] on link "3. uzdevums" at bounding box center [138, 218] width 75 height 10
click at [121, 224] on link "4. uzdevums" at bounding box center [138, 229] width 75 height 10
click at [122, 235] on link "5. uzdevums" at bounding box center [138, 240] width 75 height 10
click at [124, 245] on link "6. uzdevums" at bounding box center [138, 250] width 75 height 10
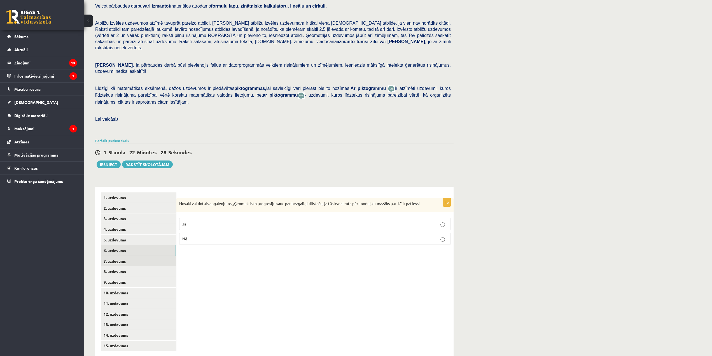
click at [119, 256] on link "7. uzdevums" at bounding box center [138, 261] width 75 height 10
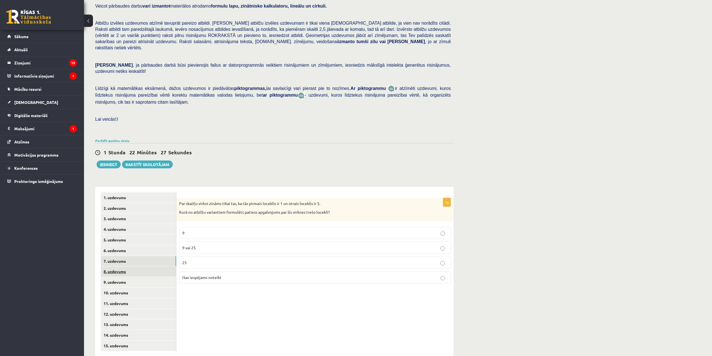
click at [120, 266] on link "8. uzdevums" at bounding box center [138, 271] width 75 height 10
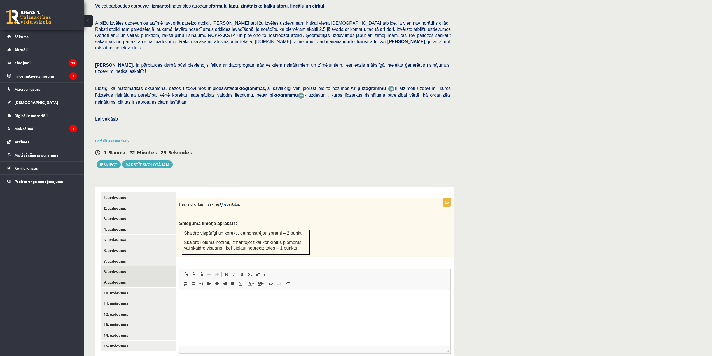
scroll to position [0, 0]
click at [120, 277] on link "9. uzdevums" at bounding box center [138, 282] width 75 height 10
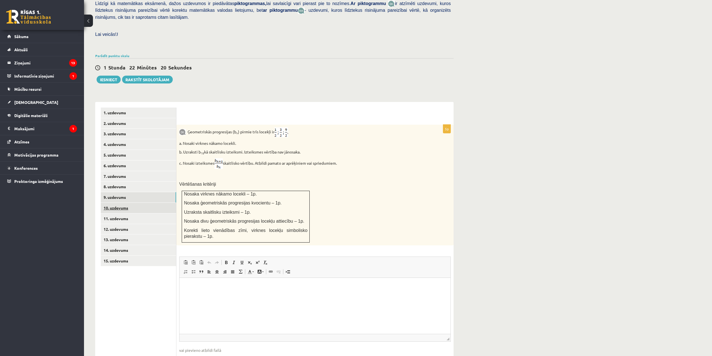
click at [121, 203] on link "10. uzdevums" at bounding box center [138, 208] width 75 height 10
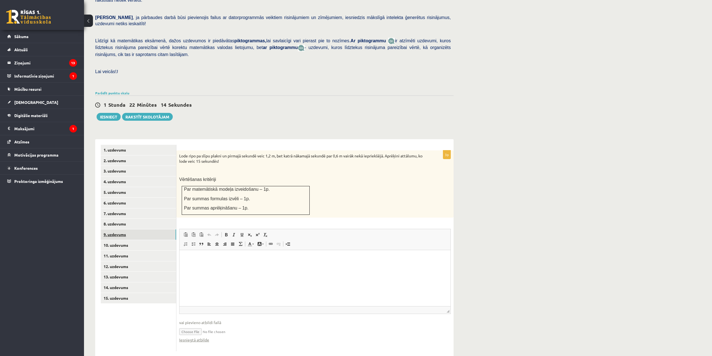
click at [140, 229] on link "9. uzdevums" at bounding box center [138, 234] width 75 height 10
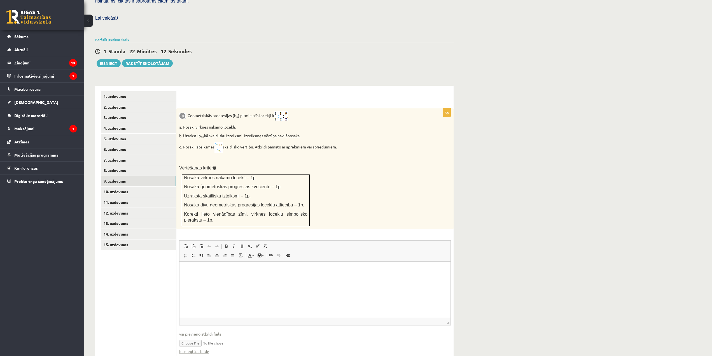
scroll to position [169, 0]
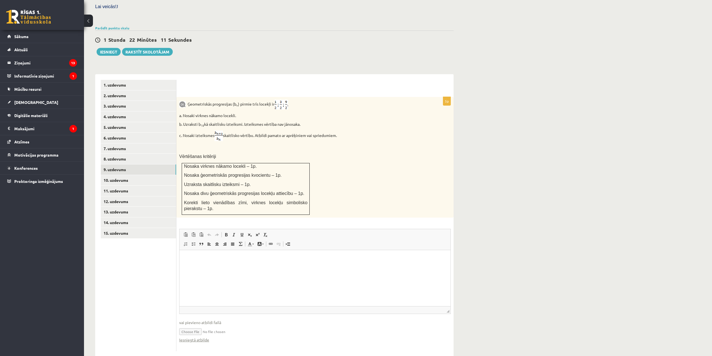
click at [195, 325] on input "file" at bounding box center [315, 330] width 272 height 11
click at [113, 175] on link "10. uzdevums" at bounding box center [138, 180] width 75 height 10
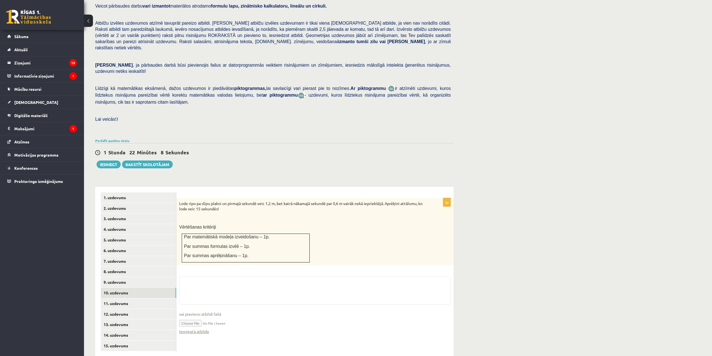
scroll to position [104, 0]
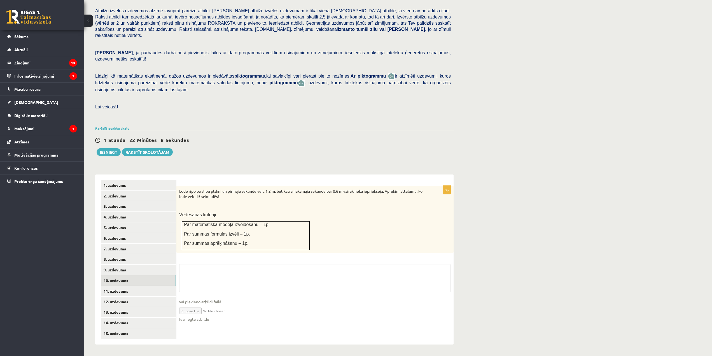
click at [132, 294] on ul "1. uzdevums 2. uzdevums 3. uzdevums 4. uzdevums 5. uzdevums 6. uzdevums 7. uzde…" at bounding box center [139, 259] width 76 height 159
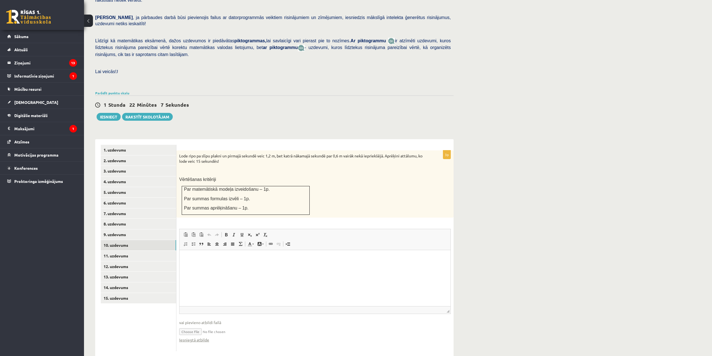
scroll to position [0, 0]
click at [121, 251] on link "11. uzdevums" at bounding box center [138, 256] width 75 height 10
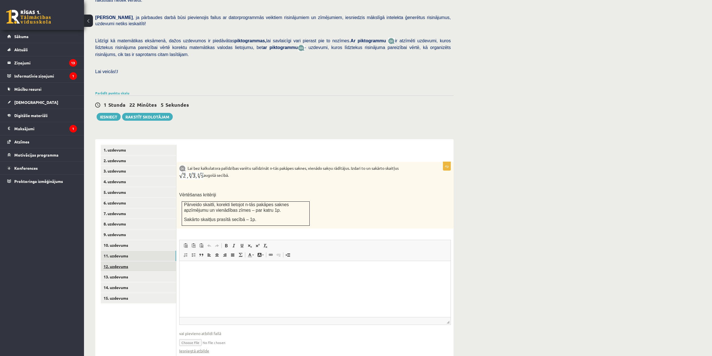
click at [128, 261] on link "12. uzdevums" at bounding box center [138, 266] width 75 height 10
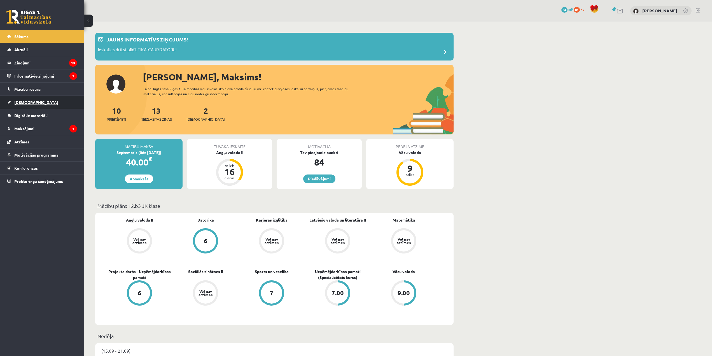
click at [30, 104] on span "[DEMOGRAPHIC_DATA]" at bounding box center [36, 102] width 44 height 5
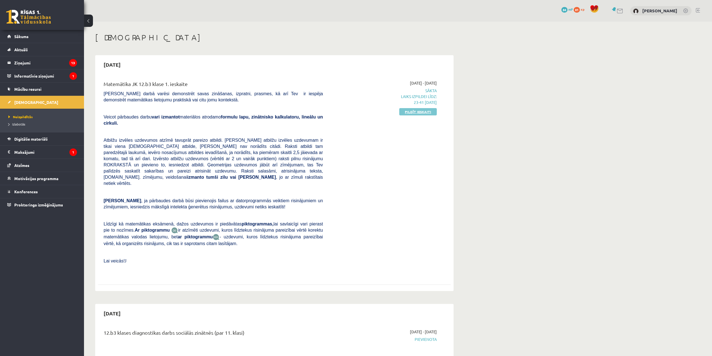
click at [417, 111] on link "Pildīt ieskaiti" at bounding box center [418, 111] width 38 height 7
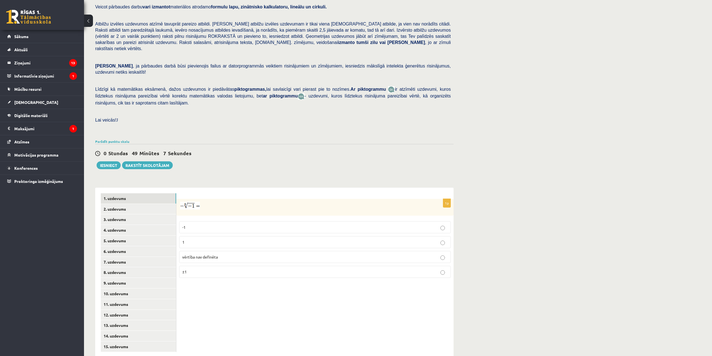
scroll to position [56, 0]
click at [115, 267] on link "8. uzdevums" at bounding box center [138, 272] width 75 height 10
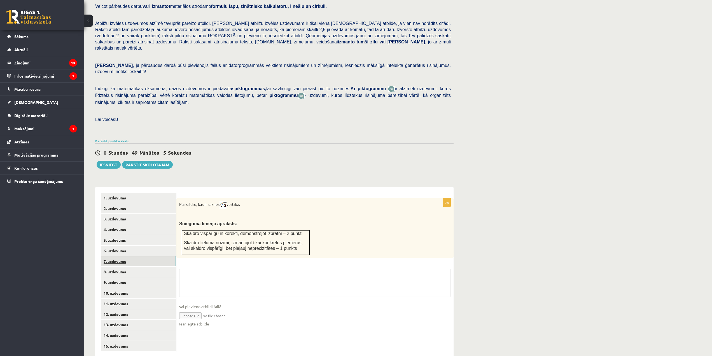
click at [118, 256] on link "7. uzdevums" at bounding box center [138, 261] width 75 height 10
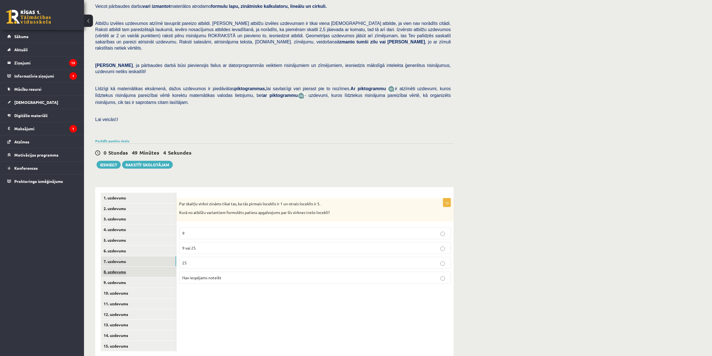
click at [119, 267] on link "8. uzdevums" at bounding box center [138, 272] width 75 height 10
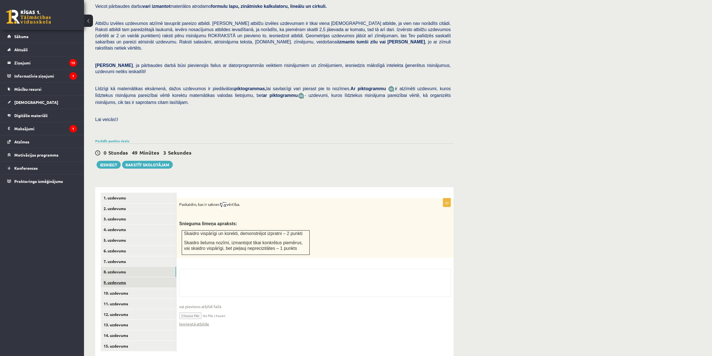
click at [119, 277] on link "9. uzdevums" at bounding box center [138, 282] width 75 height 10
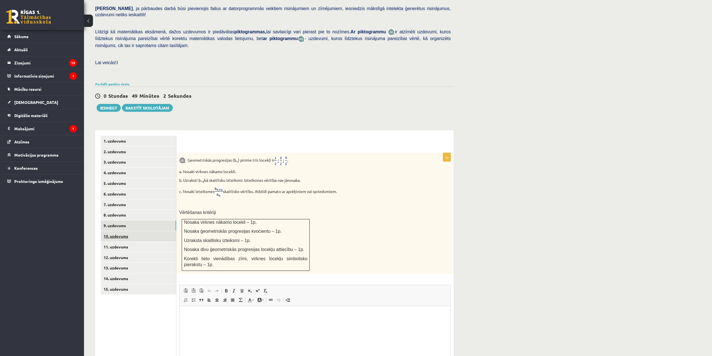
scroll to position [0, 0]
click at [126, 231] on link "10. uzdevums" at bounding box center [138, 236] width 75 height 10
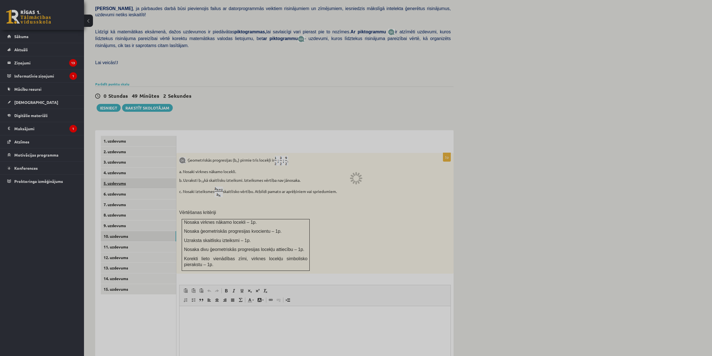
scroll to position [56, 0]
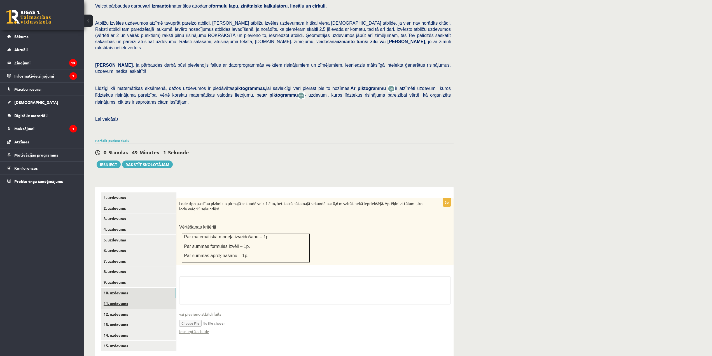
click at [132, 298] on link "11. uzdevums" at bounding box center [138, 303] width 75 height 10
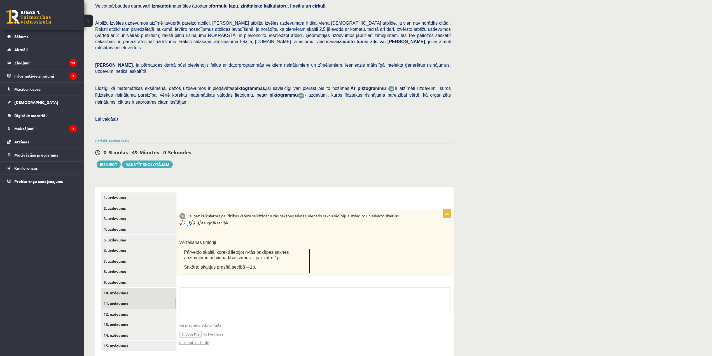
scroll to position [59, 0]
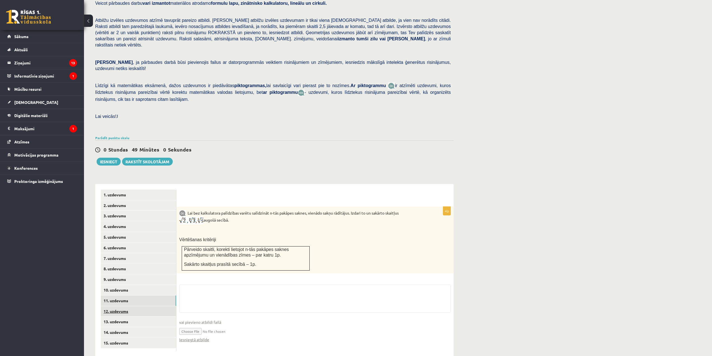
click at [117, 306] on link "12. uzdevums" at bounding box center [138, 311] width 75 height 10
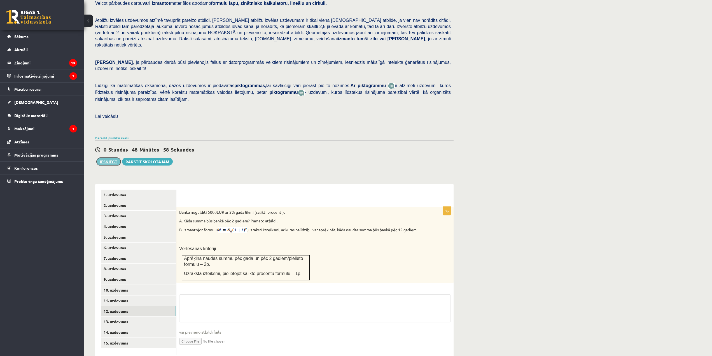
click at [110, 158] on button "Iesniegt" at bounding box center [109, 162] width 24 height 8
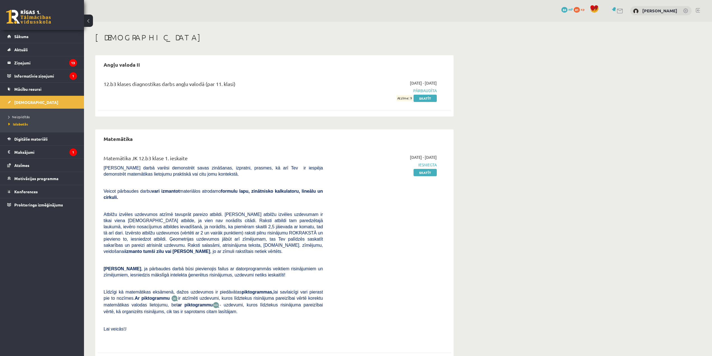
scroll to position [28, 0]
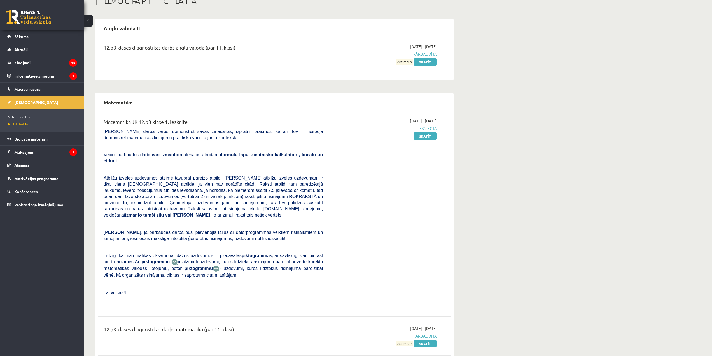
scroll to position [41, 0]
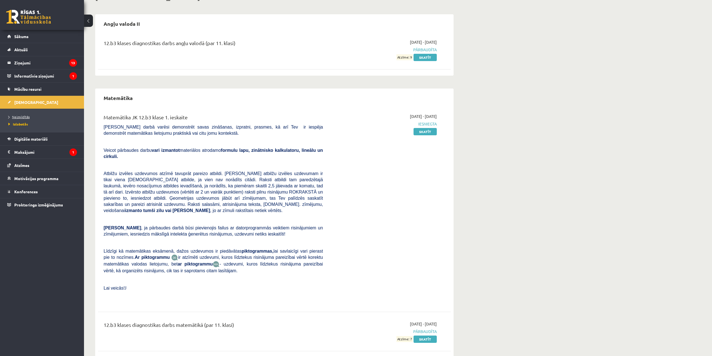
click at [22, 117] on span "Neizpildītās" at bounding box center [18, 117] width 21 height 4
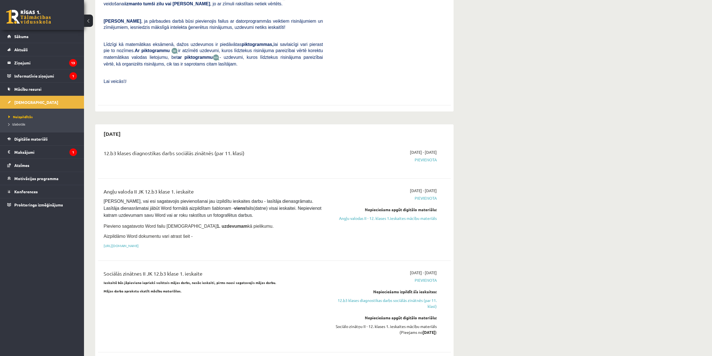
scroll to position [181, 0]
